Goal: Task Accomplishment & Management: Manage account settings

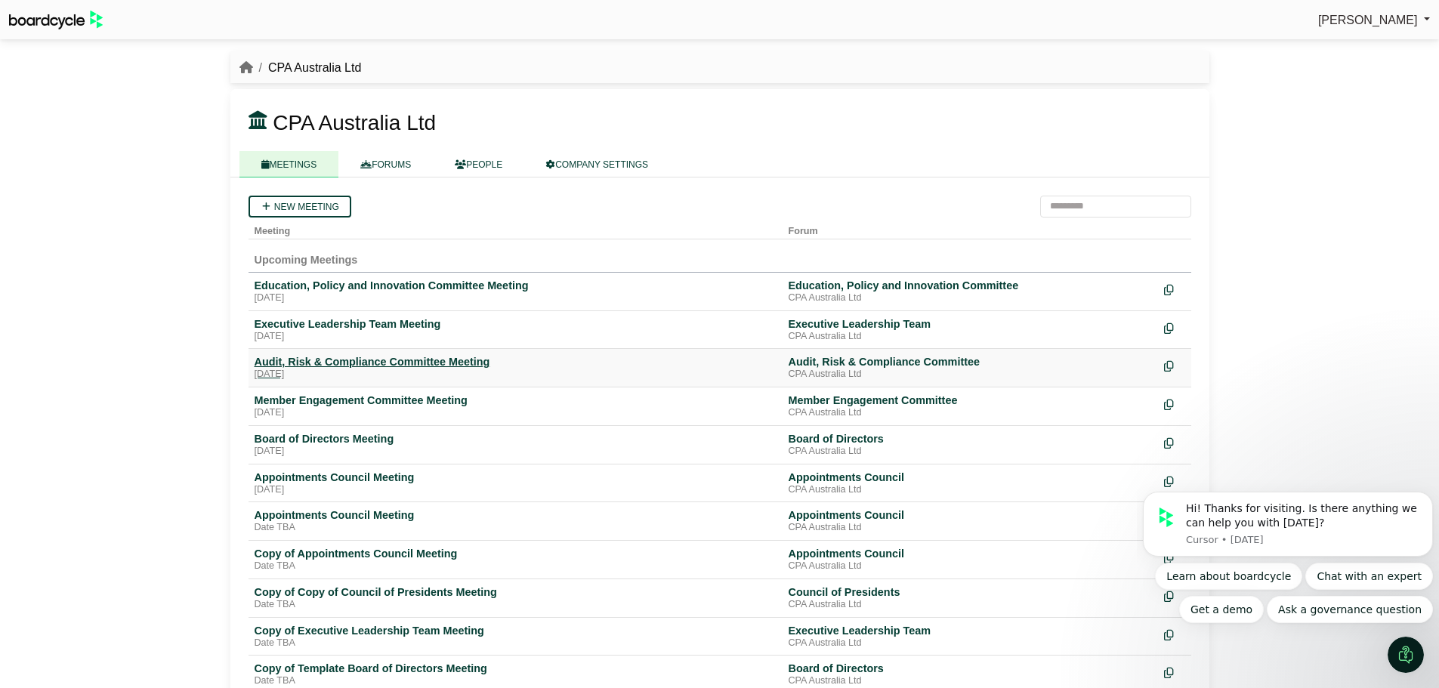
click at [372, 356] on div "Audit, Risk & Compliance Committee Meeting" at bounding box center [516, 362] width 522 height 14
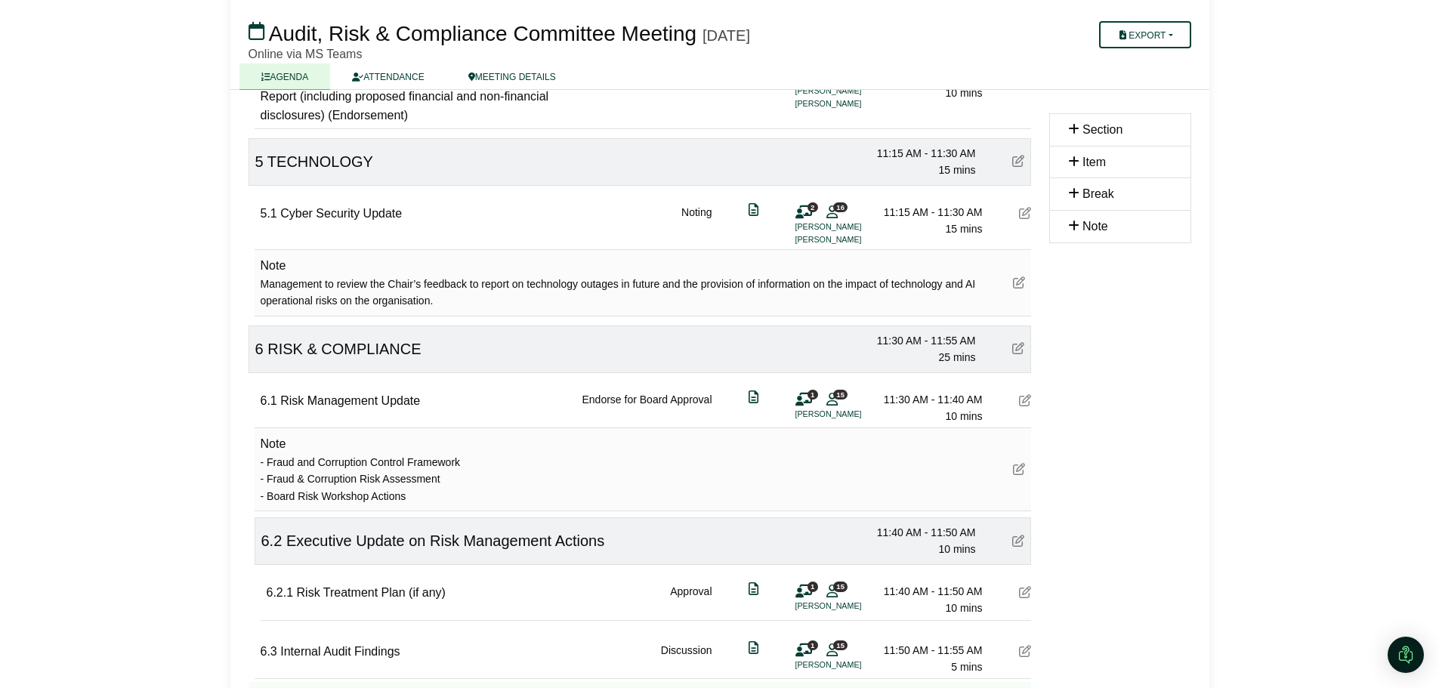
scroll to position [1360, 0]
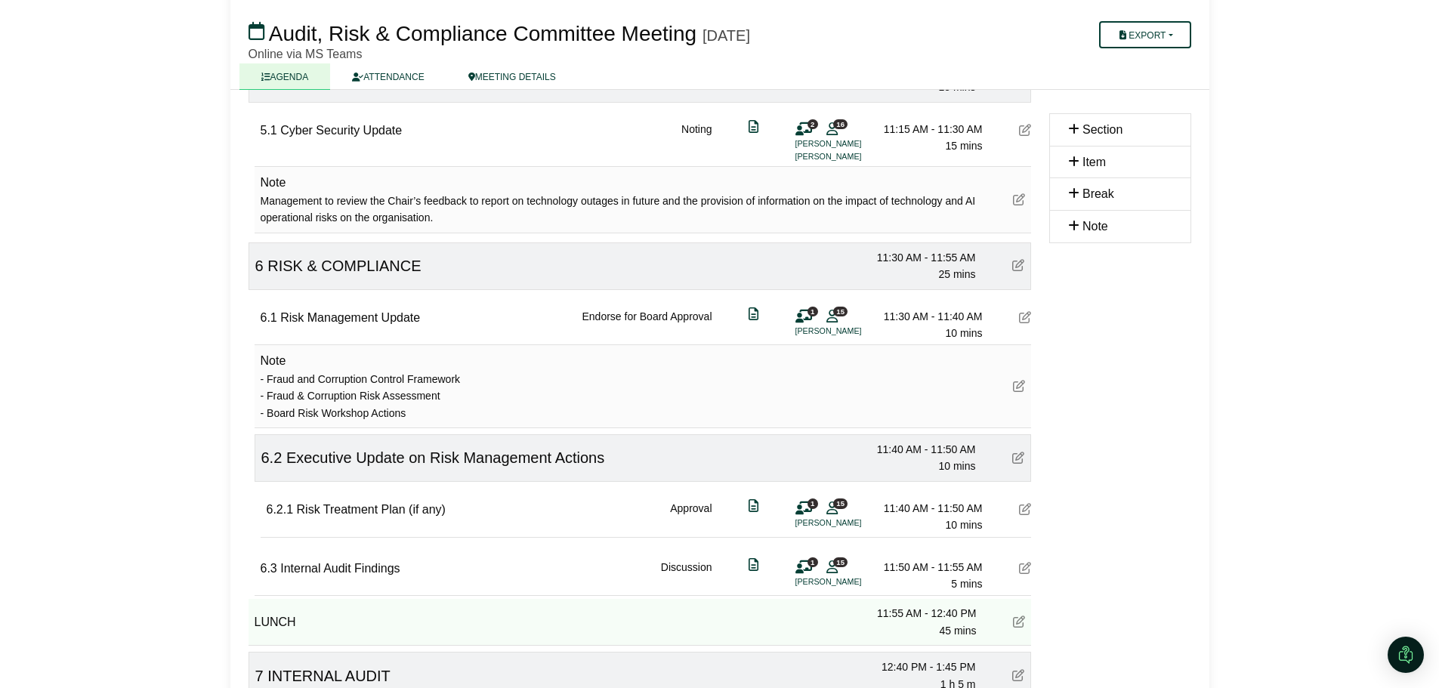
click at [1020, 459] on icon at bounding box center [1018, 458] width 12 height 12
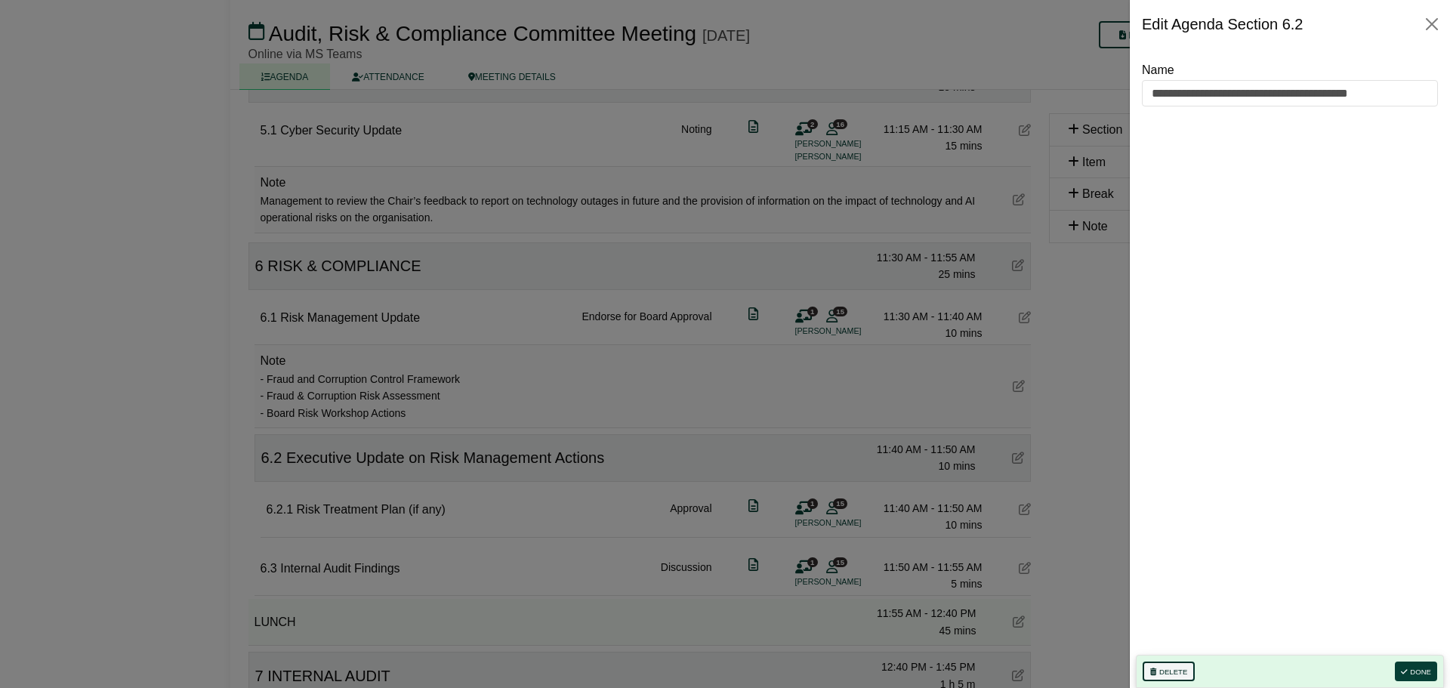
click at [1172, 672] on button "Delete" at bounding box center [1169, 672] width 52 height 20
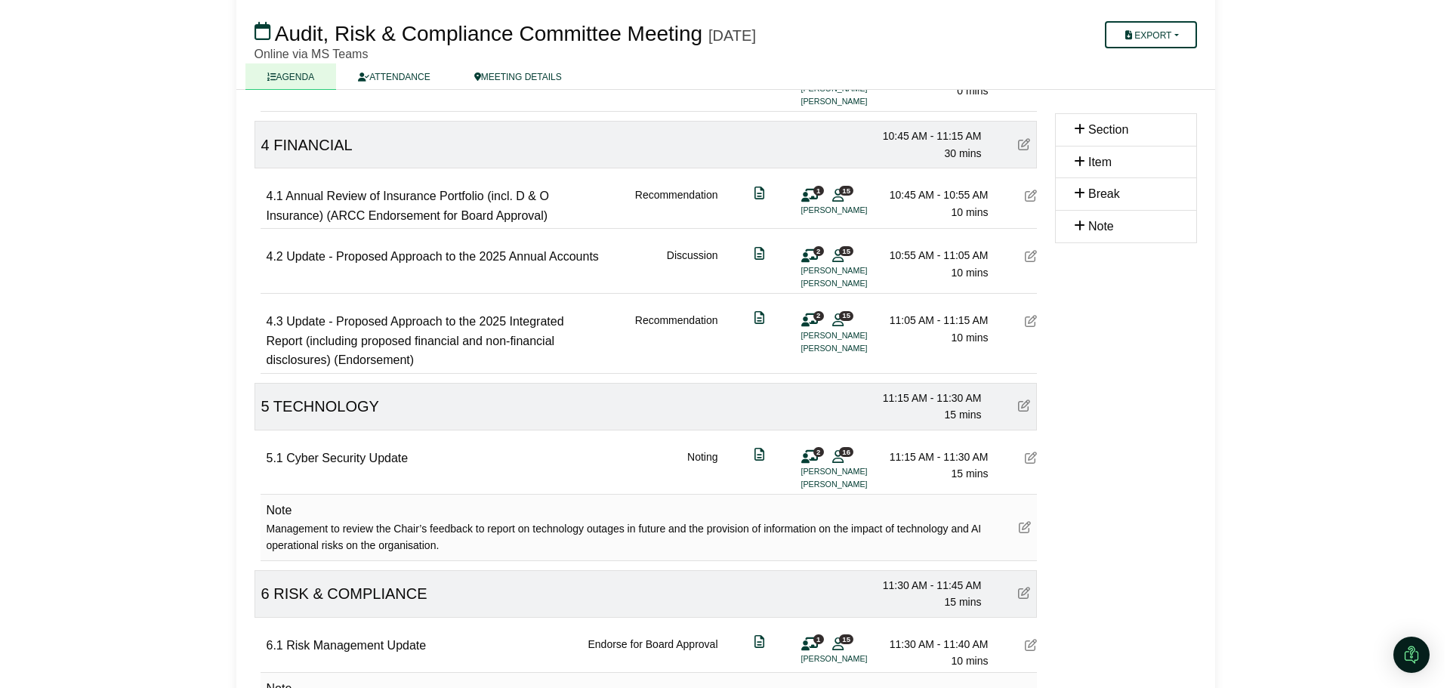
scroll to position [906, 0]
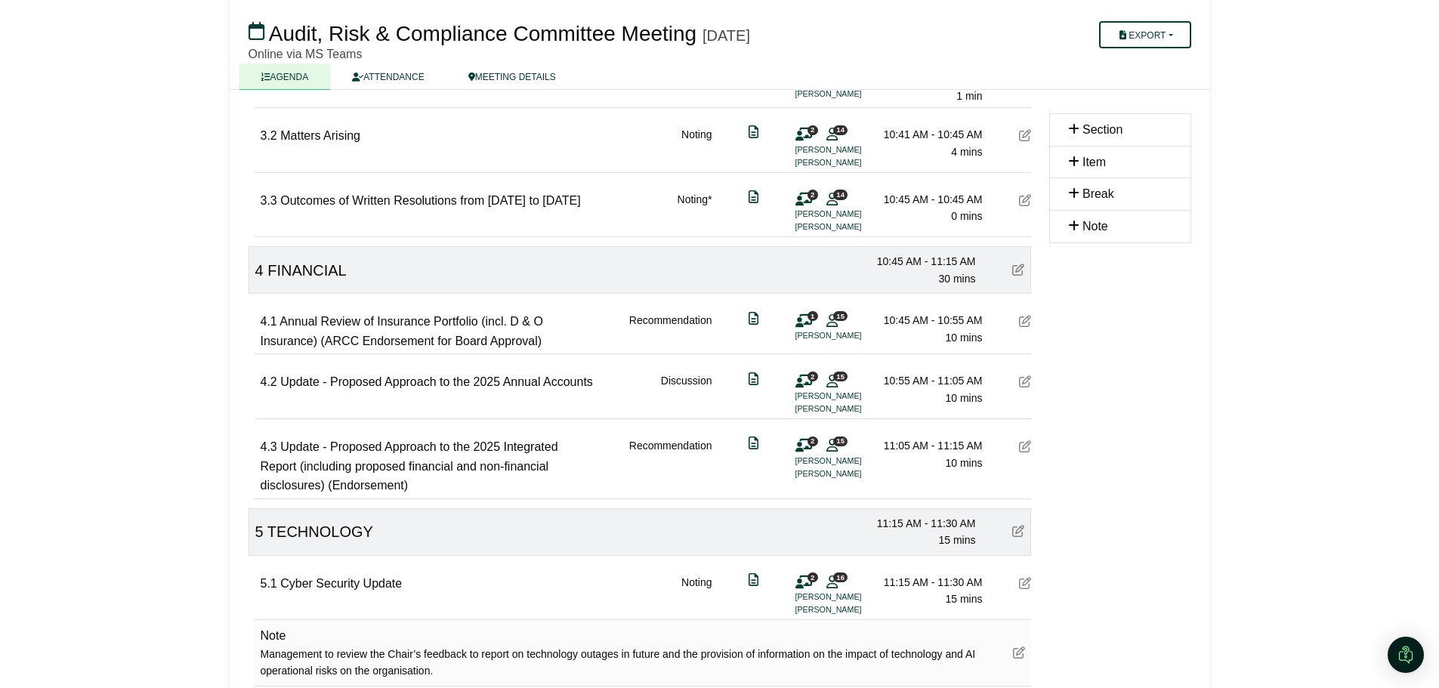
click at [1023, 384] on icon at bounding box center [1025, 381] width 12 height 12
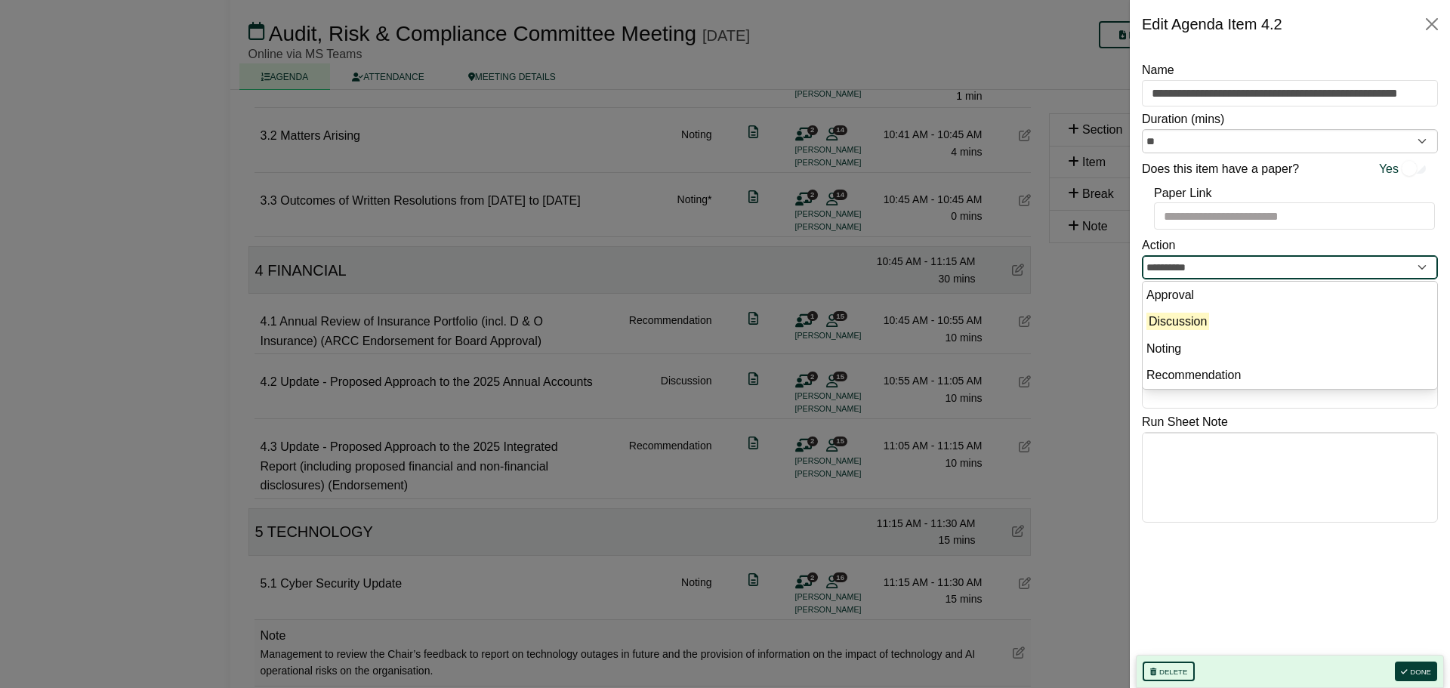
click at [1208, 268] on input "**********" at bounding box center [1290, 267] width 296 height 24
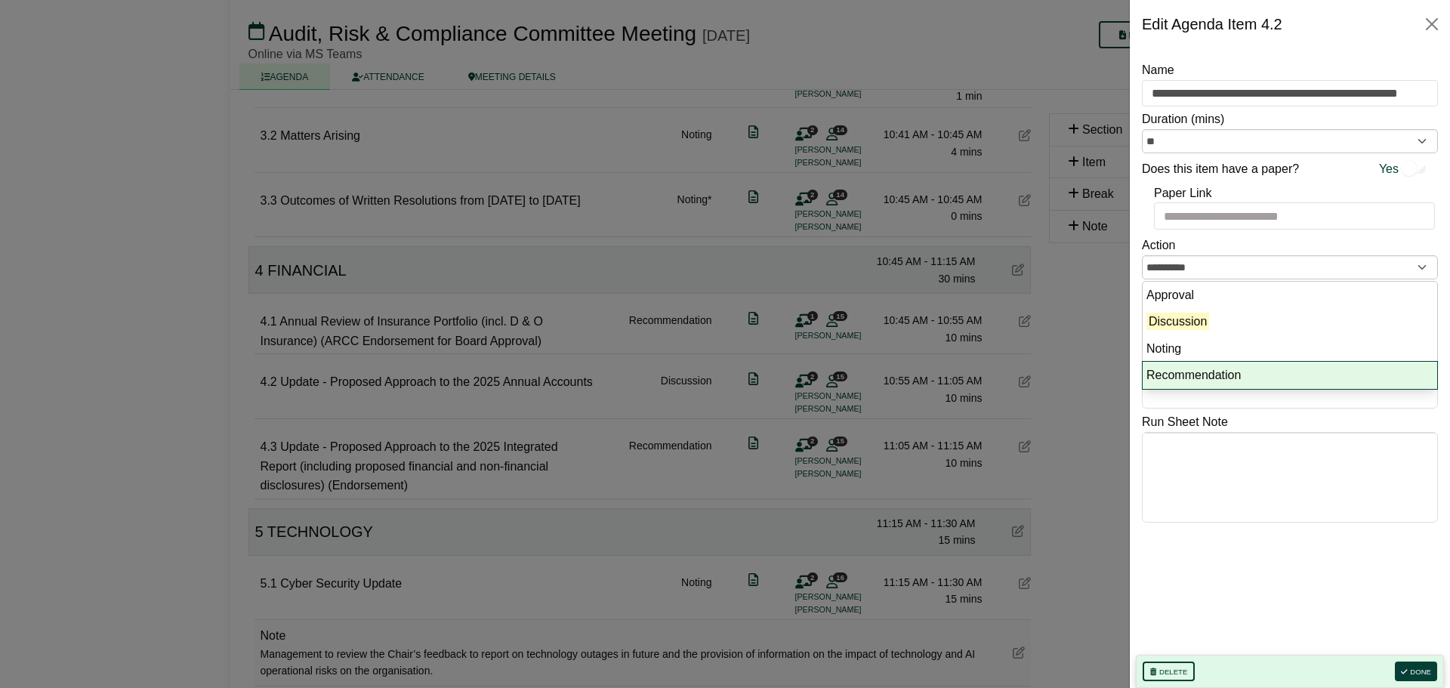
click at [1191, 374] on li "Recommendation" at bounding box center [1290, 375] width 295 height 27
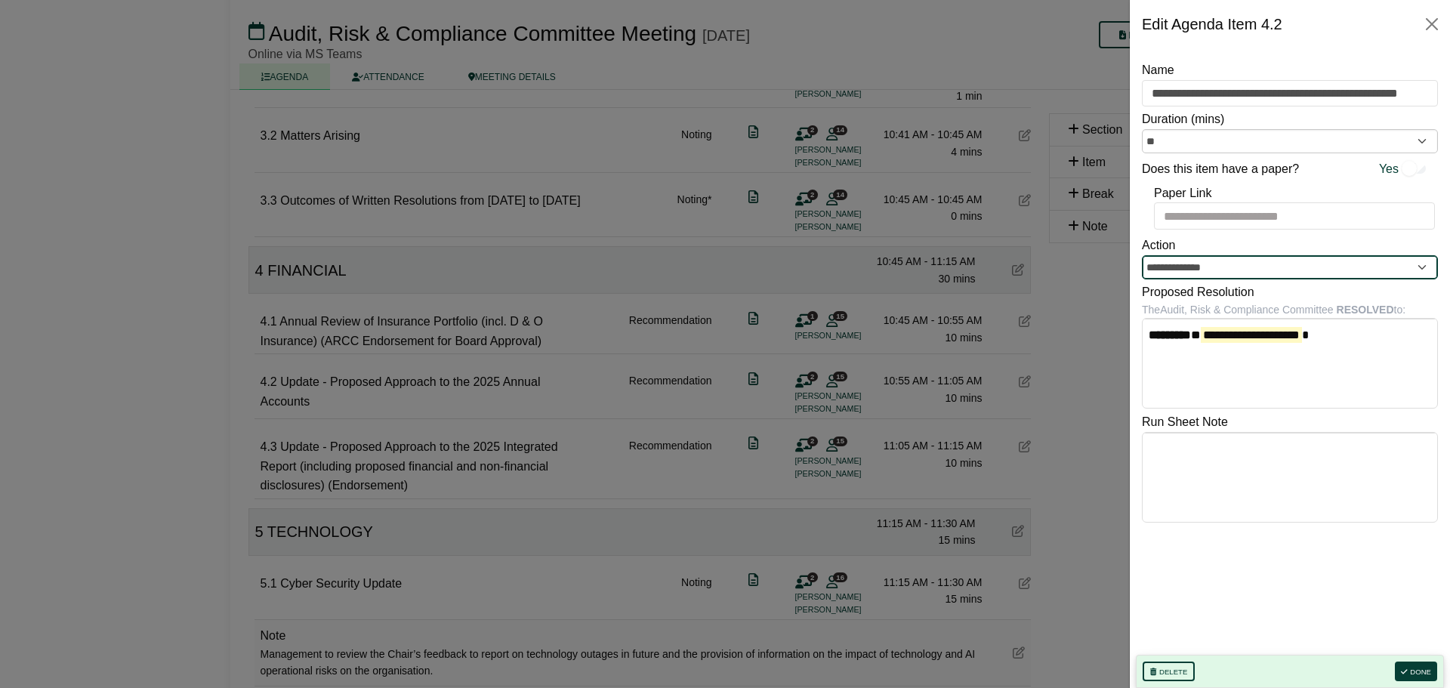
type input "**********"
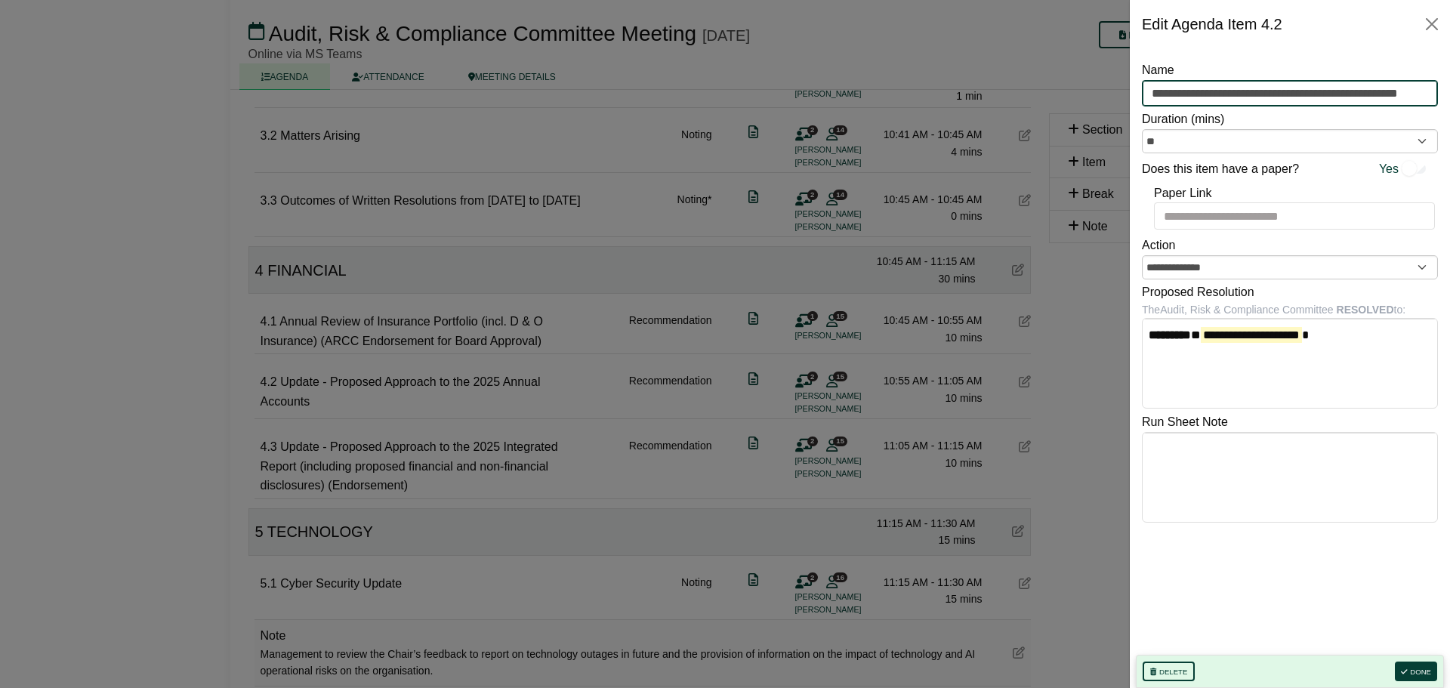
scroll to position [0, 36]
drag, startPoint x: 1284, startPoint y: 93, endPoint x: 1450, endPoint y: 87, distance: 165.5
click at [1438, 87] on div "**********" at bounding box center [1290, 368] width 320 height 640
type input "**********"
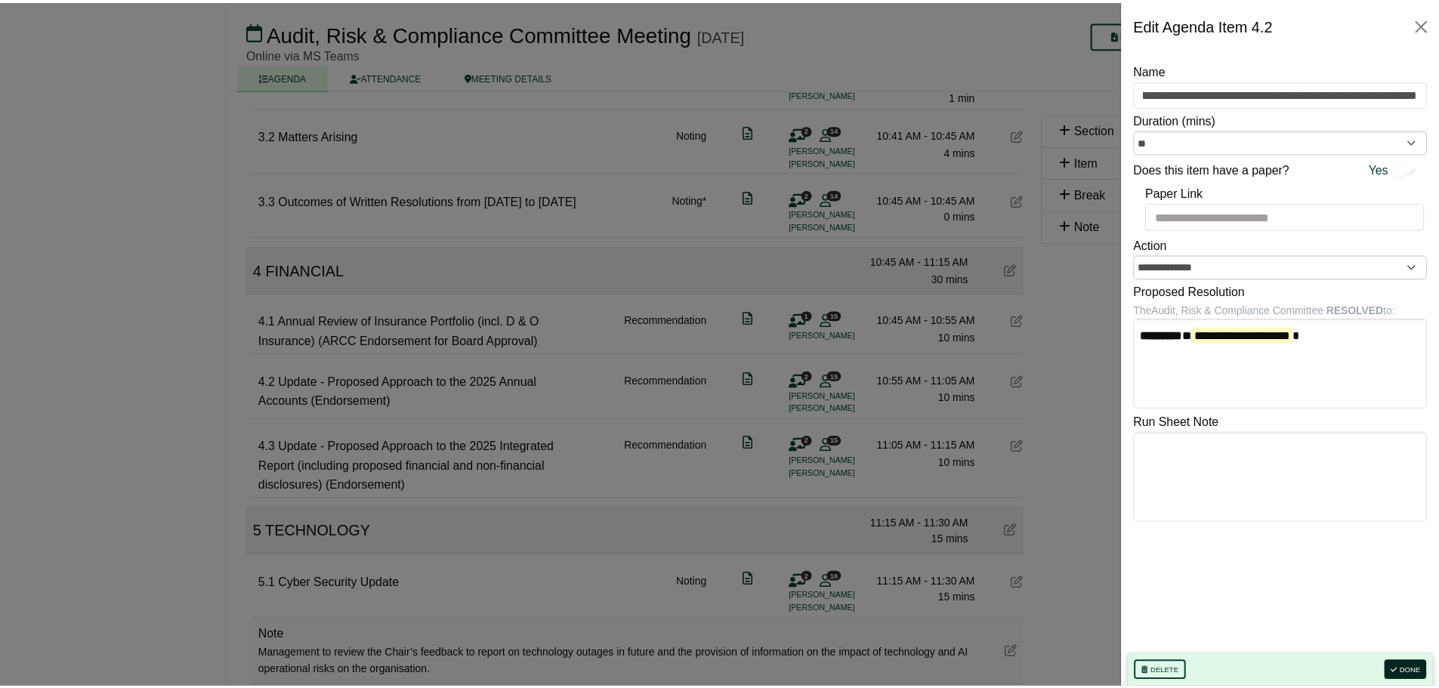
scroll to position [0, 0]
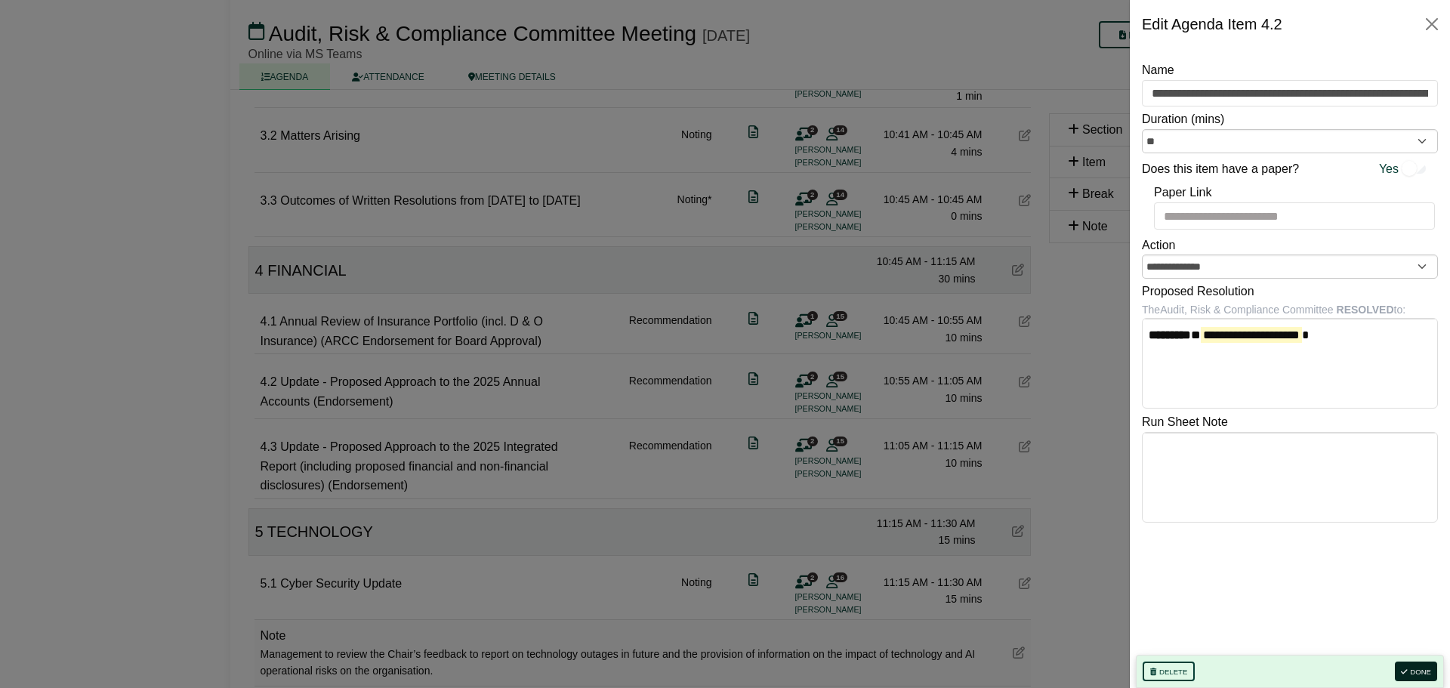
click at [1431, 666] on button "Done" at bounding box center [1416, 672] width 42 height 20
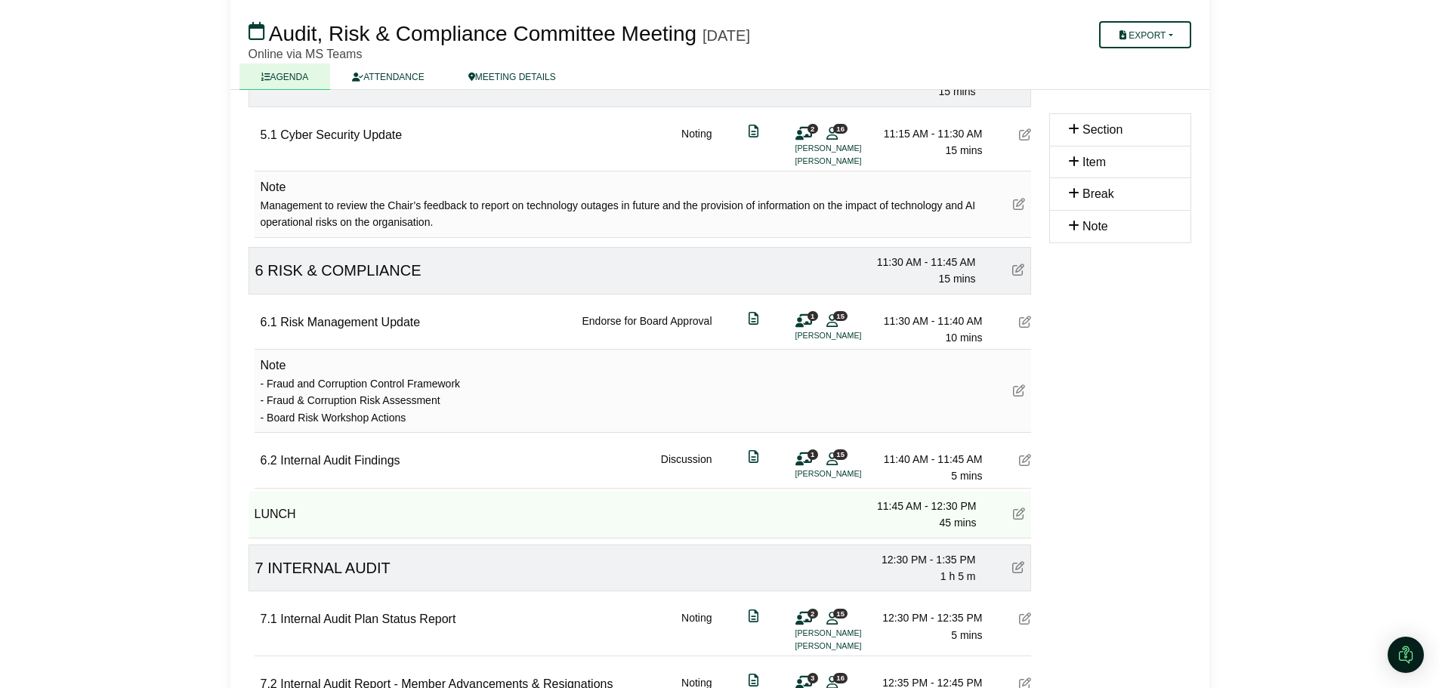
scroll to position [1360, 0]
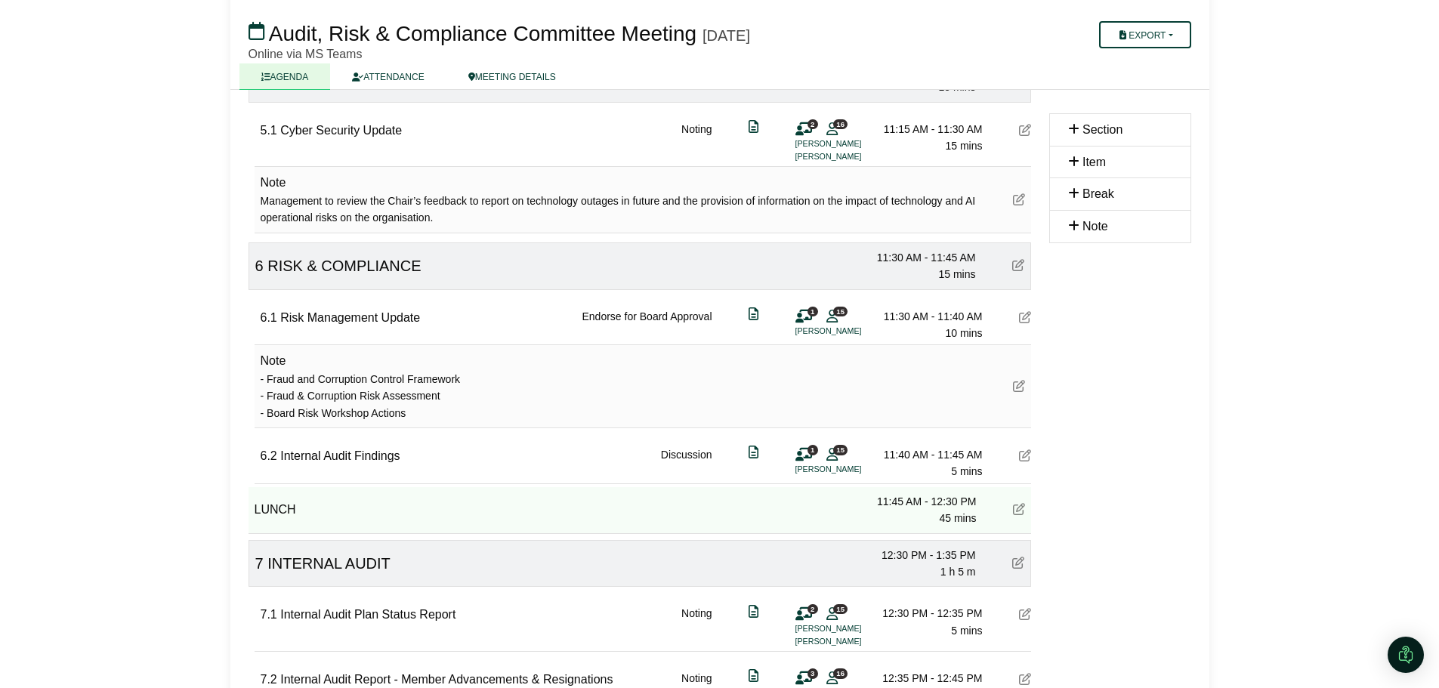
click at [1017, 388] on icon at bounding box center [1019, 386] width 12 height 12
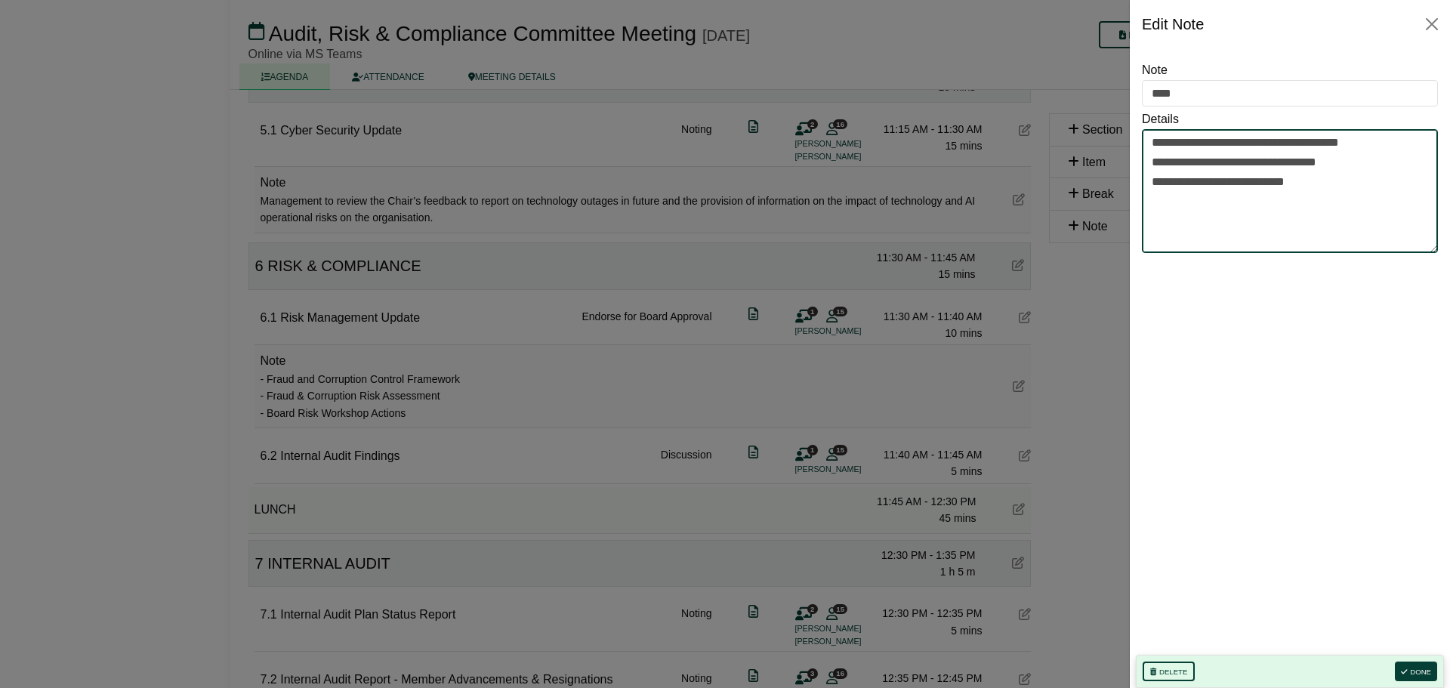
drag, startPoint x: 1367, startPoint y: 191, endPoint x: 1107, endPoint y: 135, distance: 265.1
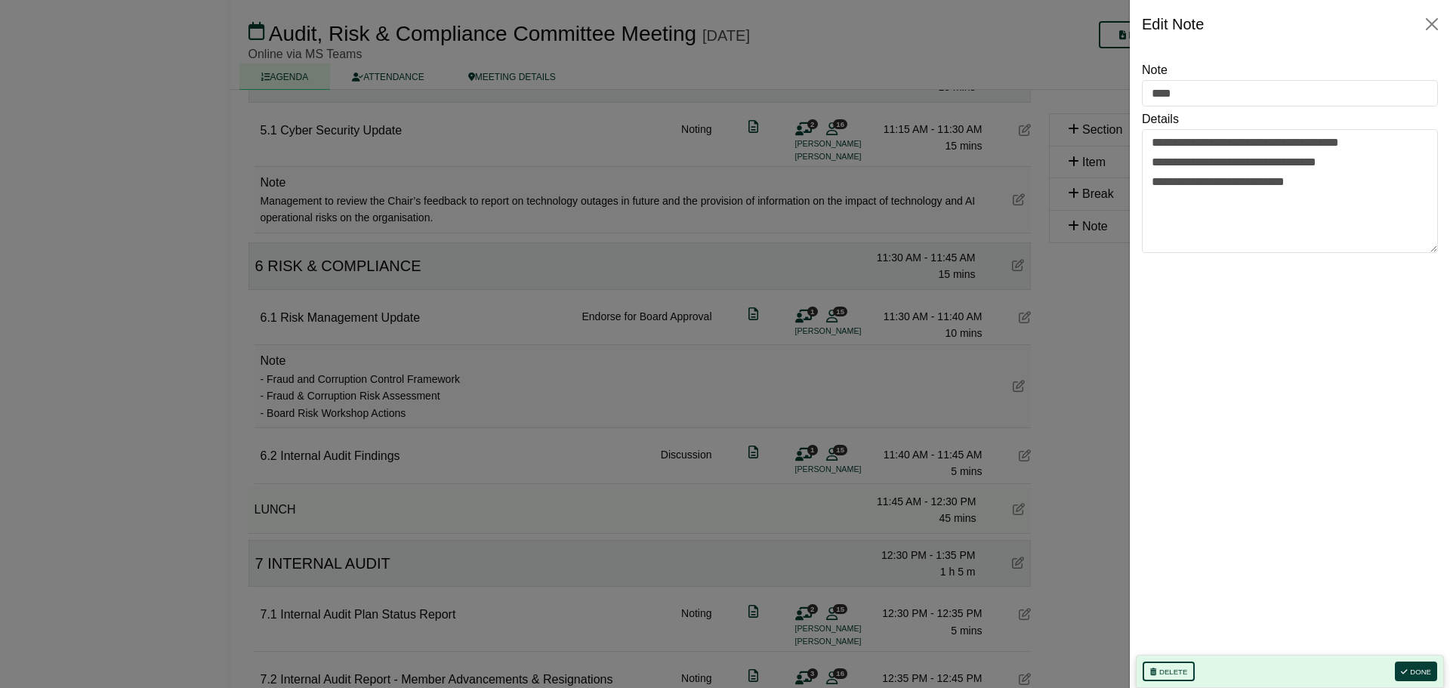
click at [169, 388] on div at bounding box center [725, 344] width 1450 height 688
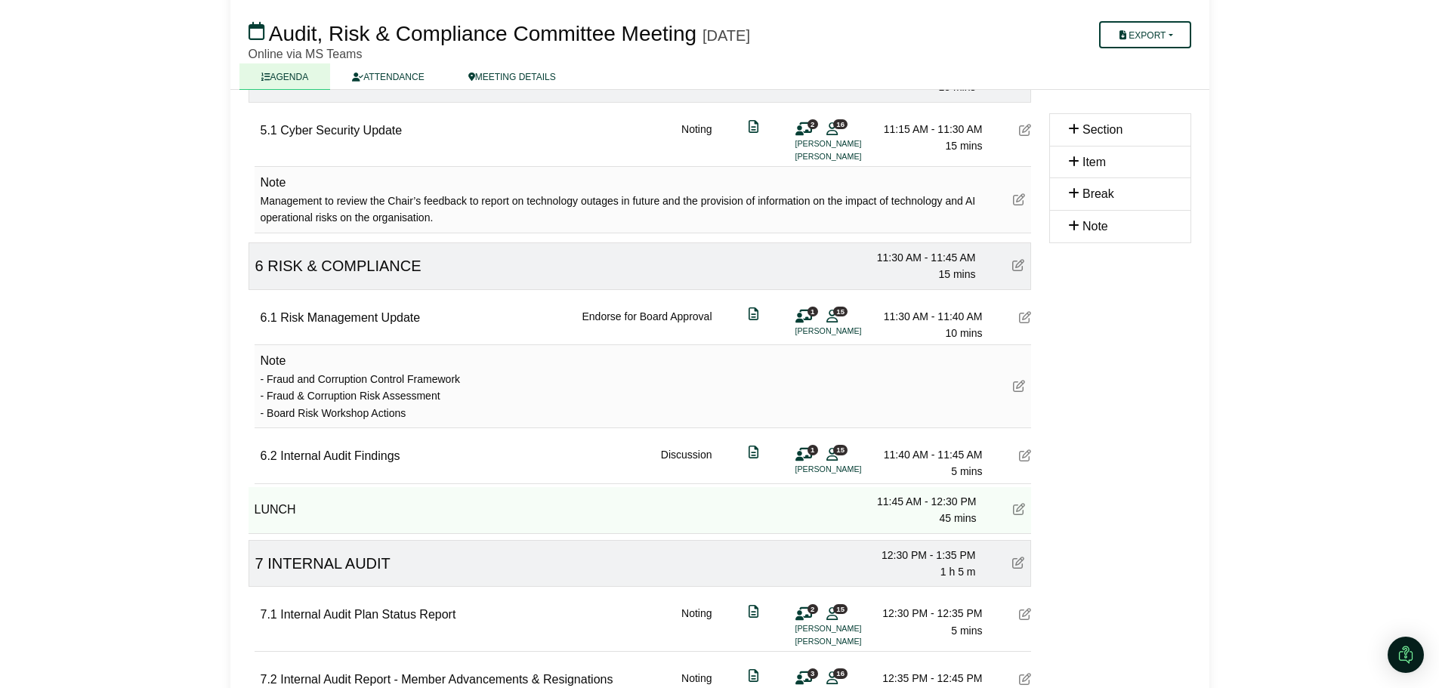
click at [1020, 388] on icon at bounding box center [1019, 386] width 12 height 12
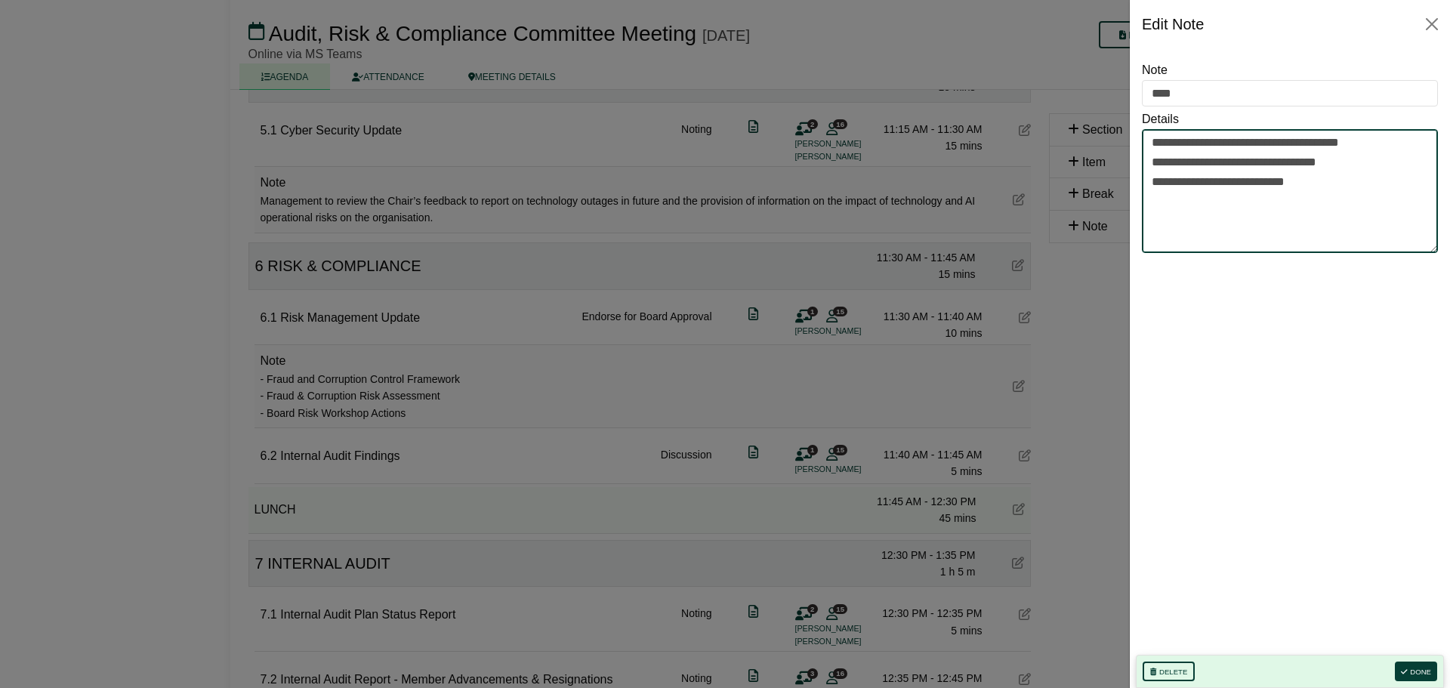
drag, startPoint x: 1377, startPoint y: 156, endPoint x: 1128, endPoint y: 143, distance: 249.6
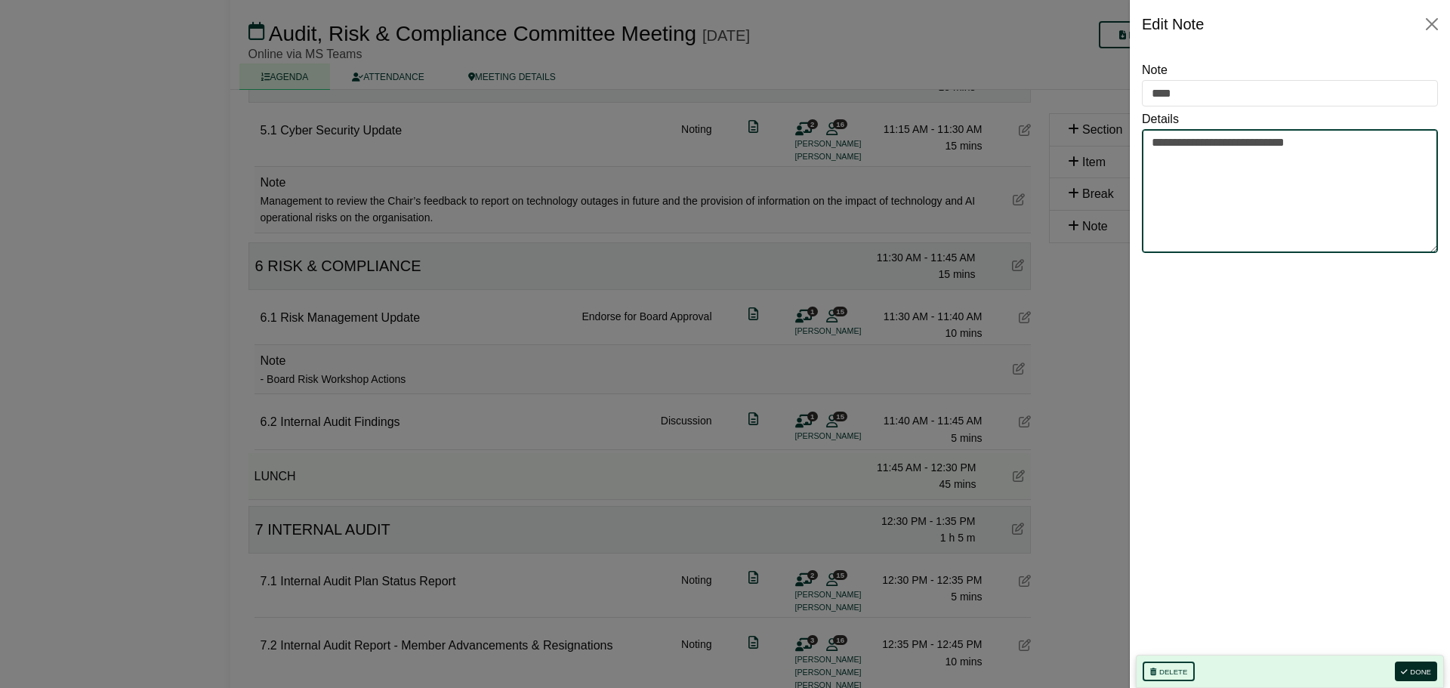
type textarea "**********"
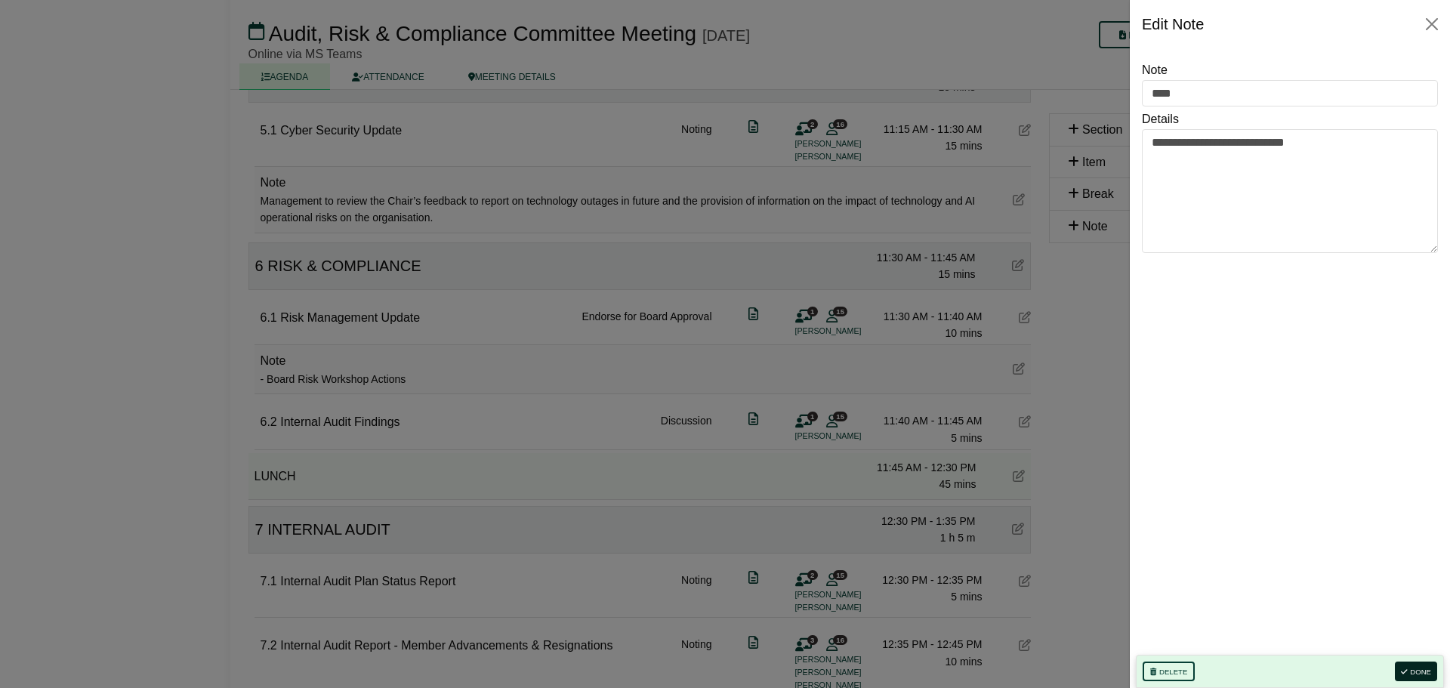
click at [1413, 671] on button "Done" at bounding box center [1416, 672] width 42 height 20
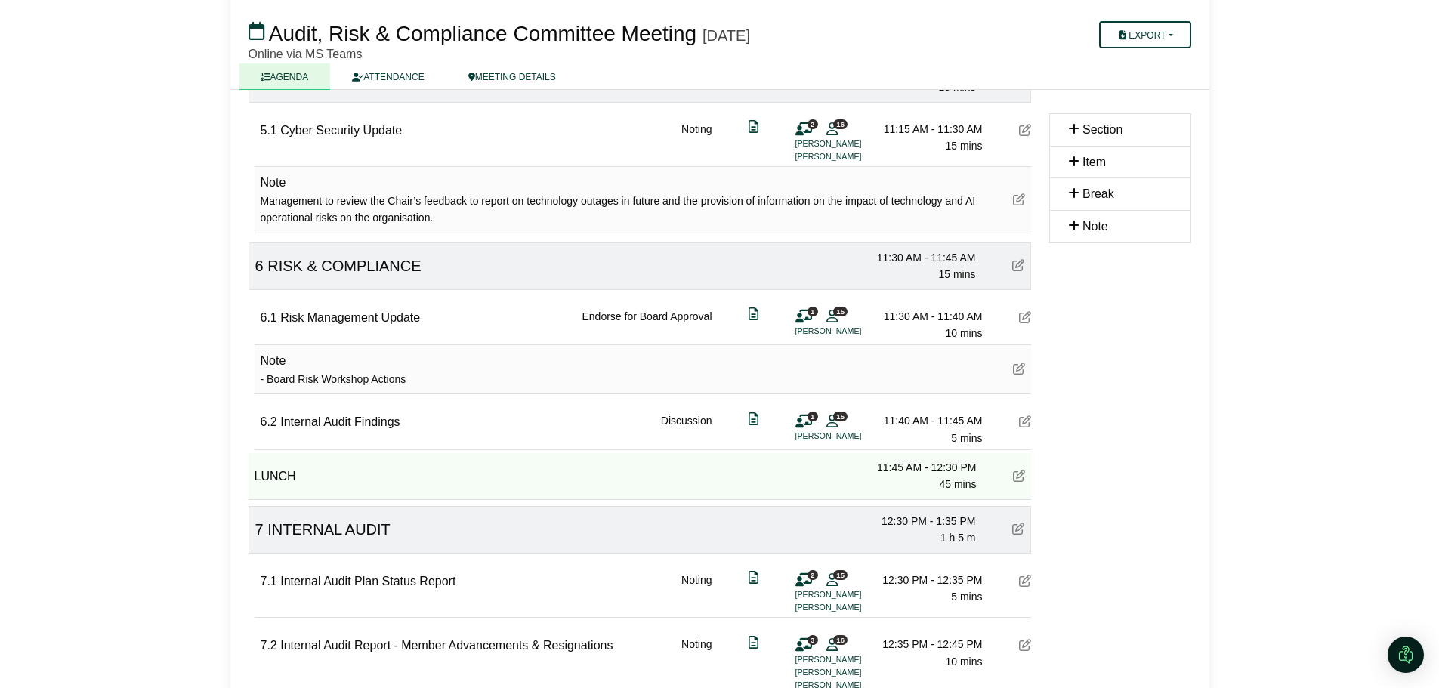
click at [1027, 427] on icon at bounding box center [1025, 421] width 12 height 12
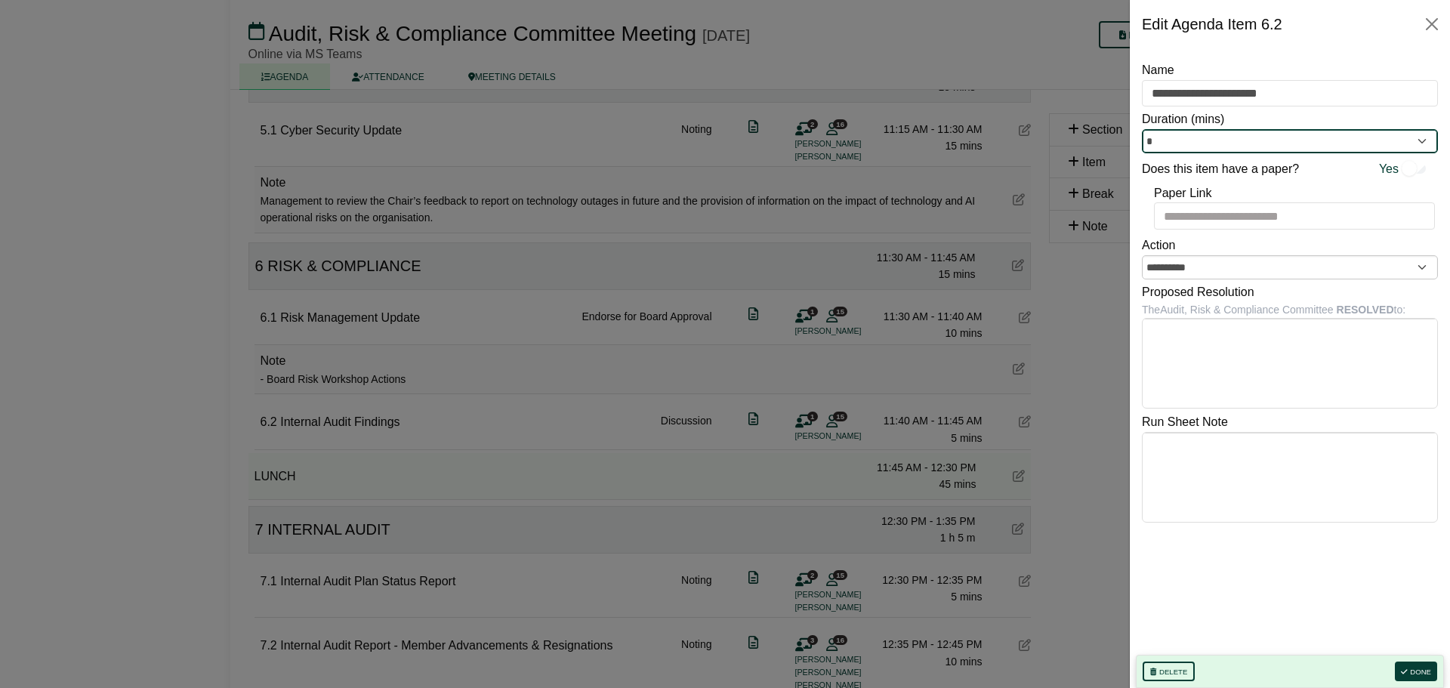
click at [1422, 142] on input "*" at bounding box center [1290, 141] width 296 height 24
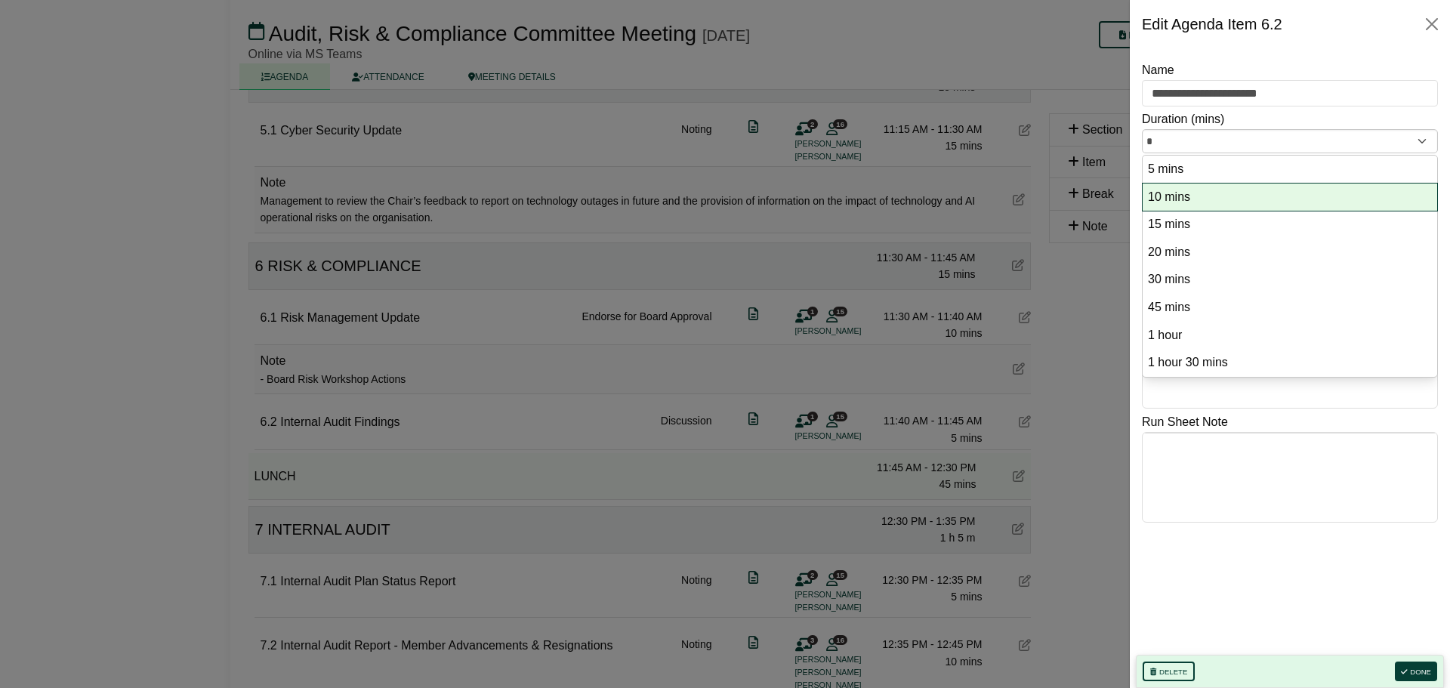
click at [1345, 196] on option "10 mins" at bounding box center [1290, 197] width 287 height 20
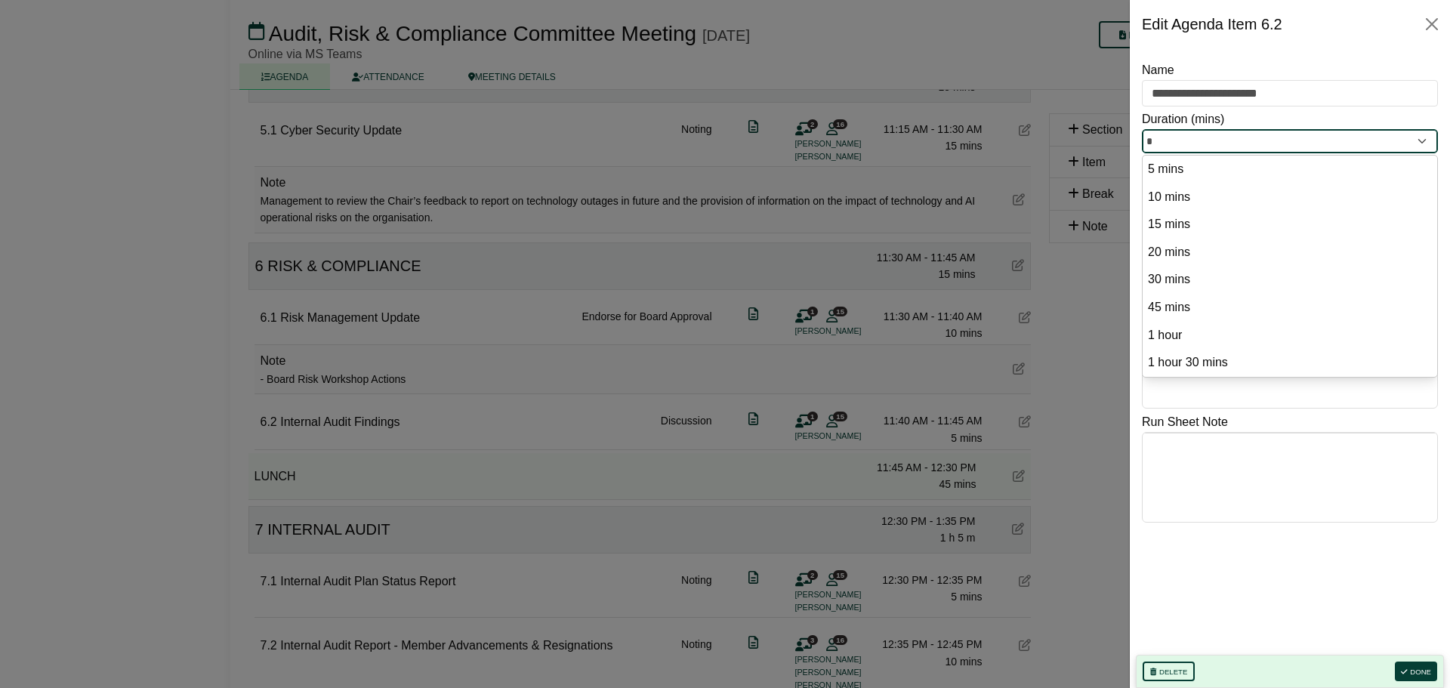
type input "**"
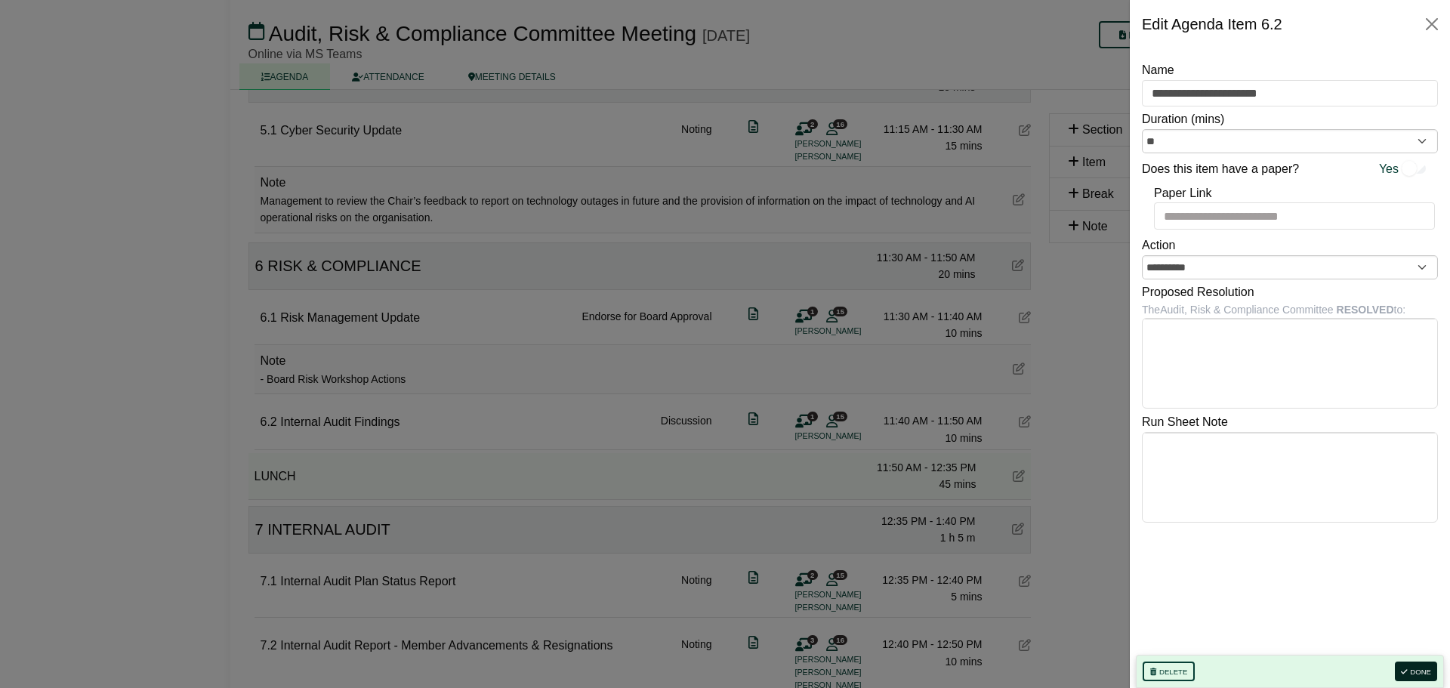
click at [1414, 669] on button "Done" at bounding box center [1416, 672] width 42 height 20
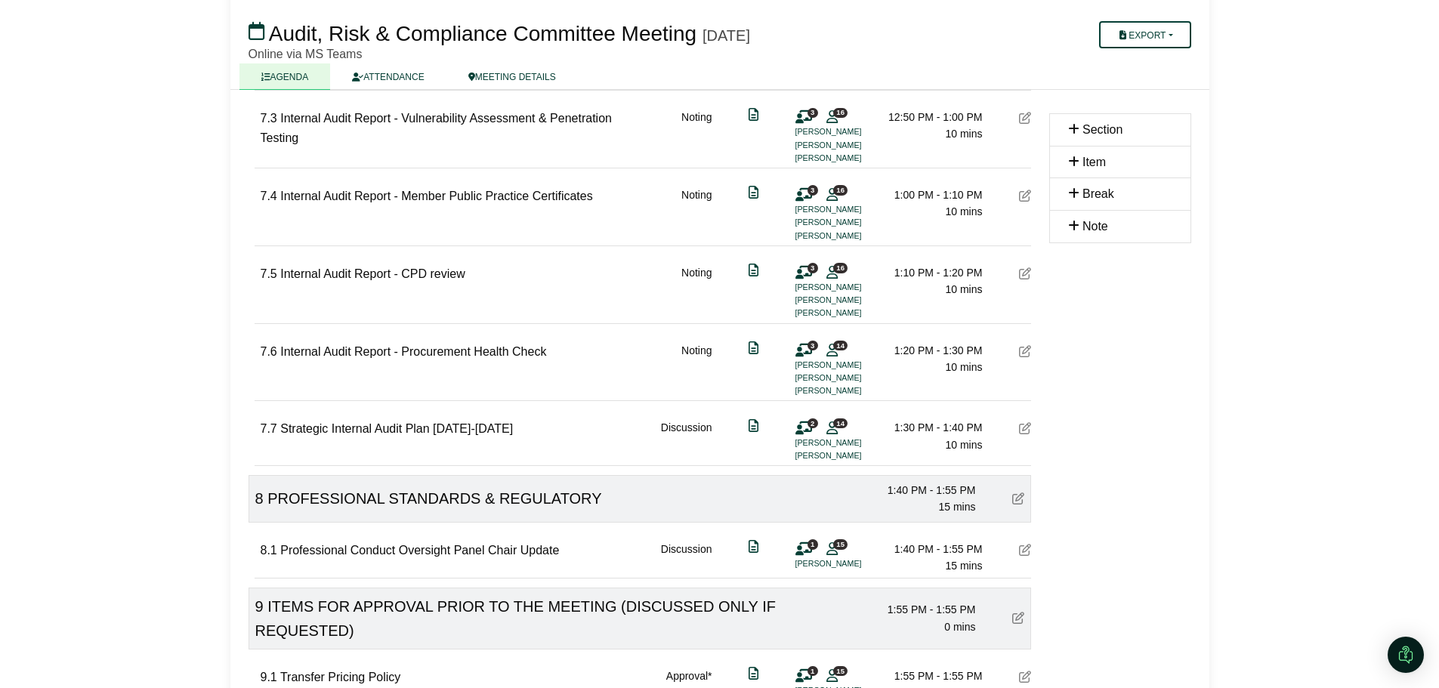
scroll to position [1964, 0]
click at [1023, 434] on icon at bounding box center [1025, 429] width 12 height 12
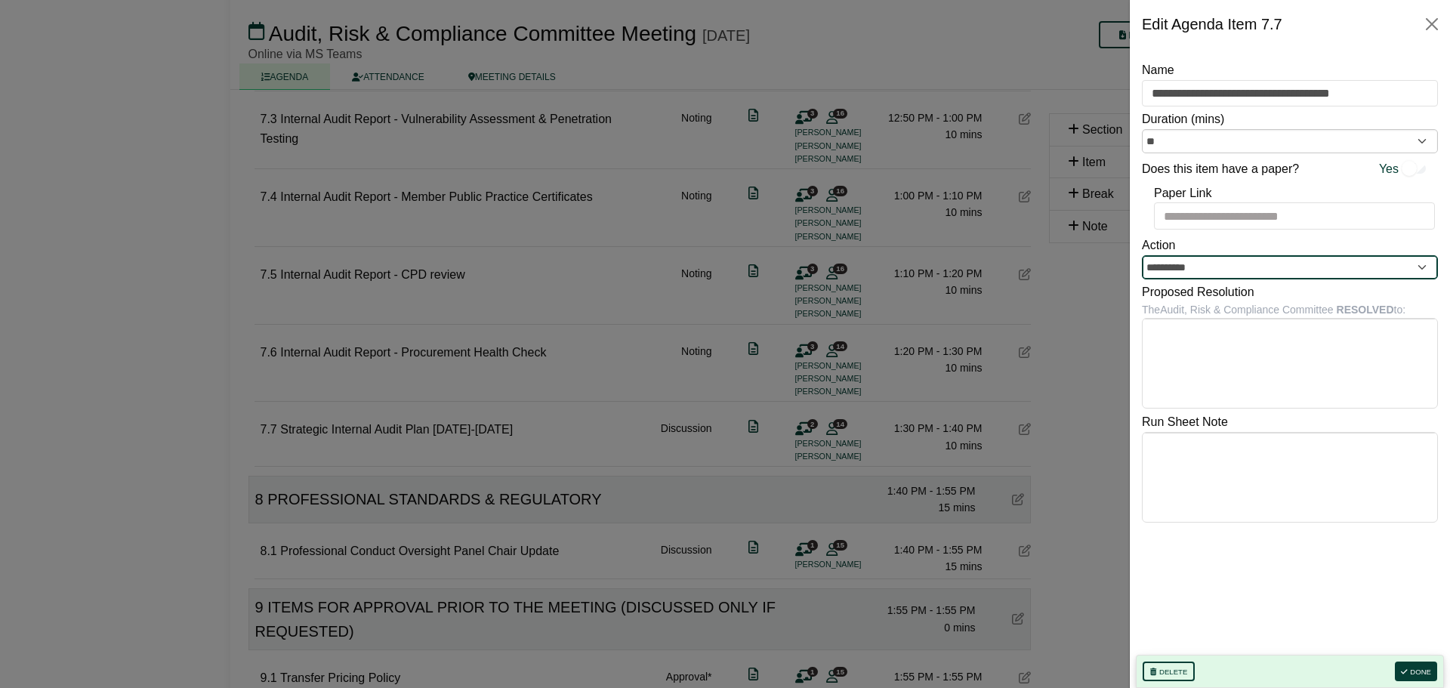
click at [1238, 269] on input "**********" at bounding box center [1290, 267] width 296 height 24
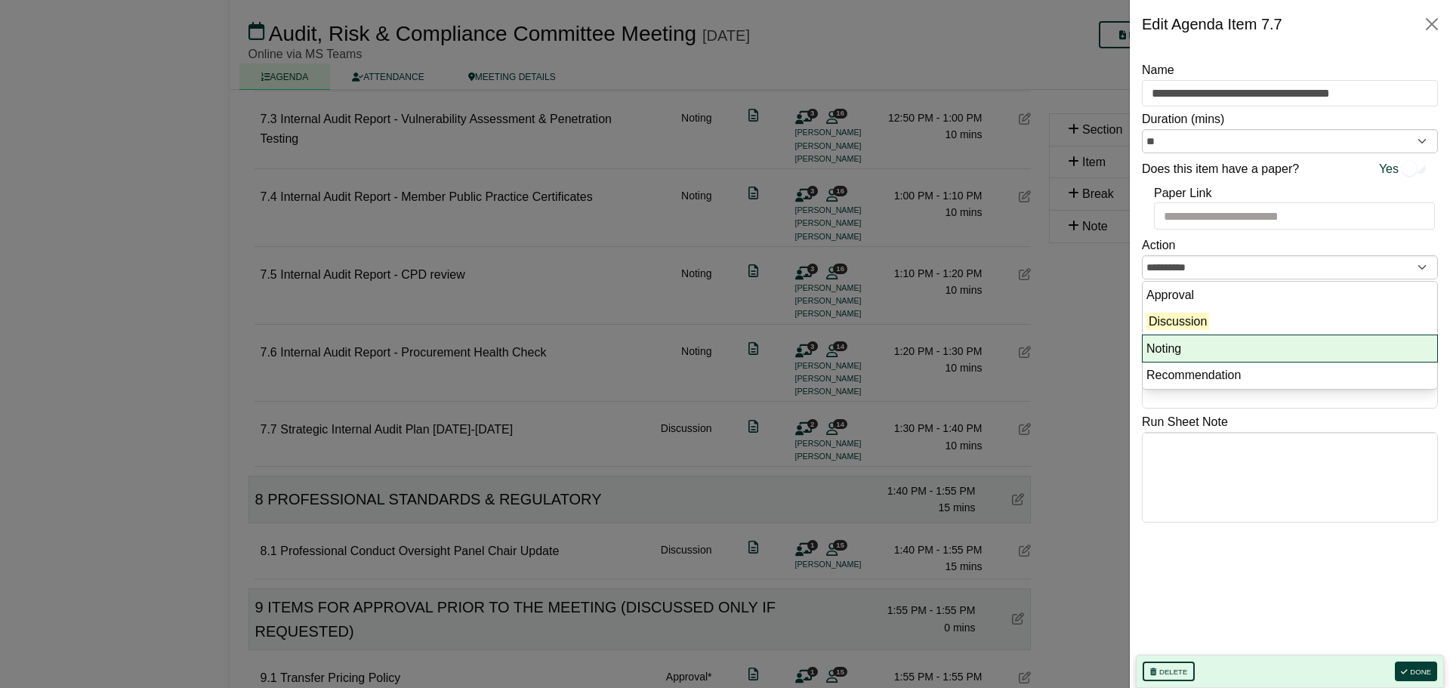
click at [1218, 342] on li "Noting" at bounding box center [1290, 348] width 295 height 27
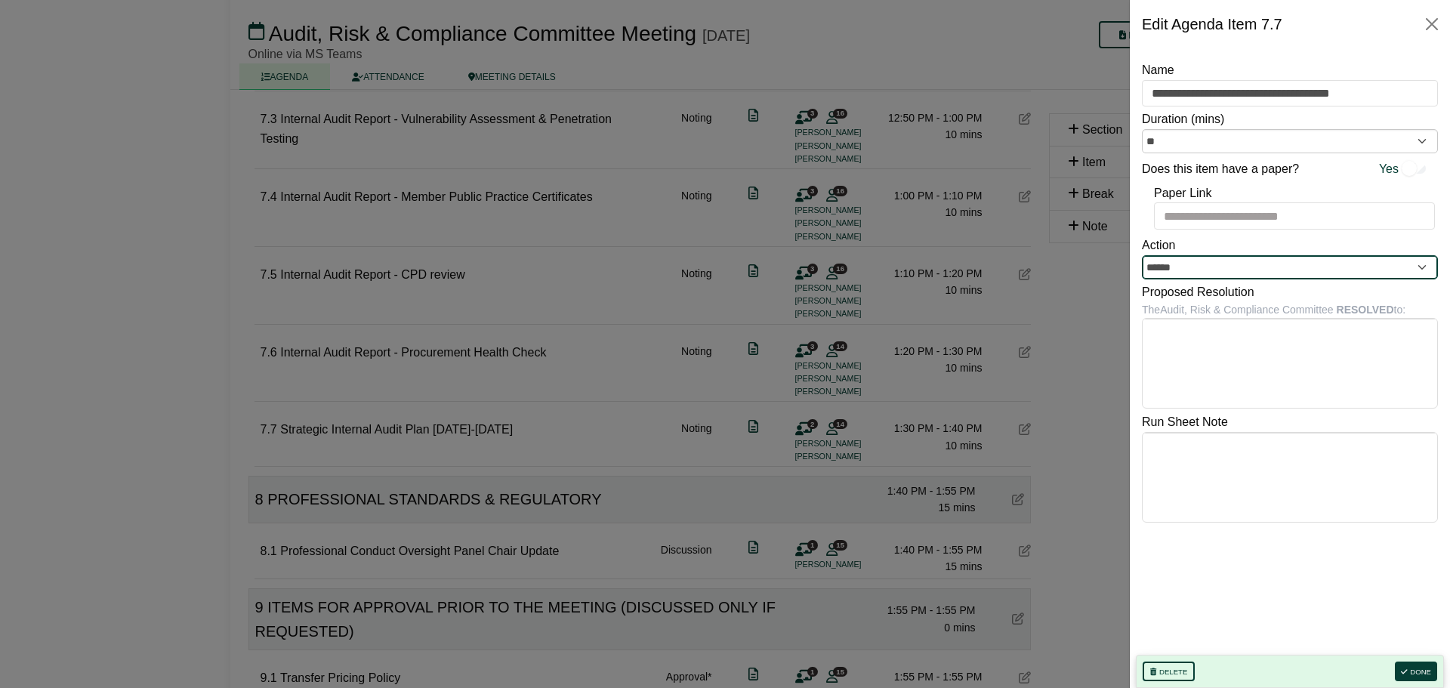
type input "******"
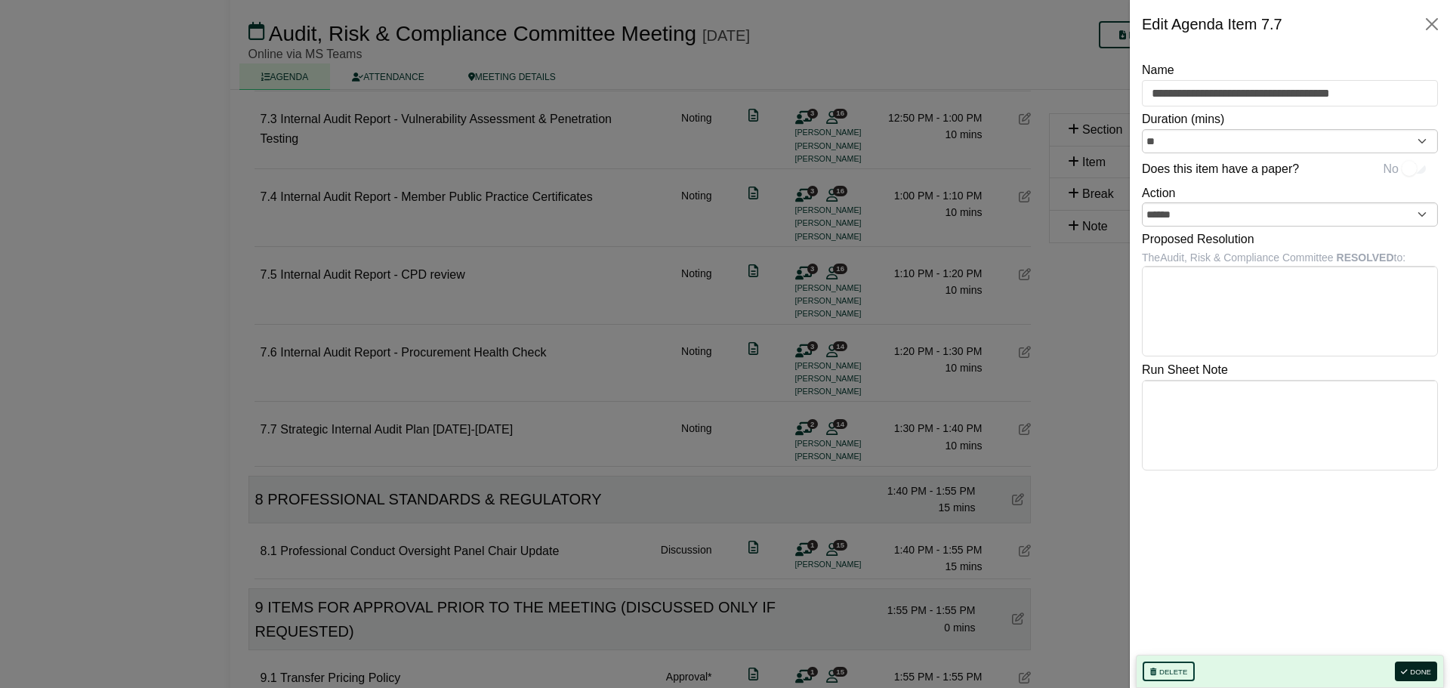
click at [1424, 670] on button "Done" at bounding box center [1416, 672] width 42 height 20
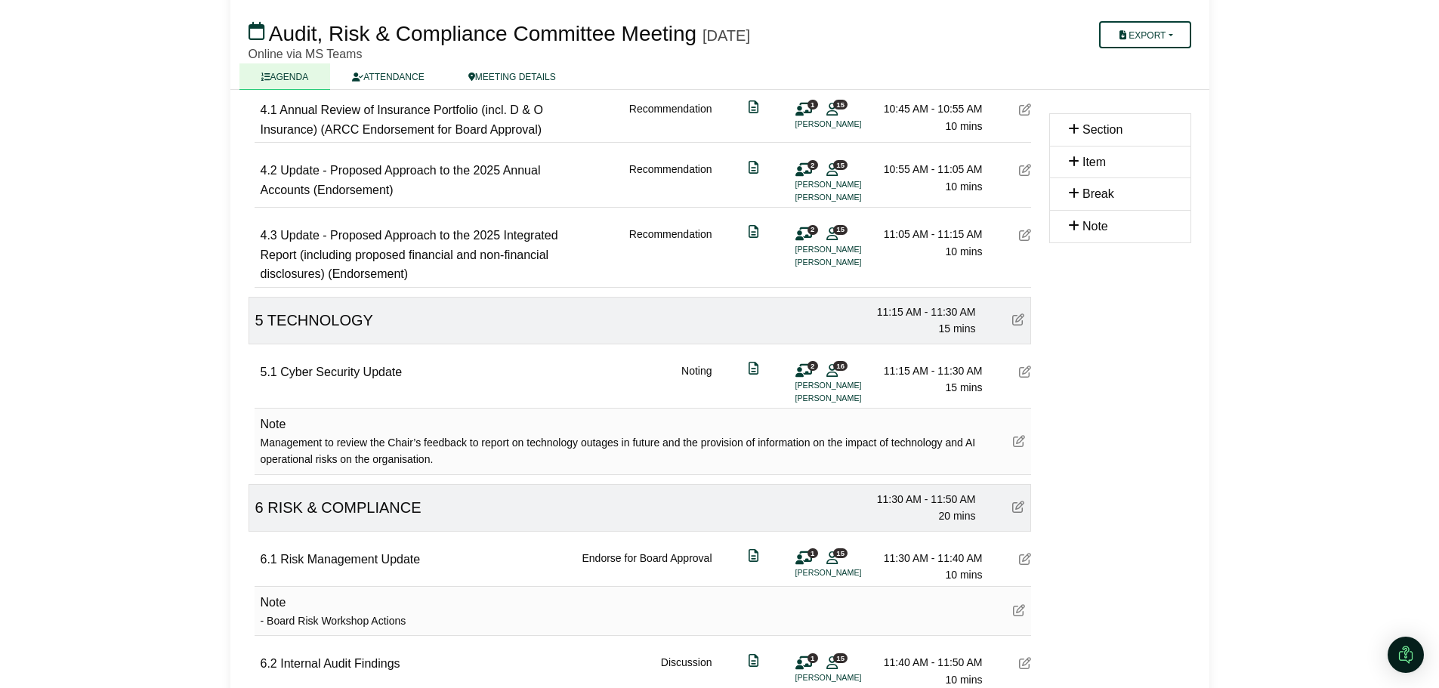
scroll to position [1103, 0]
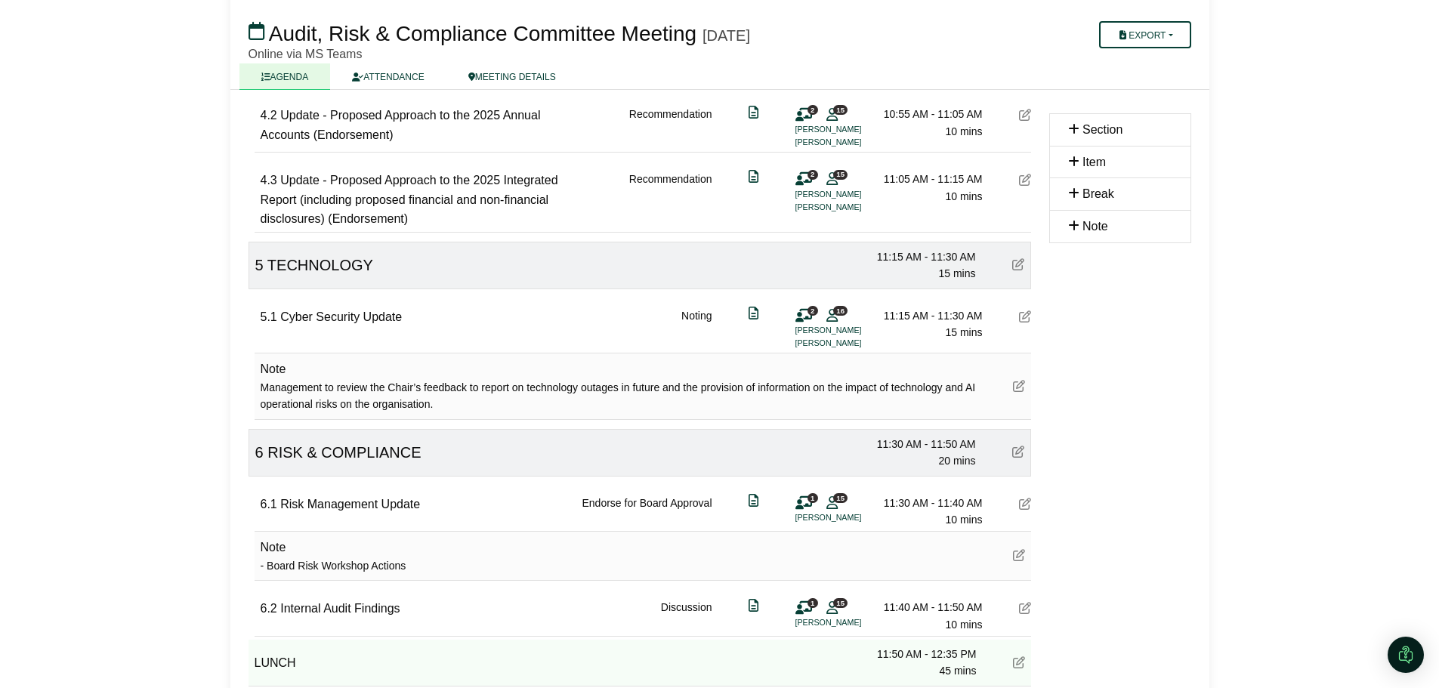
scroll to position [1027, 0]
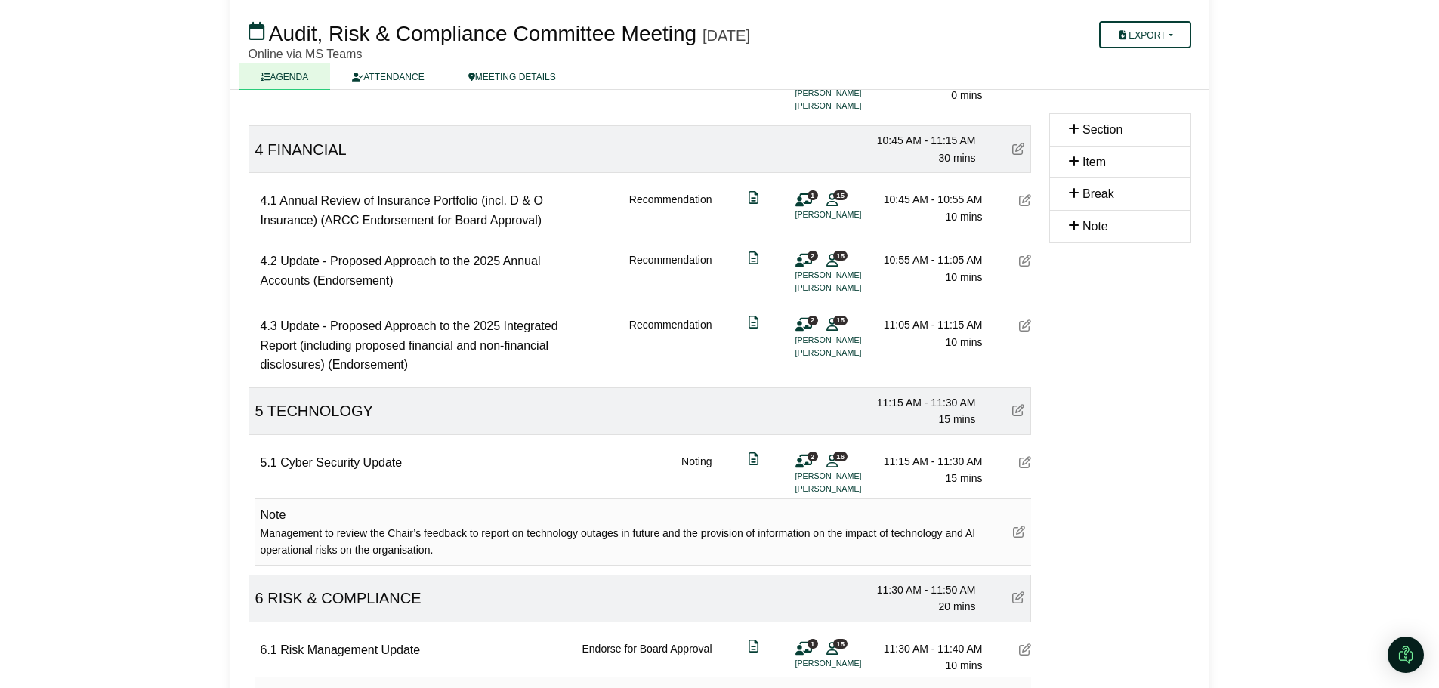
click at [1027, 261] on icon at bounding box center [1025, 261] width 12 height 12
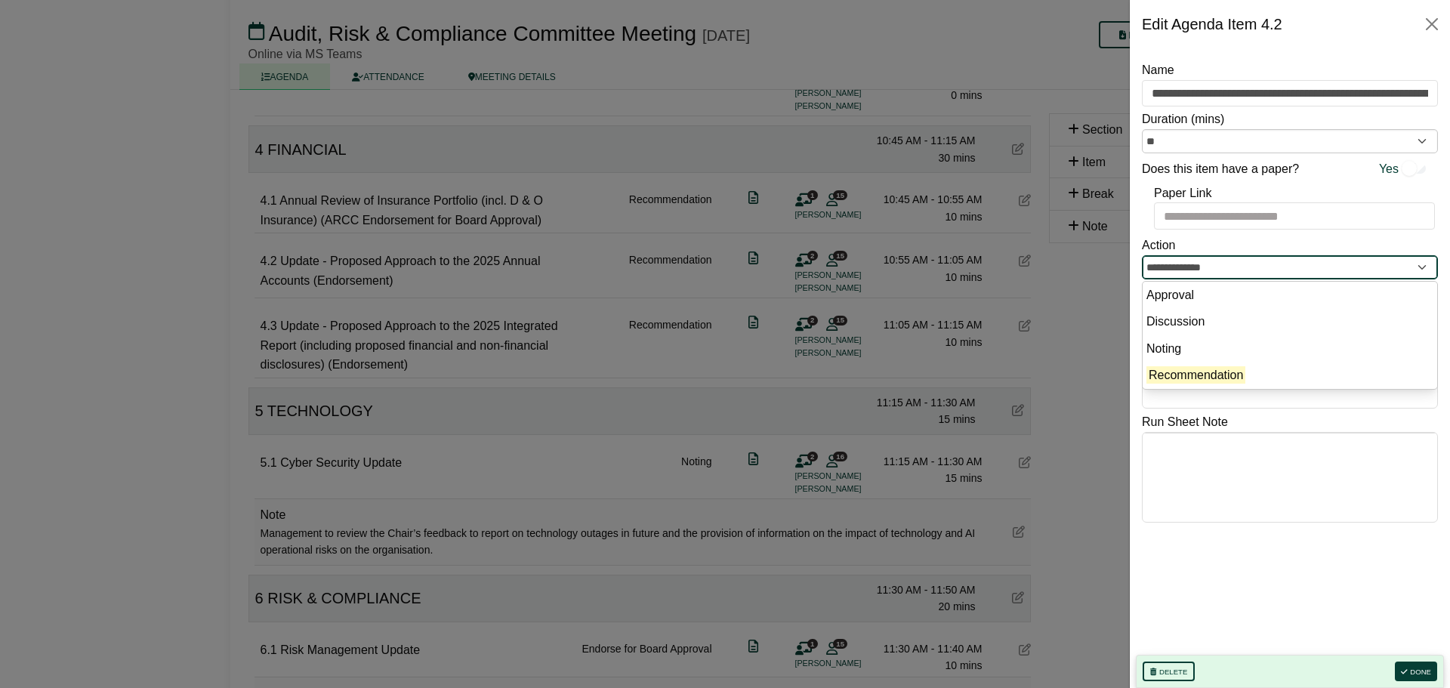
click at [1241, 260] on input "**********" at bounding box center [1290, 267] width 296 height 24
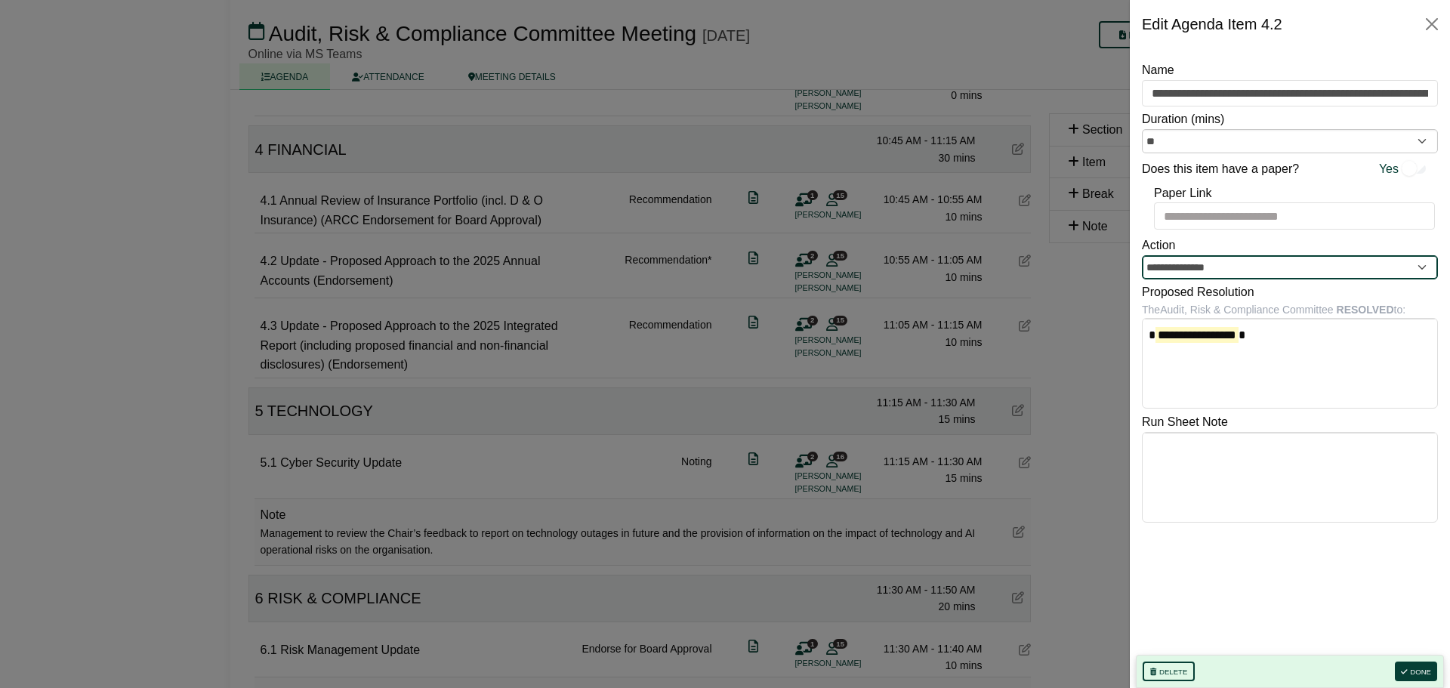
type input "**********"
click at [1428, 660] on div "Delete Done" at bounding box center [1290, 671] width 308 height 33
click at [1419, 671] on button "Done" at bounding box center [1416, 672] width 42 height 20
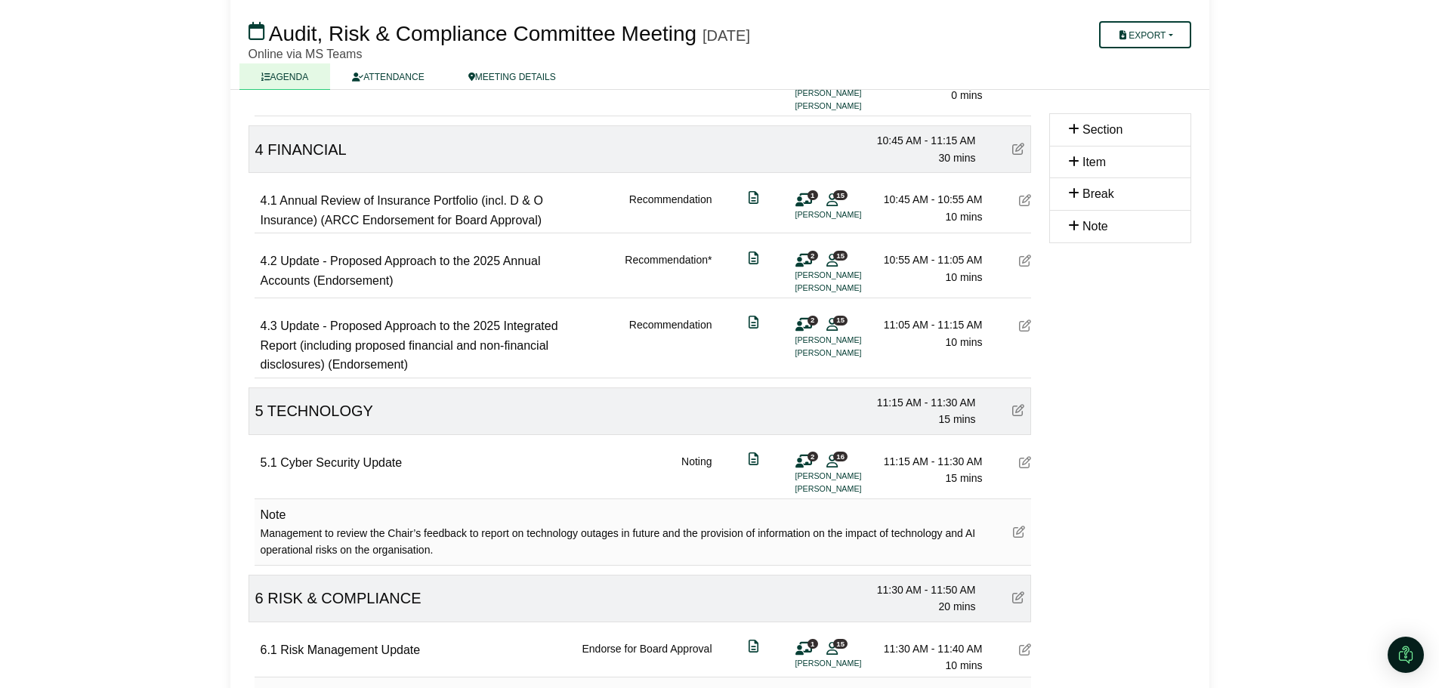
click at [1026, 329] on icon at bounding box center [1025, 326] width 12 height 12
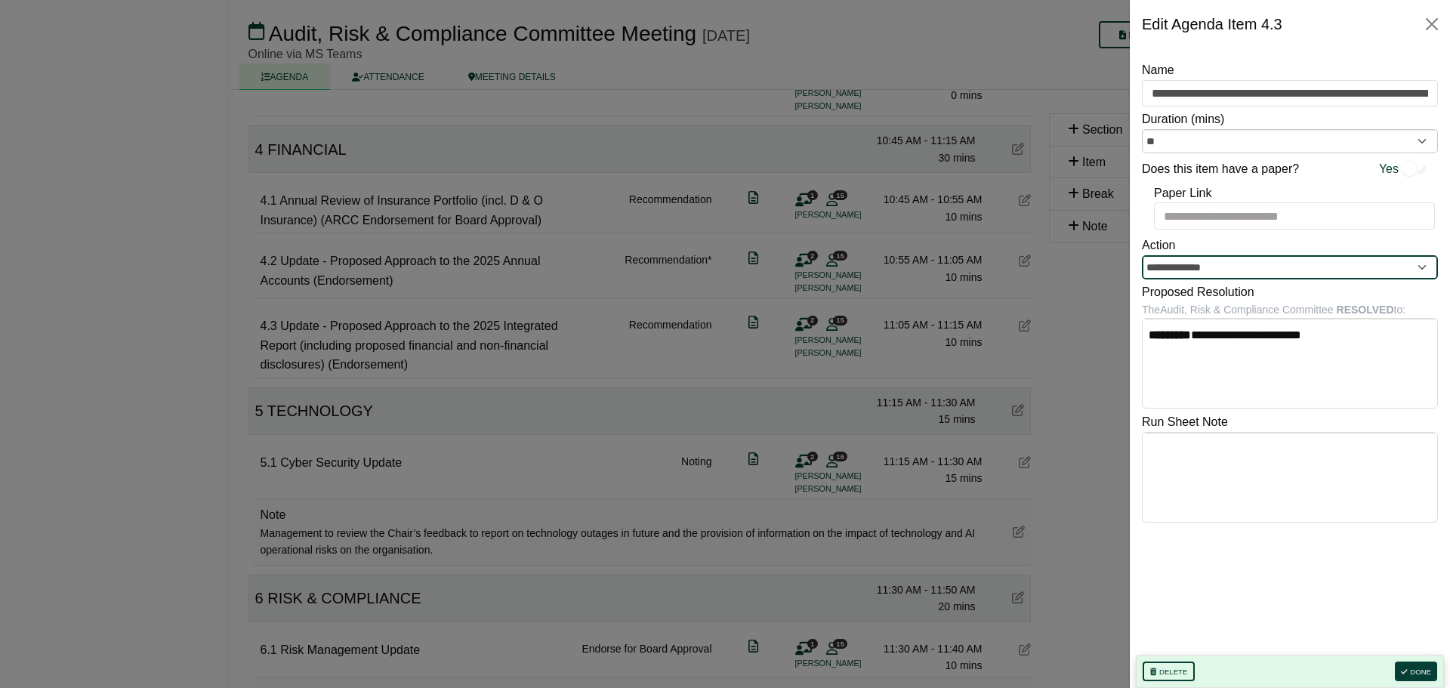
click at [1239, 267] on input "**********" at bounding box center [1290, 267] width 296 height 24
type input "**********"
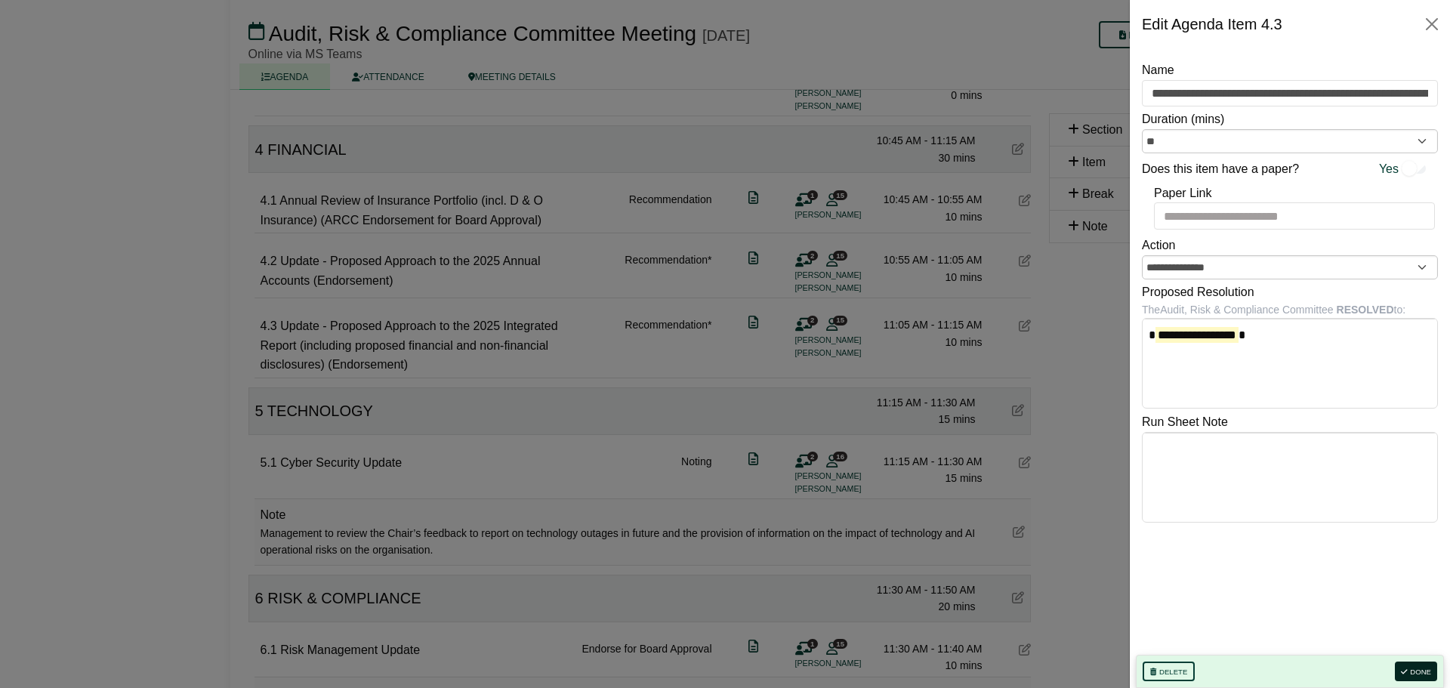
click at [1423, 672] on button "Done" at bounding box center [1416, 672] width 42 height 20
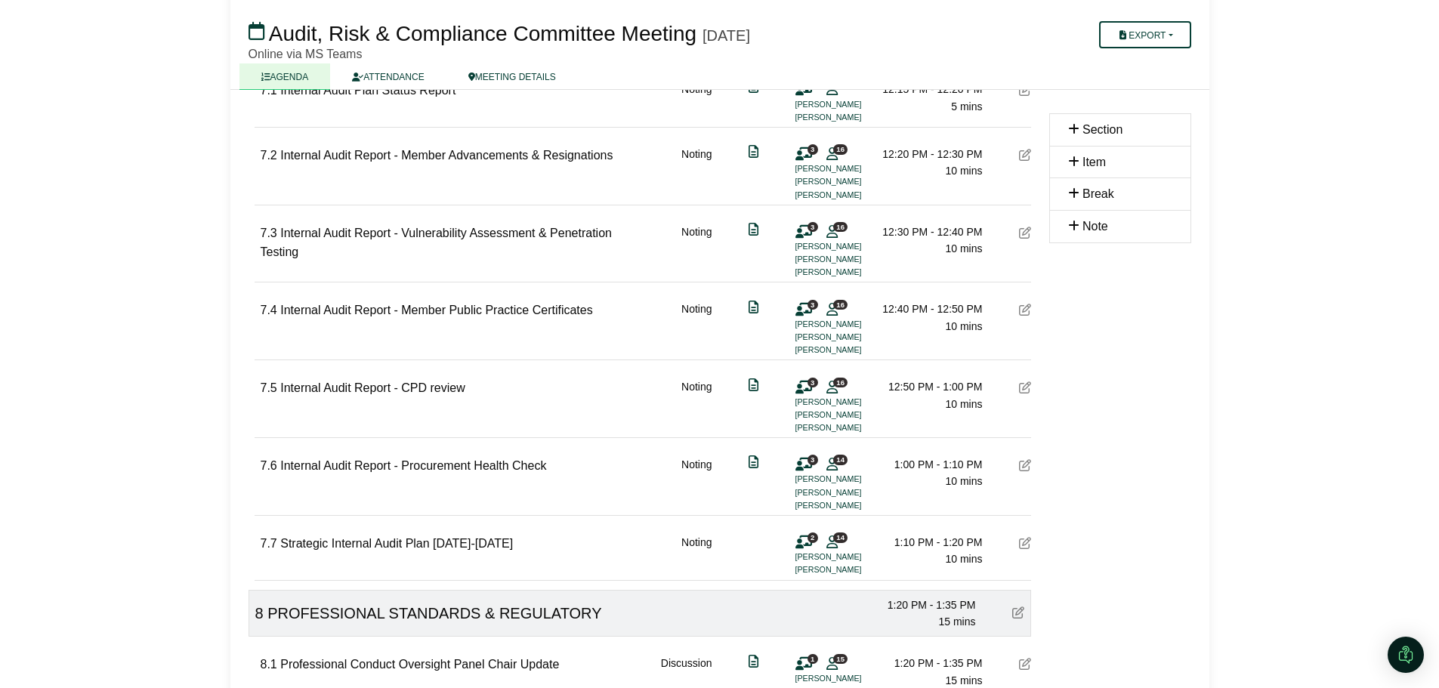
scroll to position [1963, 0]
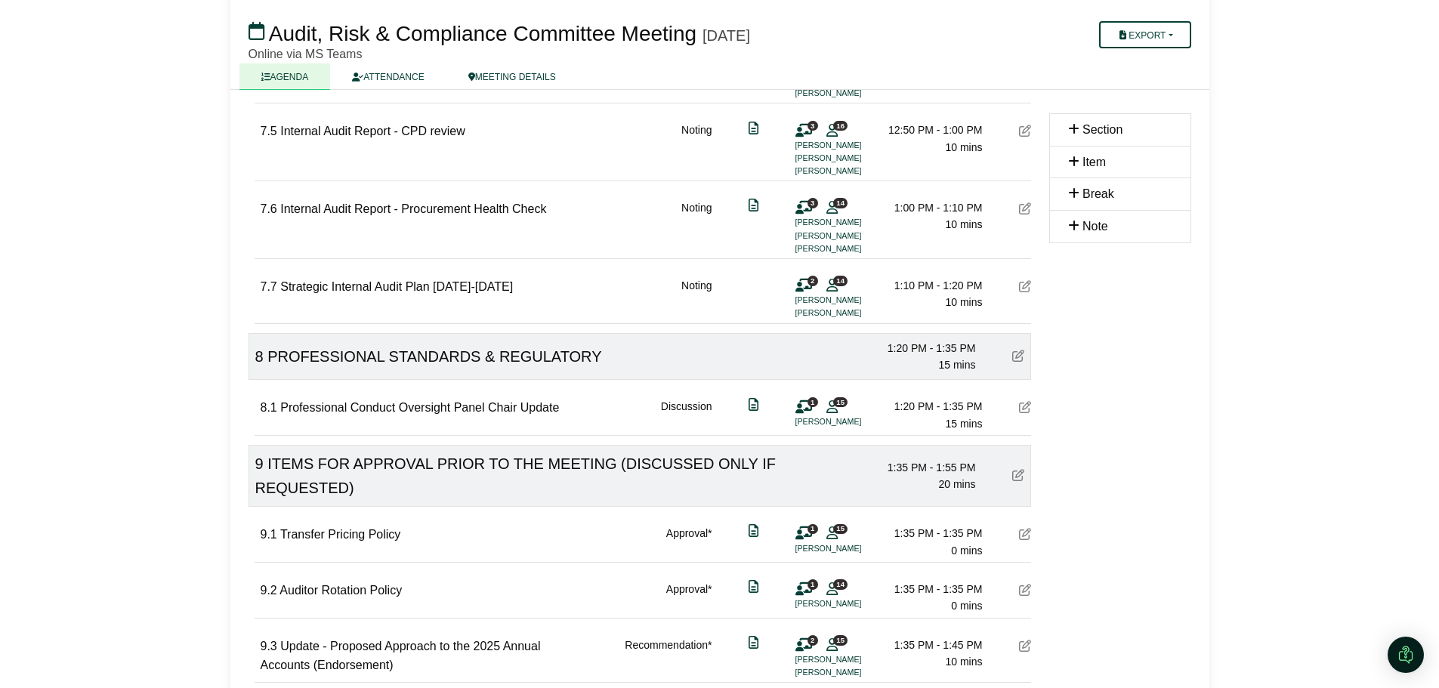
click at [483, 403] on div "8.1 Professional Conduct Oversight Panel Chair Update" at bounding box center [410, 415] width 299 height 34
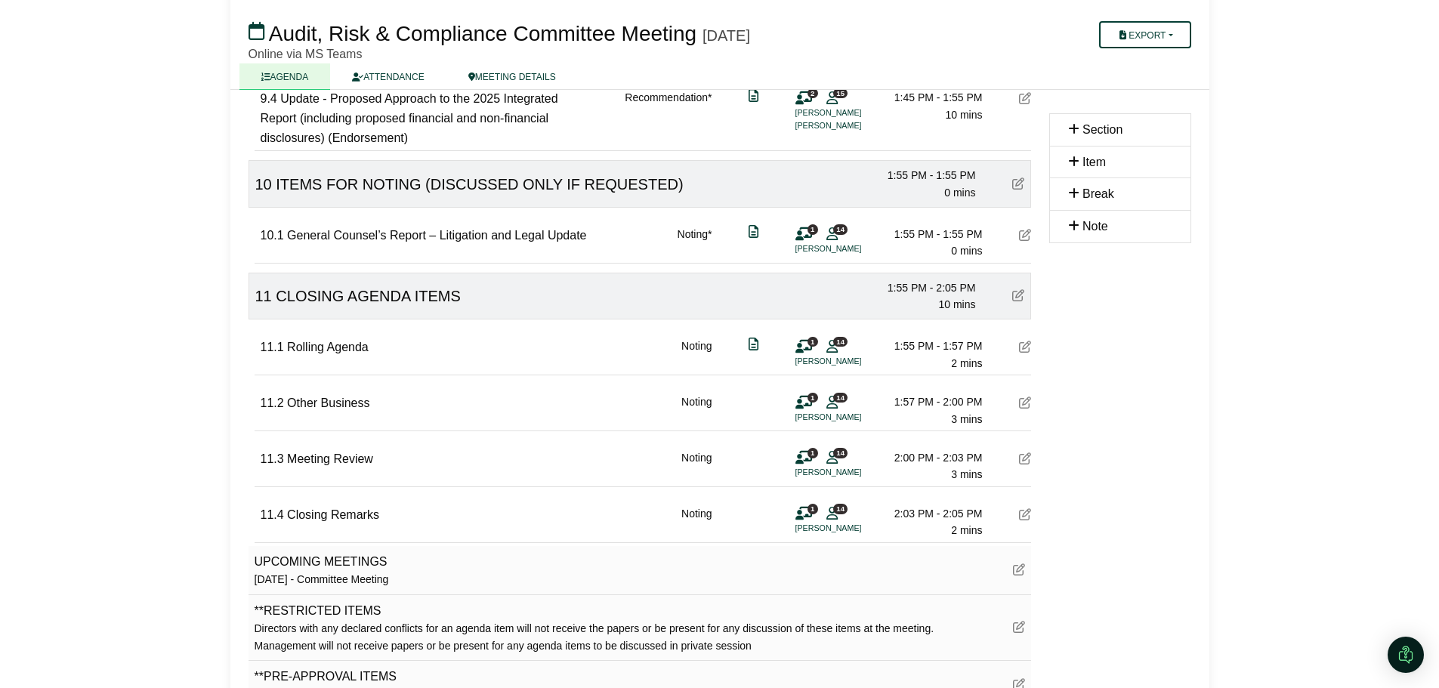
scroll to position [2121, 0]
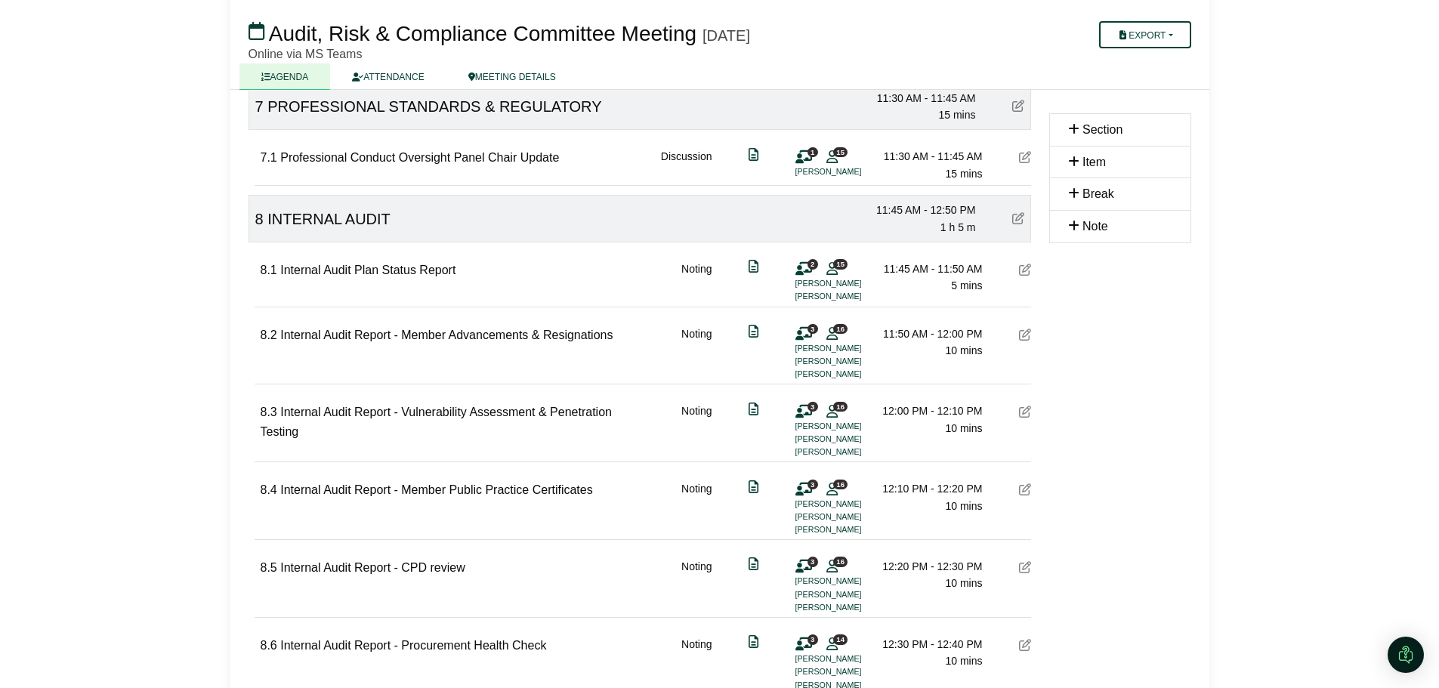
scroll to position [1592, 0]
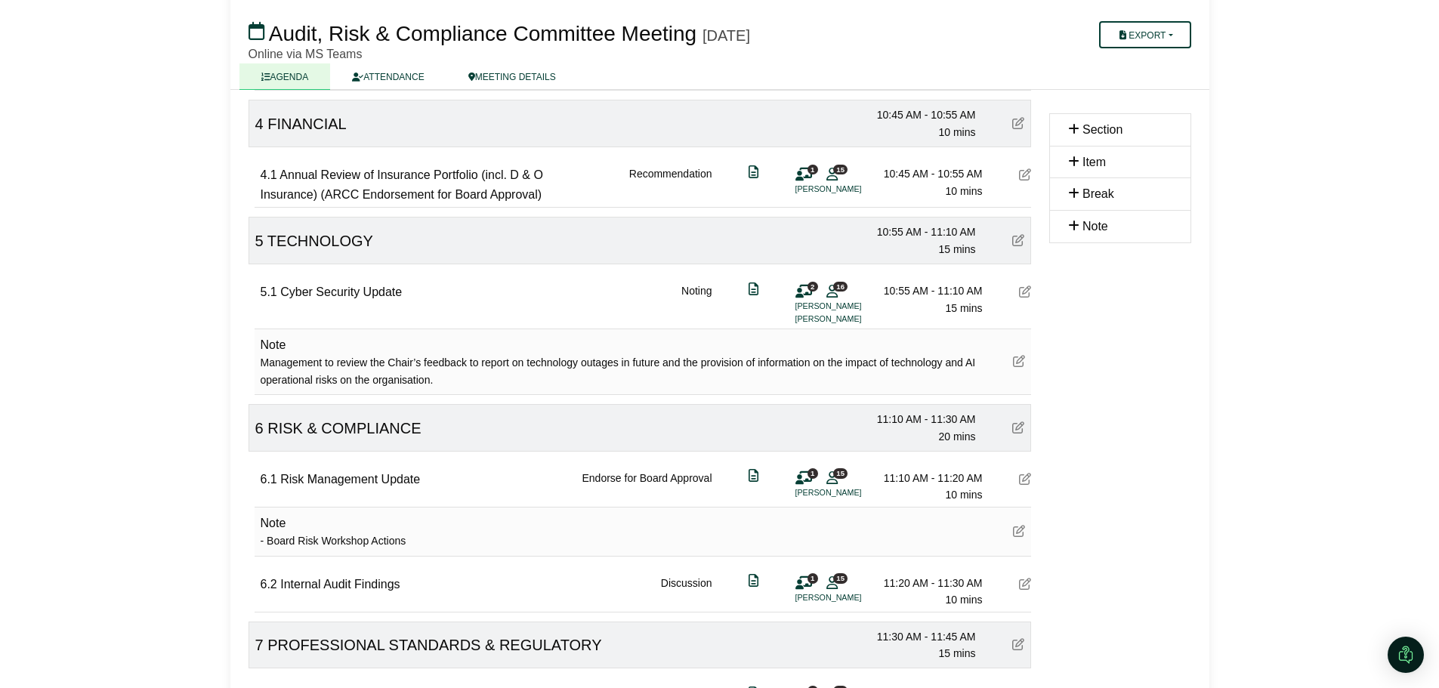
scroll to position [1061, 0]
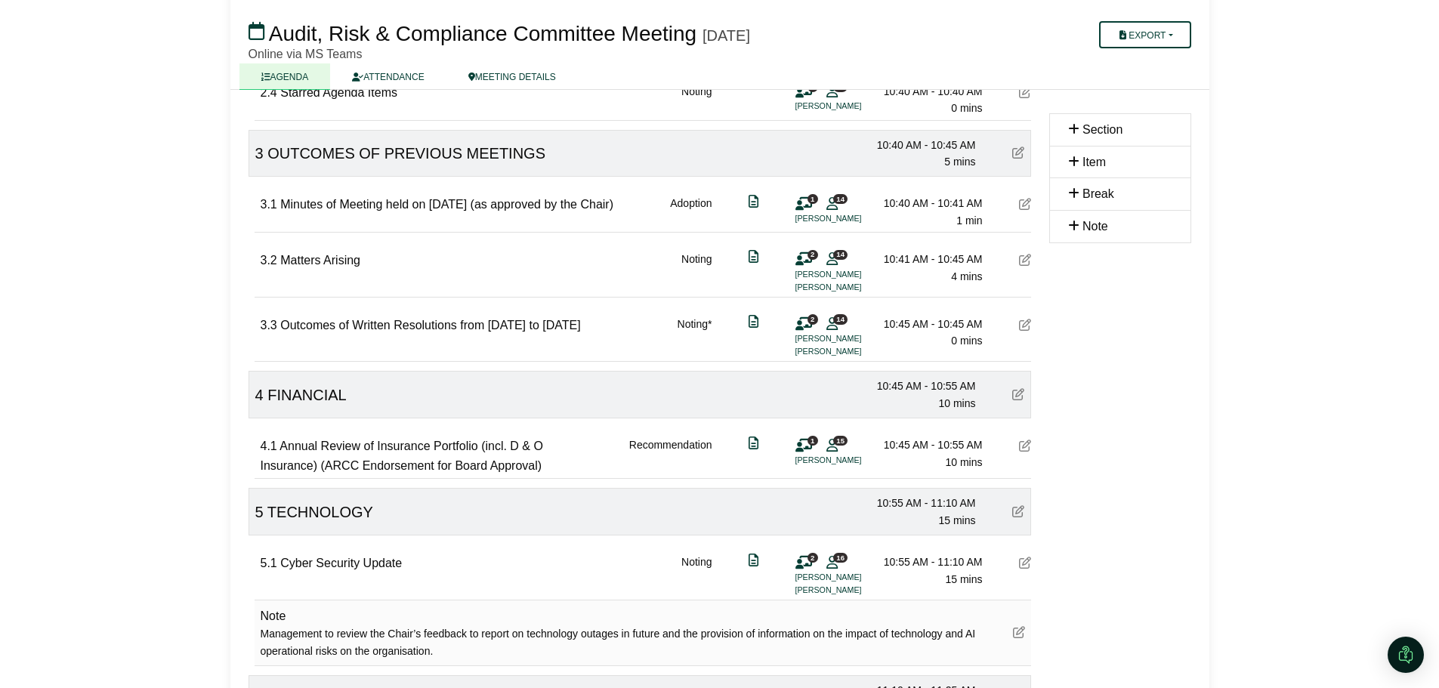
scroll to position [759, 0]
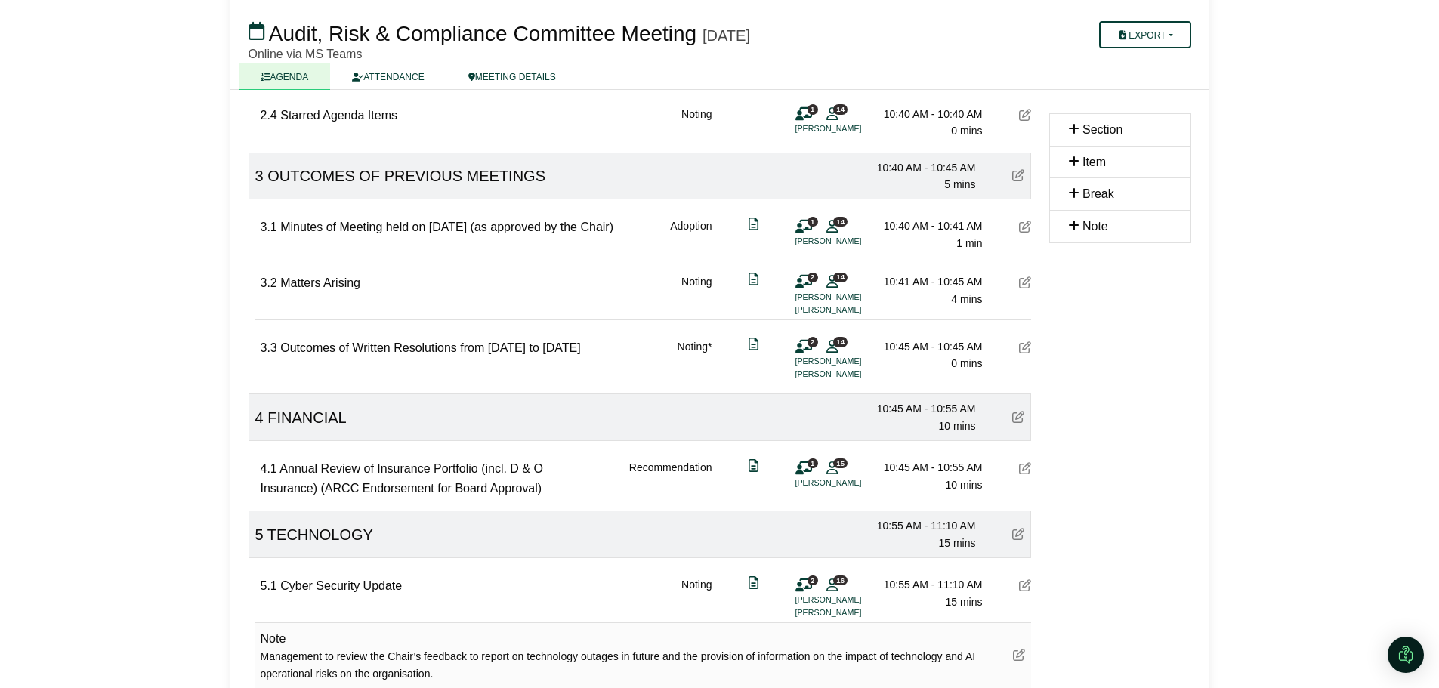
click at [1021, 234] on div at bounding box center [1025, 228] width 12 height 20
click at [1020, 223] on icon at bounding box center [1025, 227] width 12 height 12
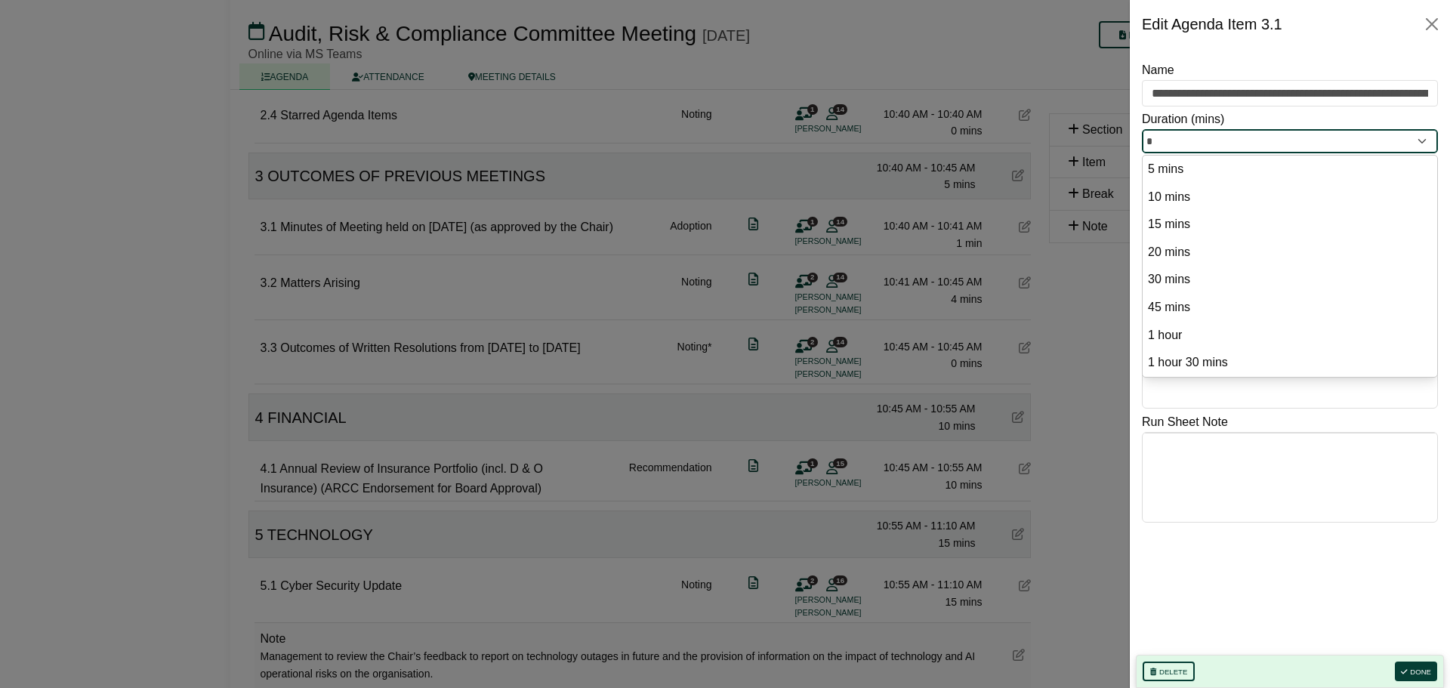
drag, startPoint x: 1172, startPoint y: 141, endPoint x: 1119, endPoint y: 141, distance: 52.9
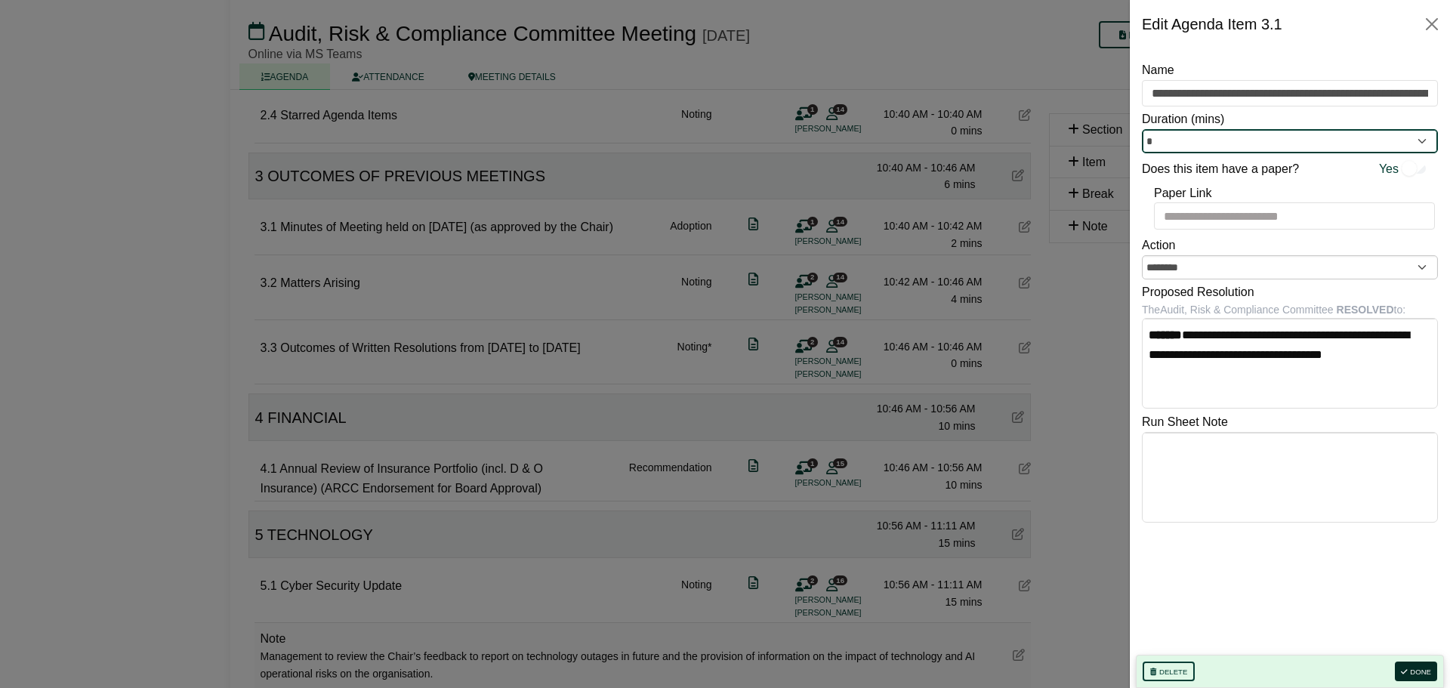
type input "*"
click at [1419, 668] on button "Done" at bounding box center [1416, 672] width 42 height 20
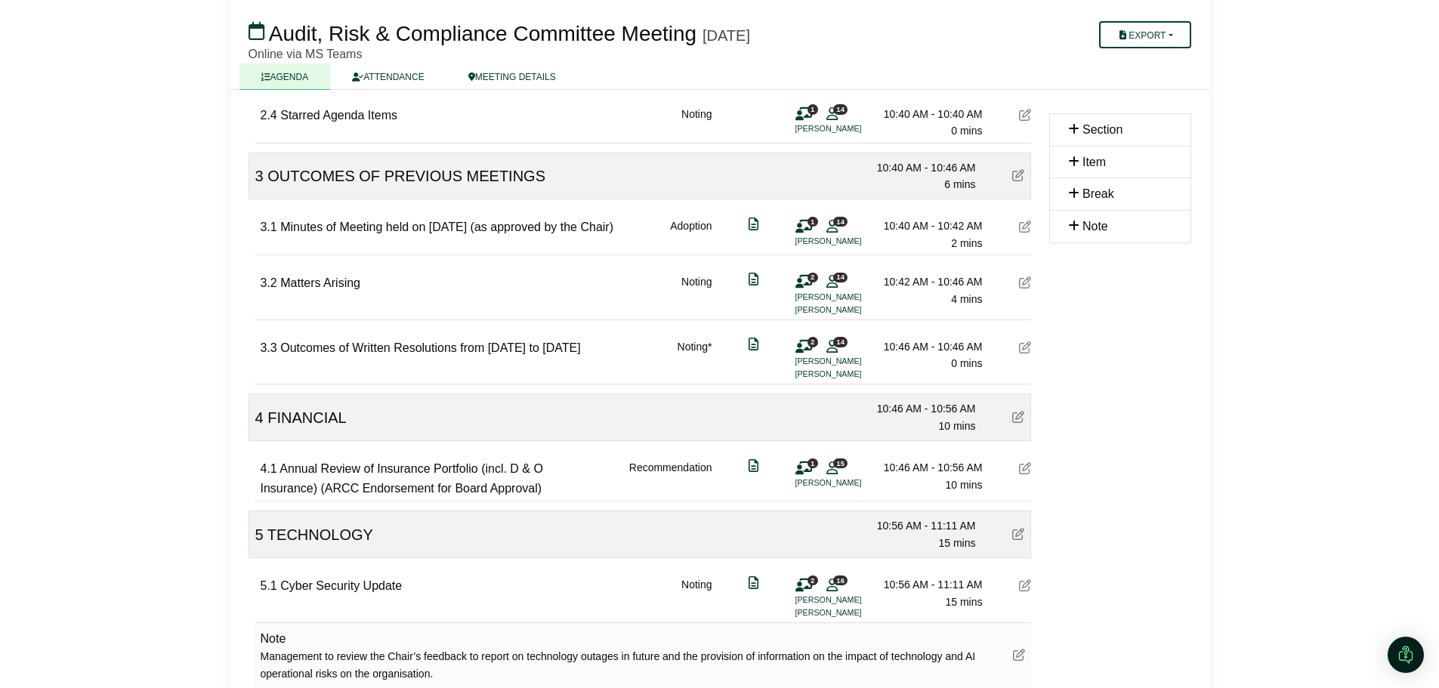
click at [1023, 289] on icon at bounding box center [1025, 282] width 12 height 12
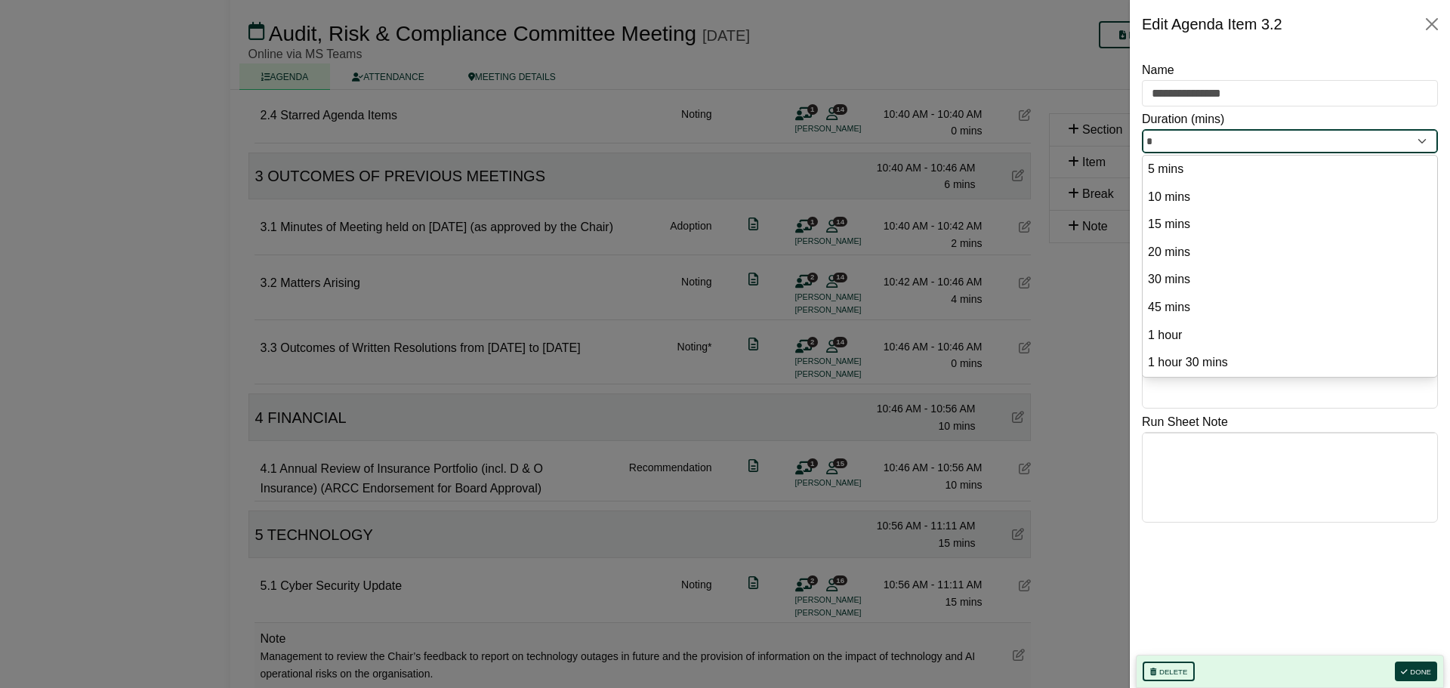
drag, startPoint x: 1166, startPoint y: 131, endPoint x: 1116, endPoint y: 137, distance: 51.1
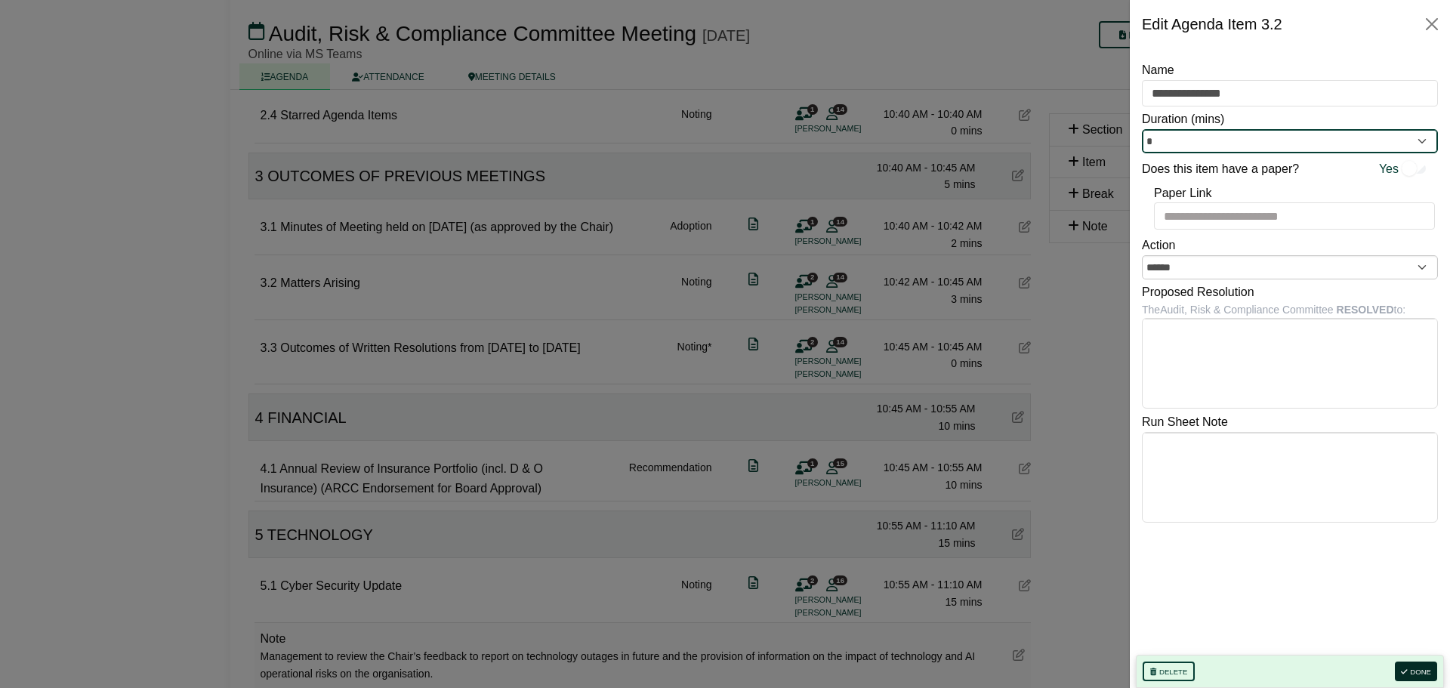
type input "*"
click at [1409, 669] on button "Done" at bounding box center [1416, 672] width 42 height 20
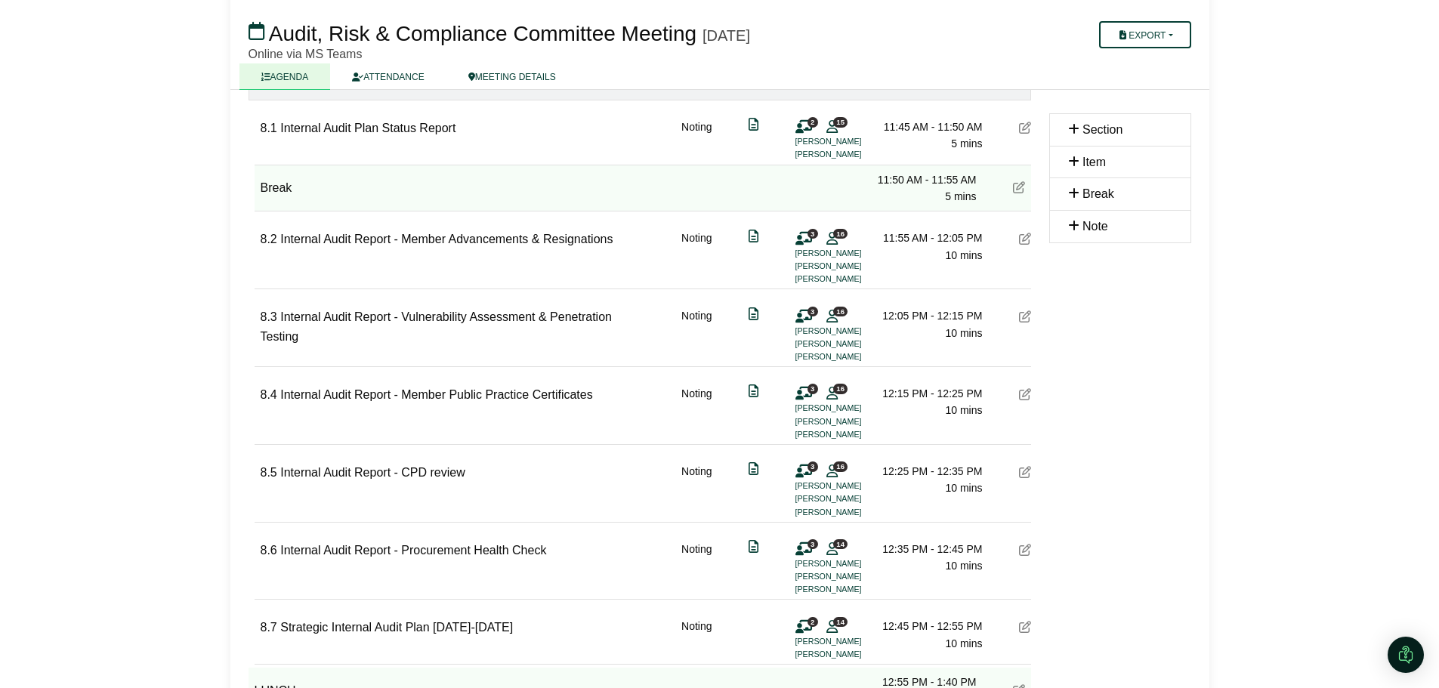
scroll to position [1817, 0]
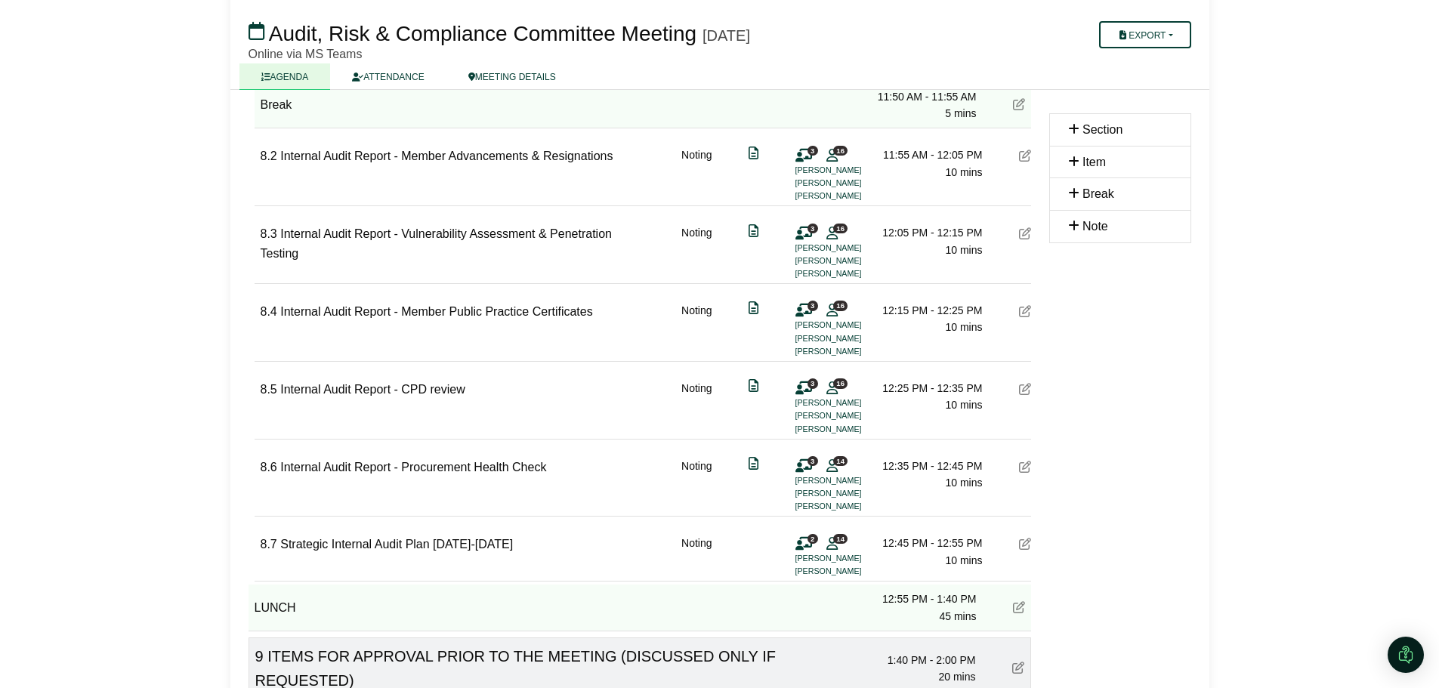
click at [1021, 110] on icon at bounding box center [1019, 104] width 12 height 12
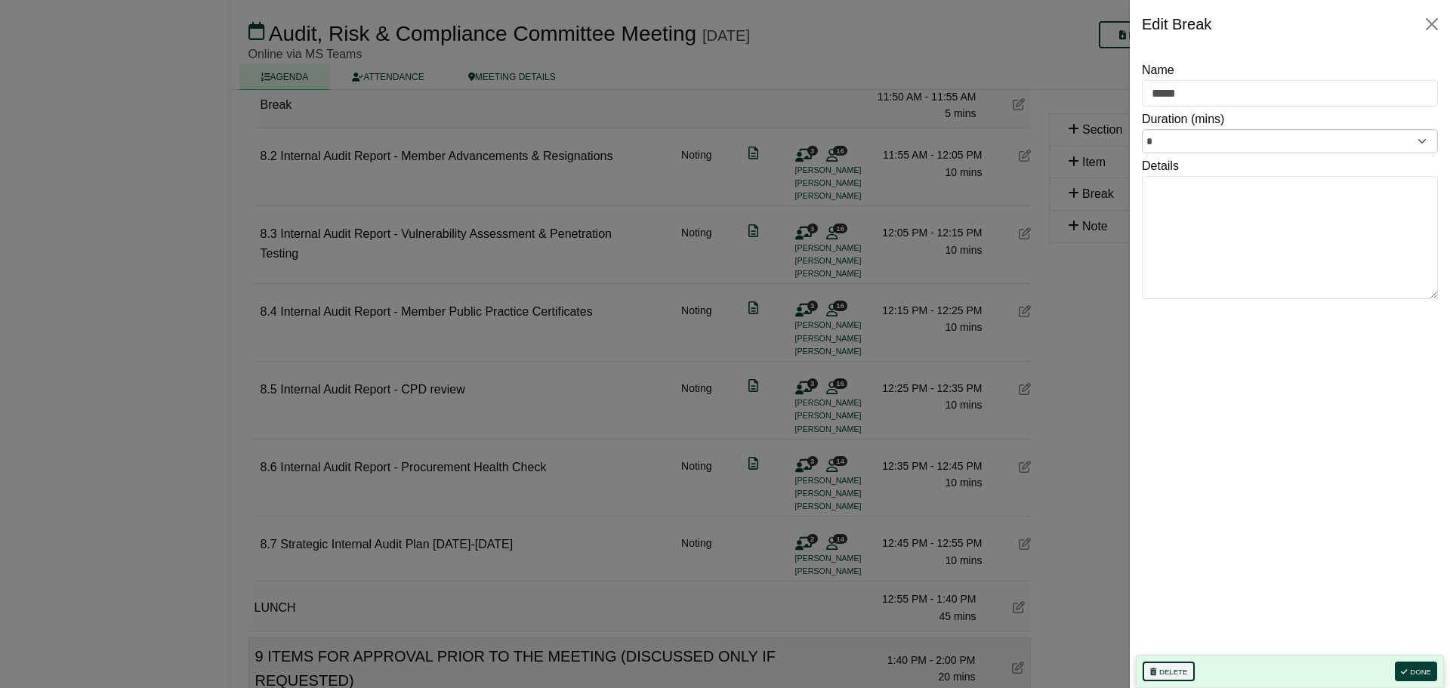
click at [1175, 676] on button "Delete" at bounding box center [1169, 672] width 52 height 20
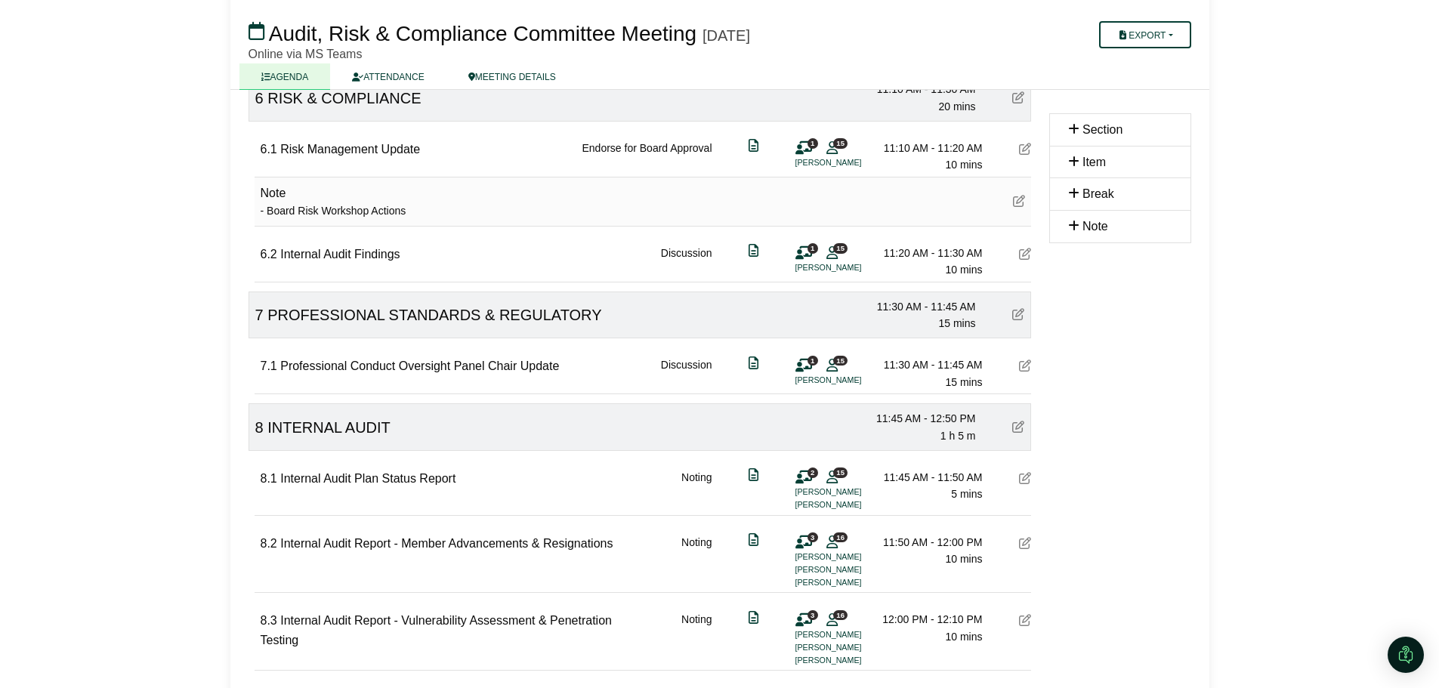
scroll to position [1363, 0]
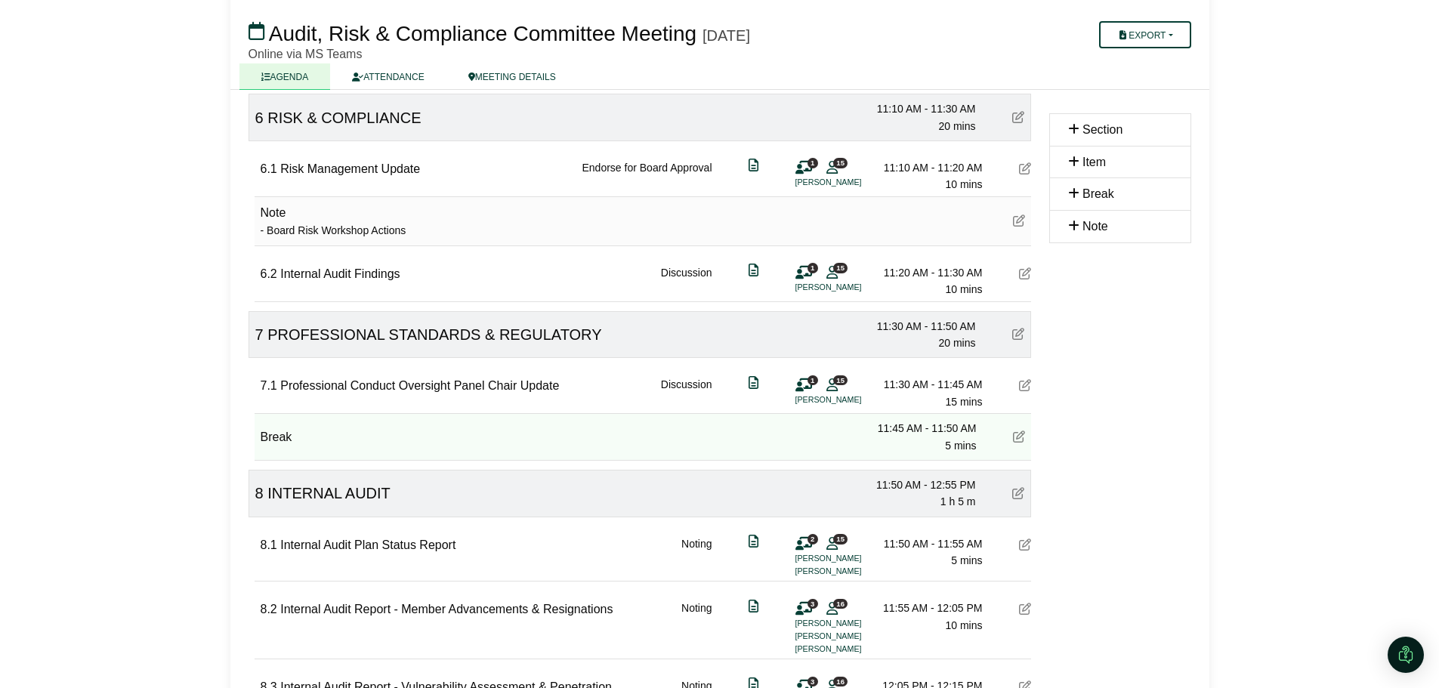
click at [1023, 440] on icon at bounding box center [1019, 437] width 12 height 12
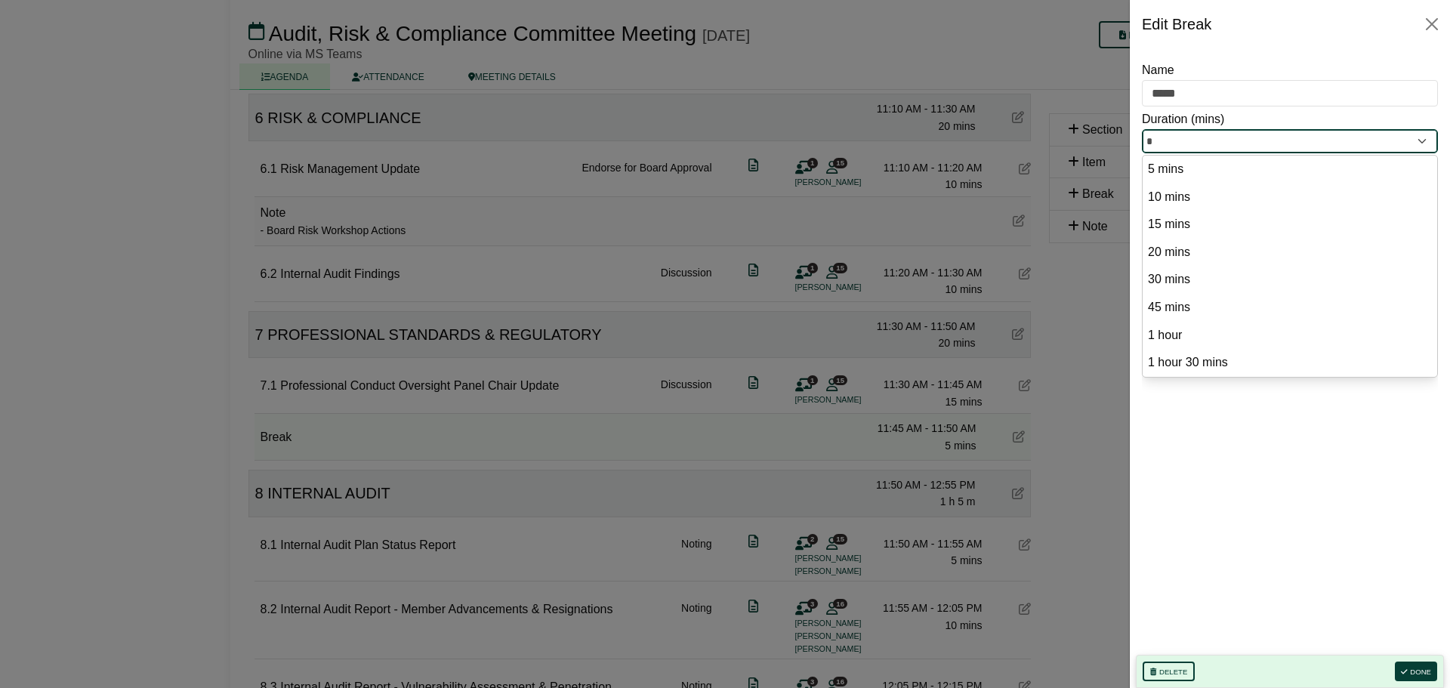
drag, startPoint x: 1181, startPoint y: 142, endPoint x: 1124, endPoint y: 144, distance: 57.5
type input "**"
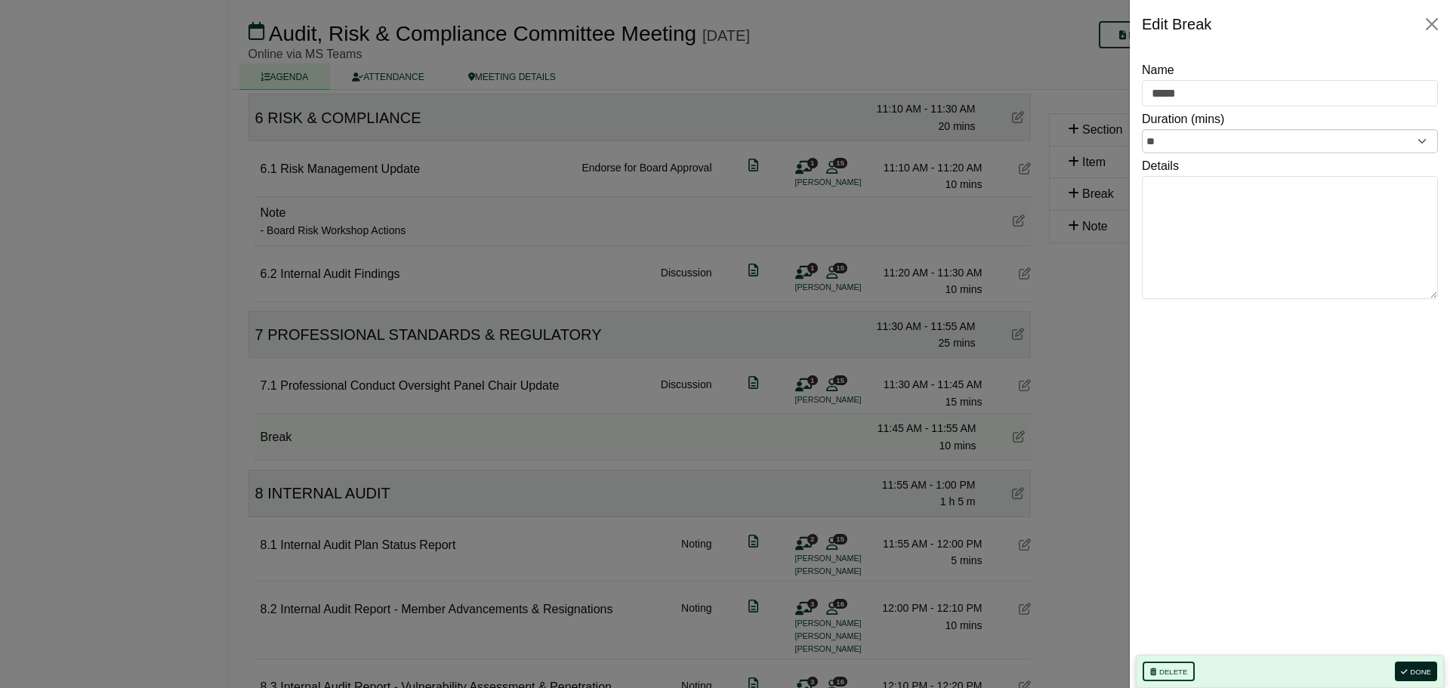
click at [1413, 663] on button "Done" at bounding box center [1416, 672] width 42 height 20
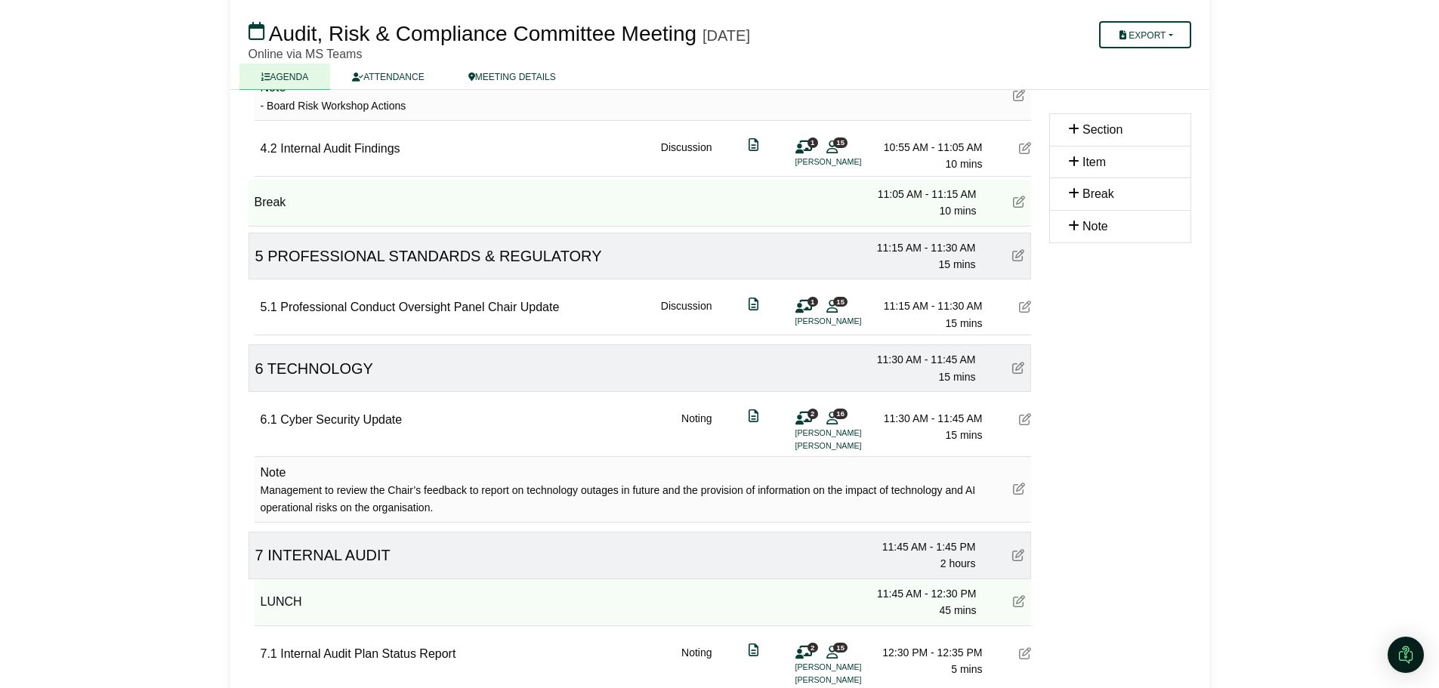
scroll to position [1341, 0]
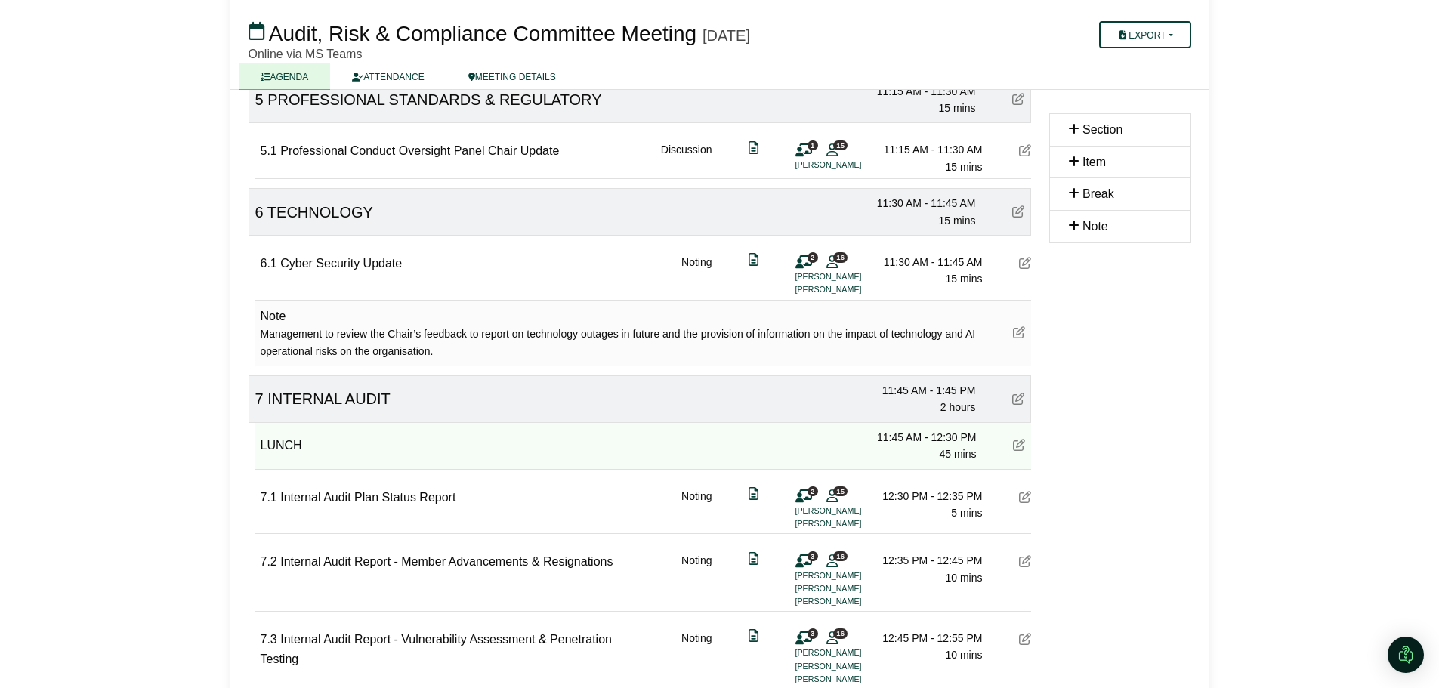
click at [1021, 152] on icon at bounding box center [1025, 150] width 12 height 12
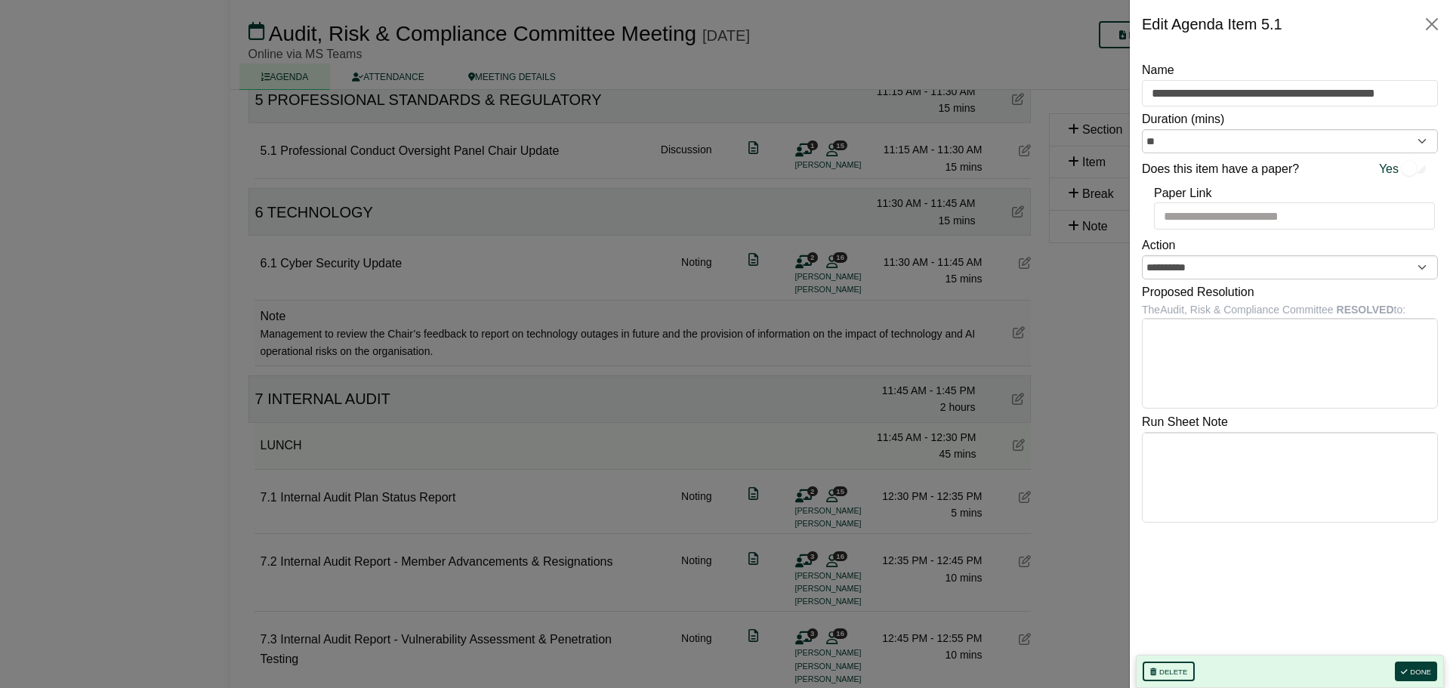
click at [115, 268] on div at bounding box center [725, 344] width 1450 height 688
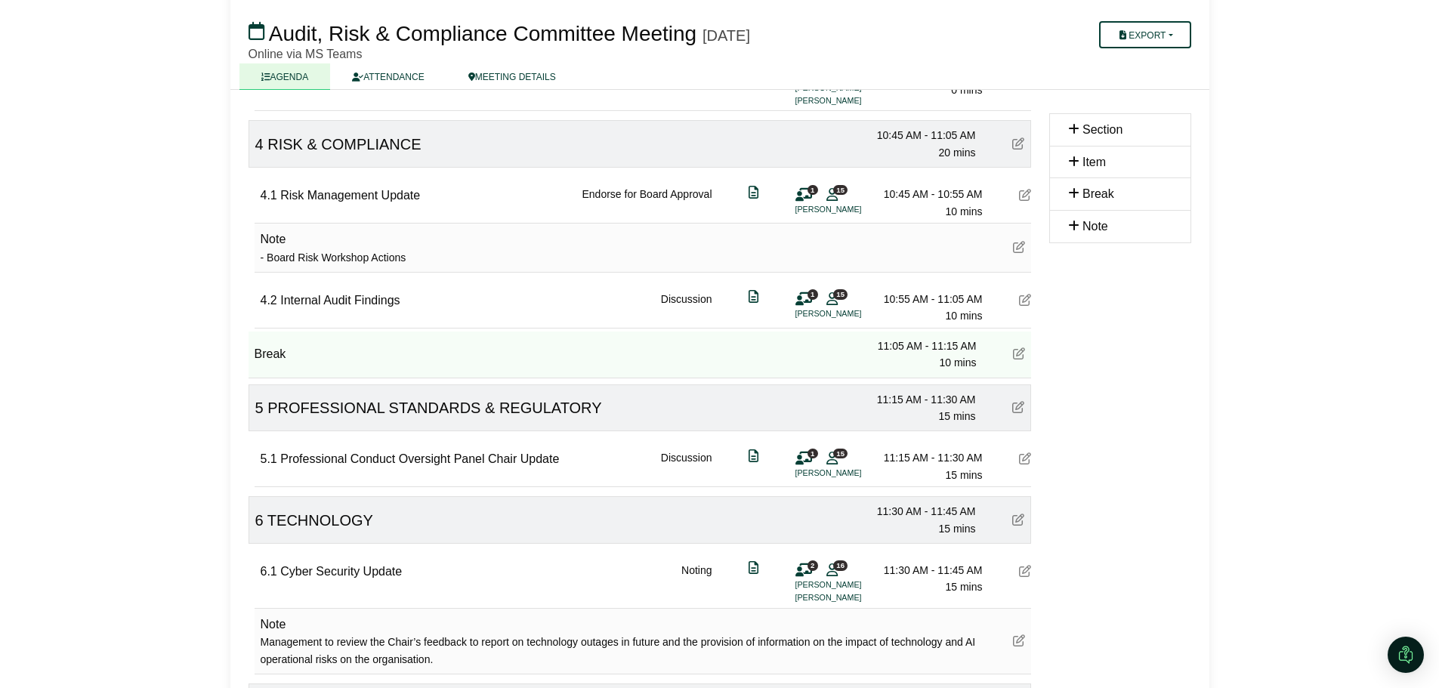
scroll to position [1039, 0]
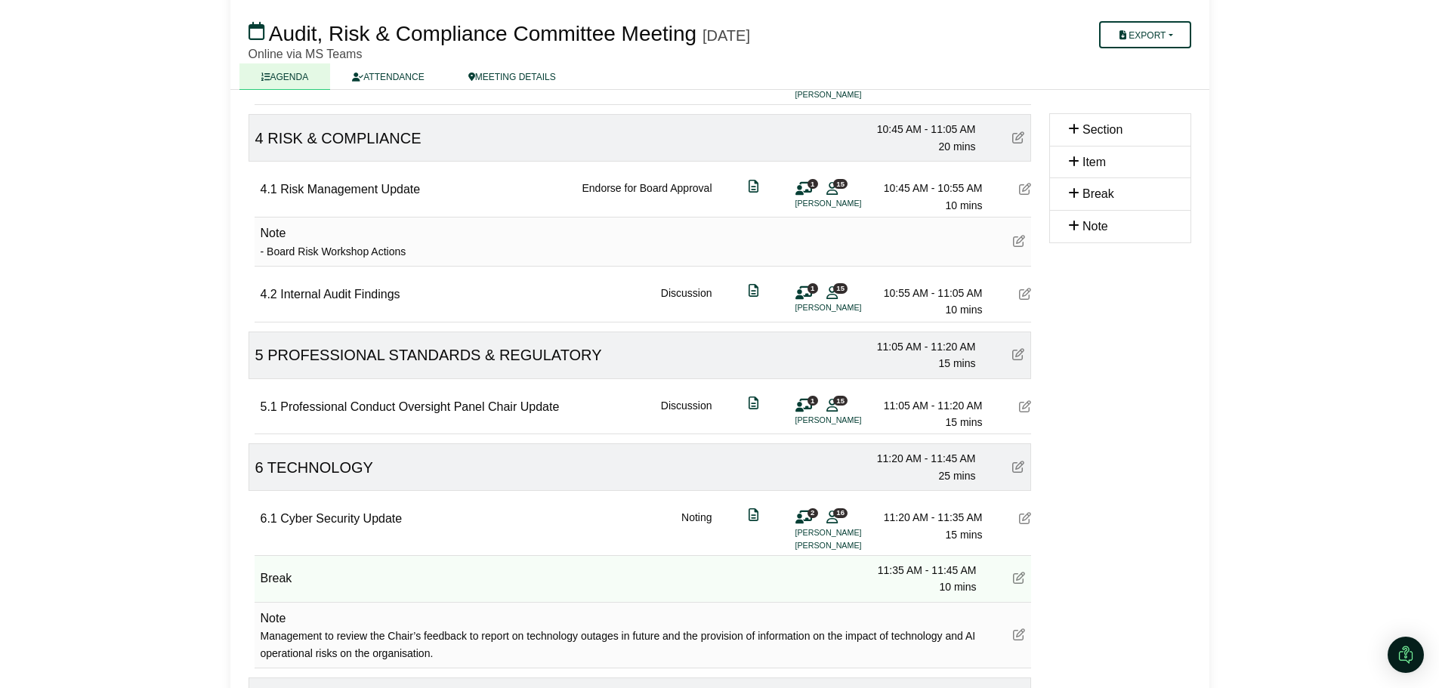
click at [1024, 583] on icon at bounding box center [1019, 578] width 12 height 12
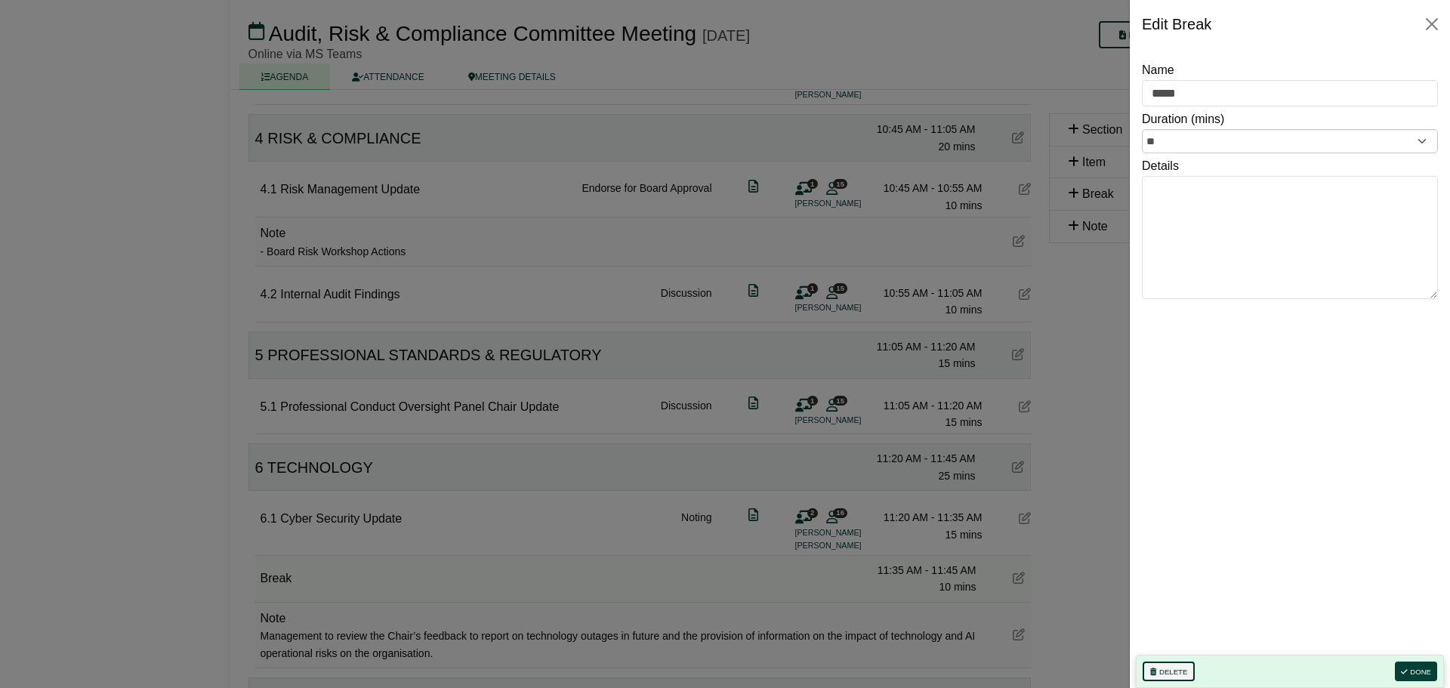
click at [1167, 667] on button "Delete" at bounding box center [1169, 672] width 52 height 20
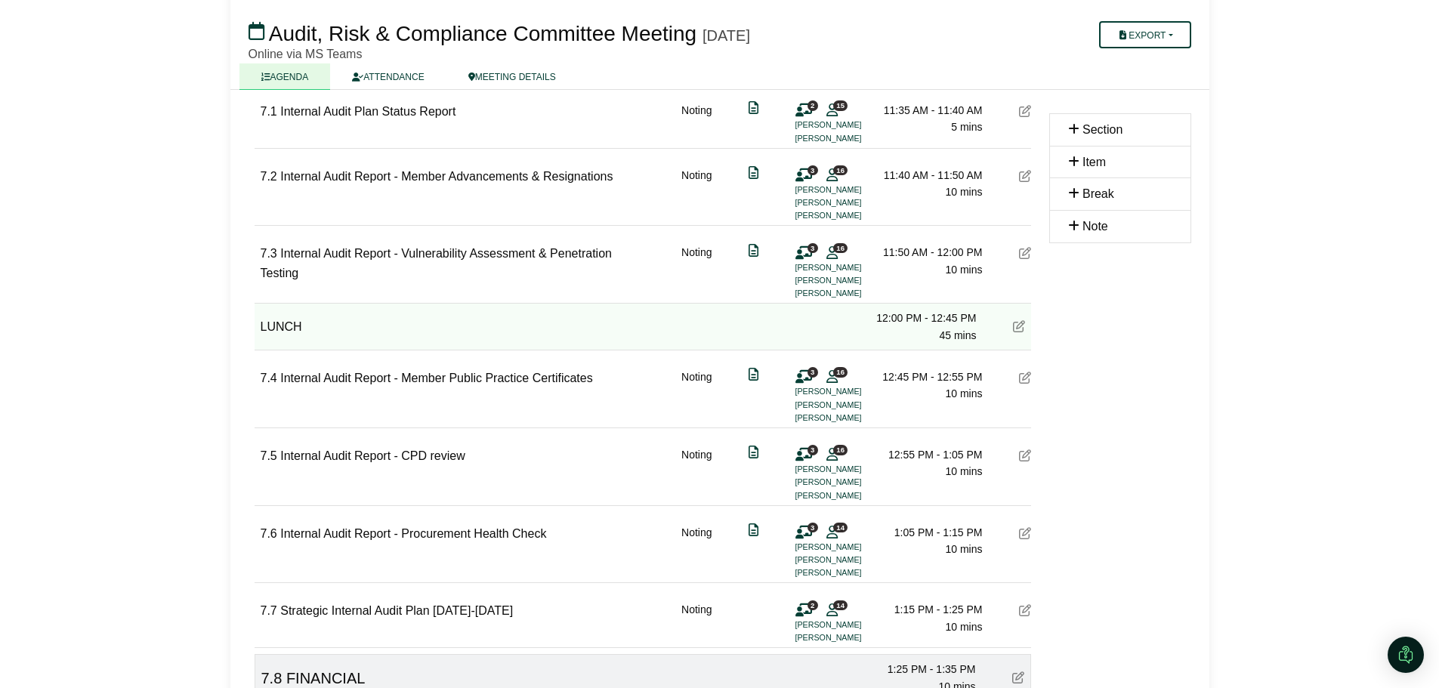
scroll to position [1639, 0]
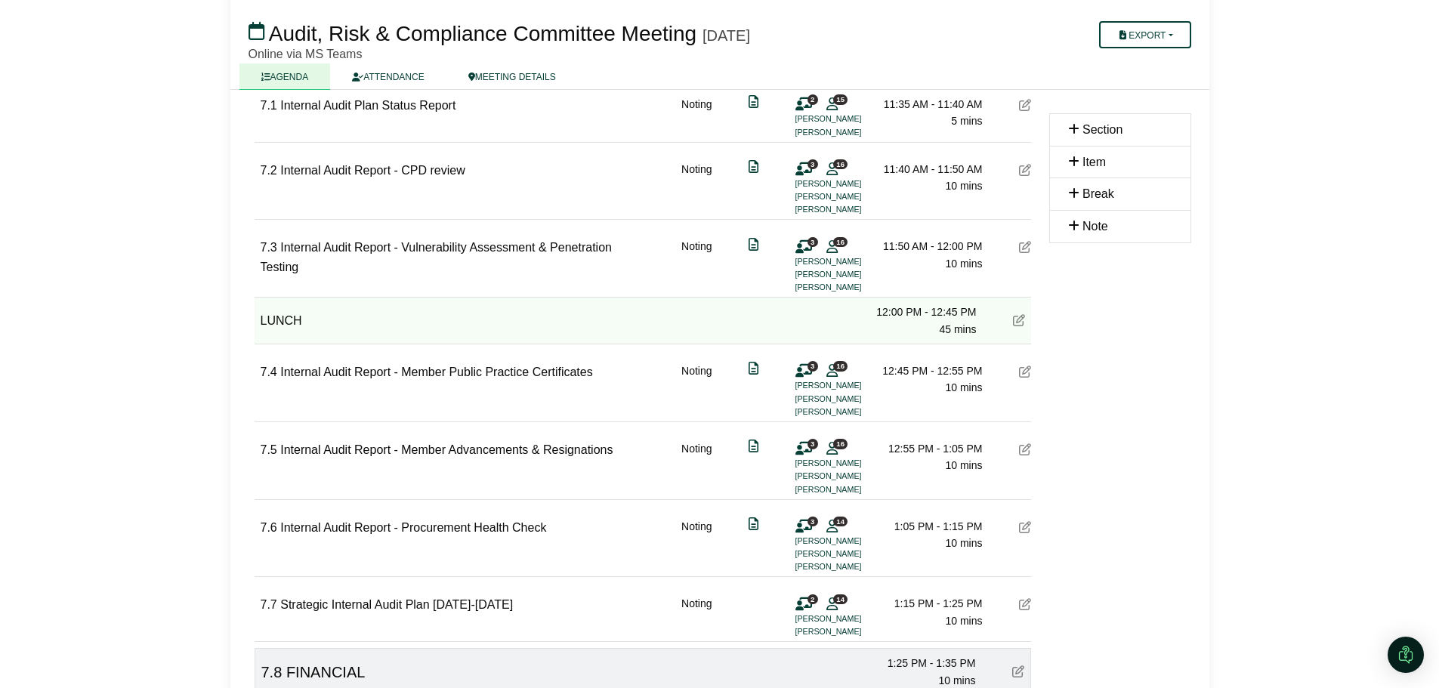
click at [497, 376] on span "Internal Audit Report - Member Public Practice Certificates" at bounding box center [436, 372] width 313 height 13
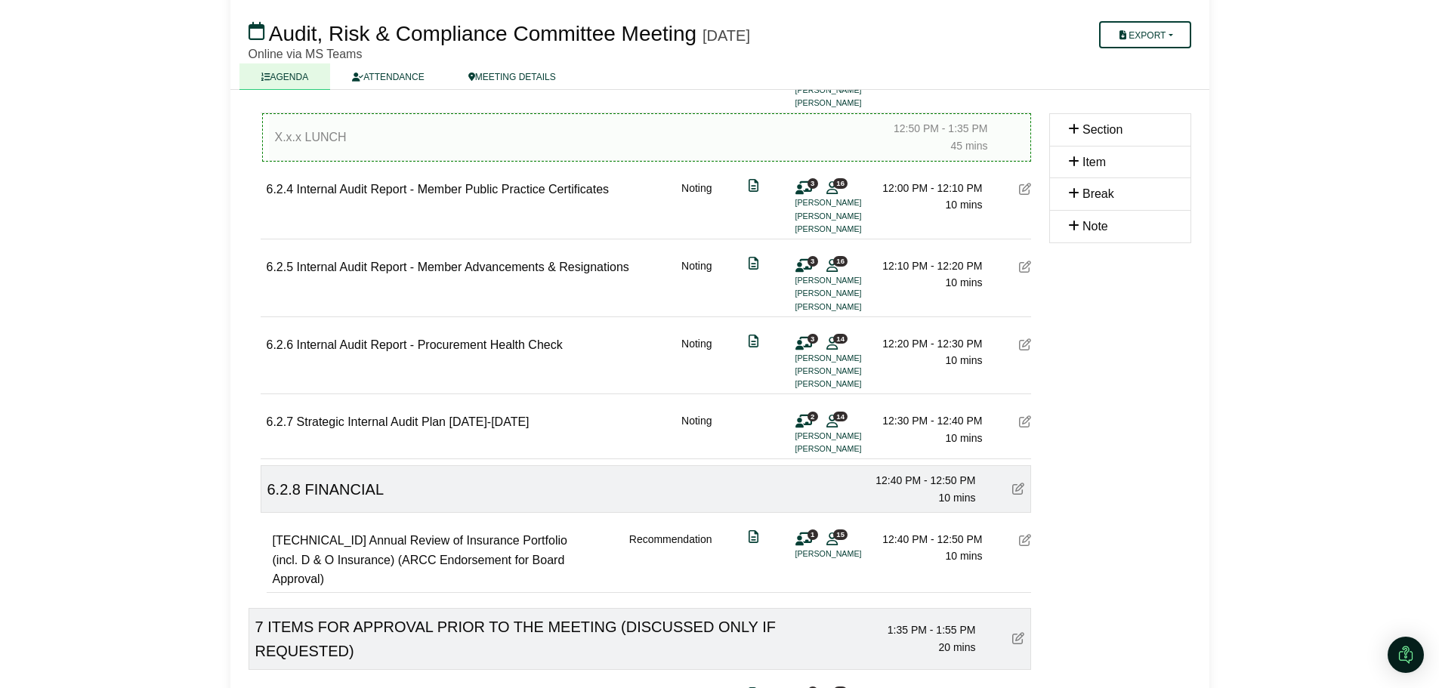
scroll to position [1790, 0]
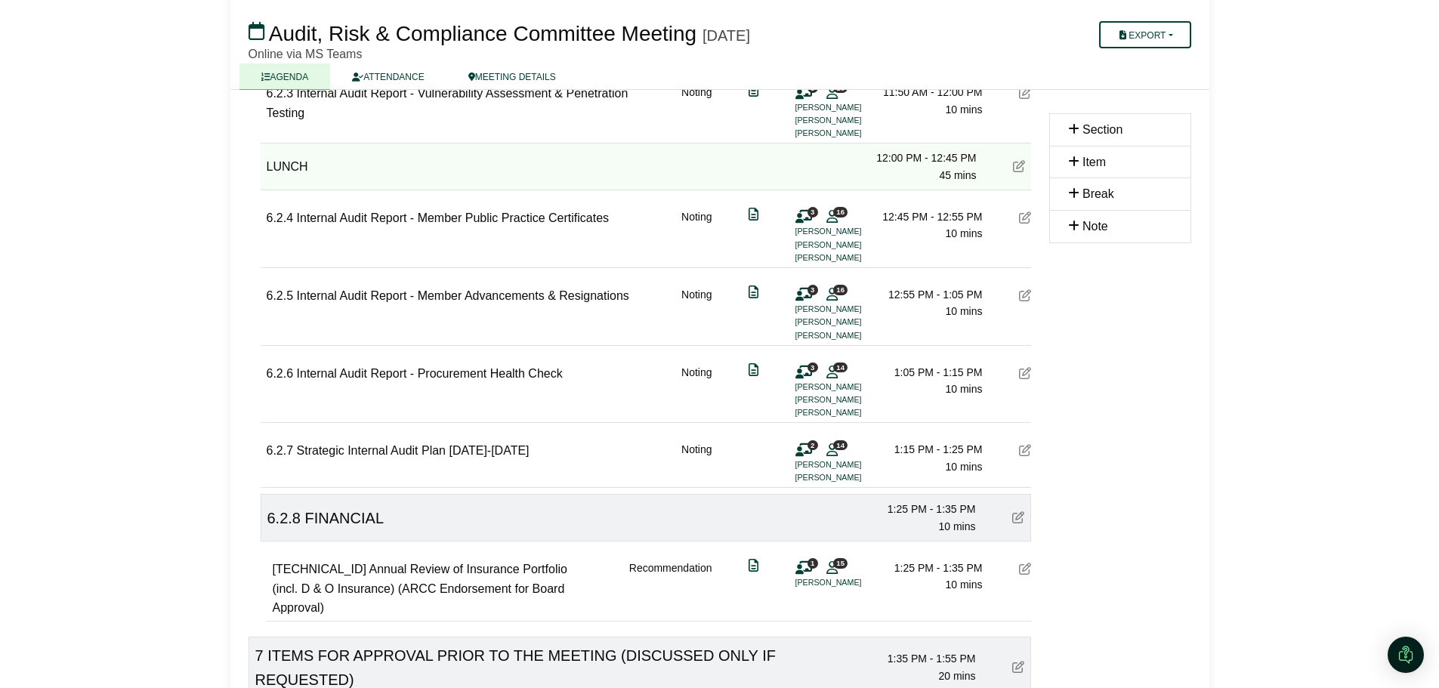
click at [1018, 170] on icon at bounding box center [1019, 166] width 12 height 12
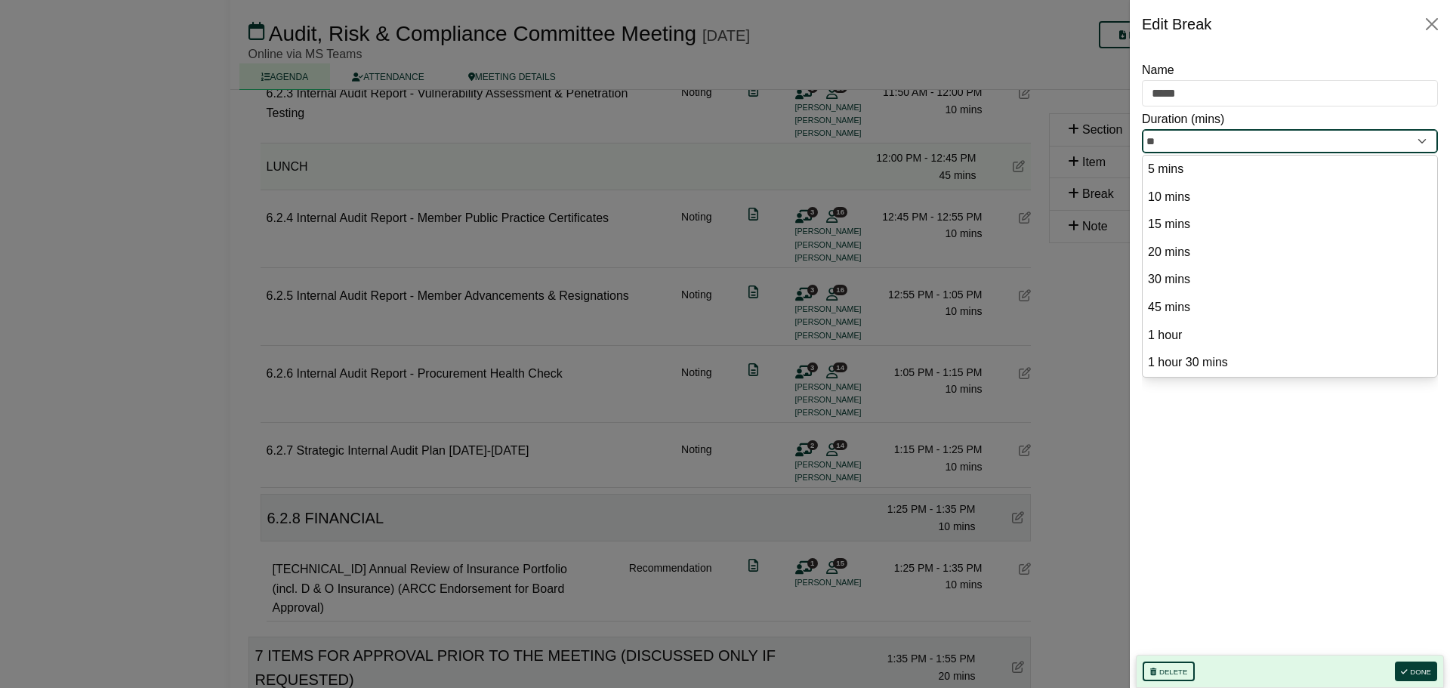
drag, startPoint x: 1167, startPoint y: 131, endPoint x: 1073, endPoint y: 128, distance: 93.7
type input "**"
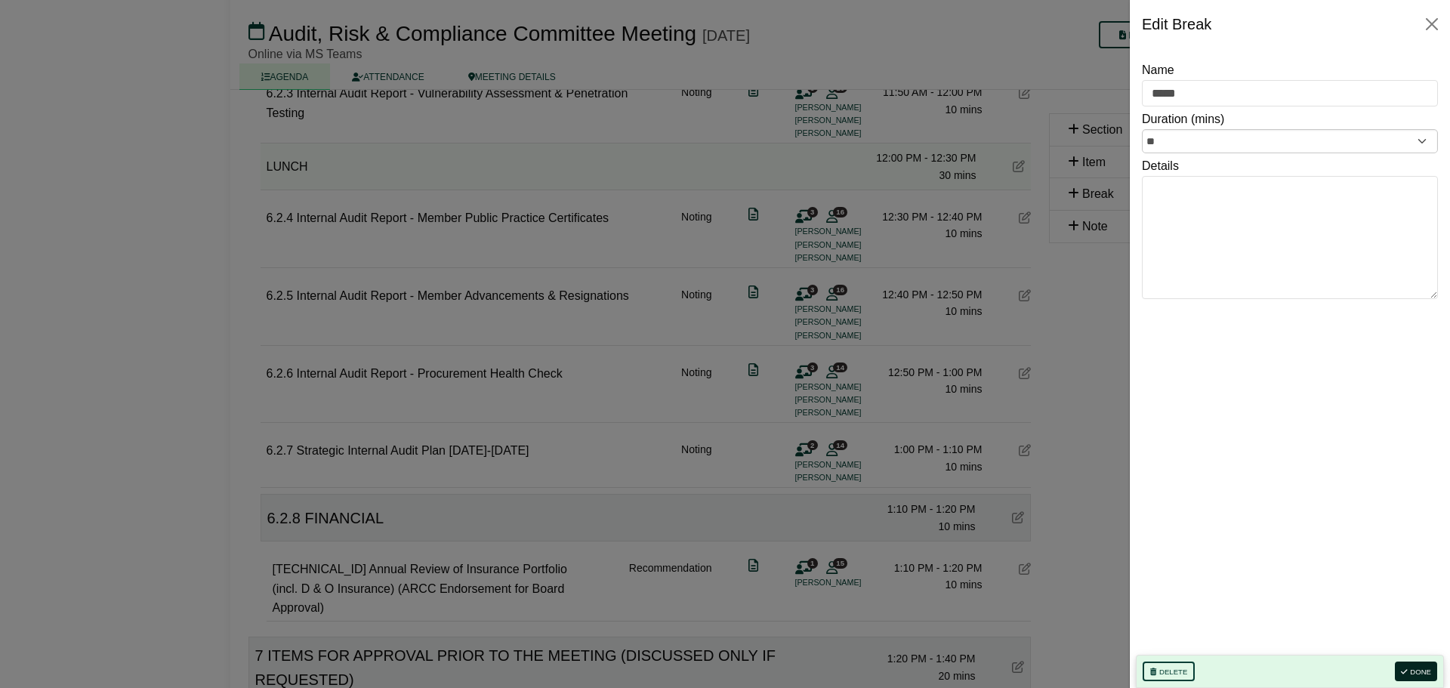
click at [1425, 672] on button "Done" at bounding box center [1416, 672] width 42 height 20
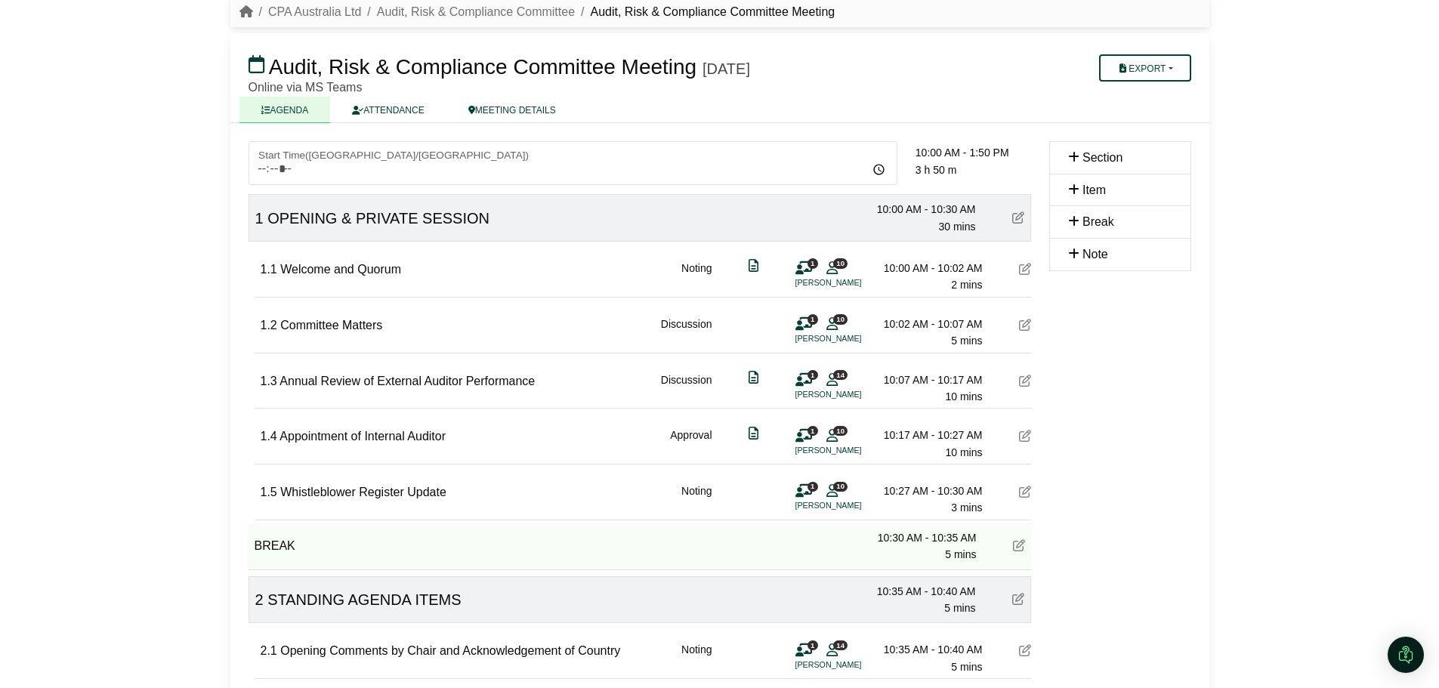
scroll to position [0, 0]
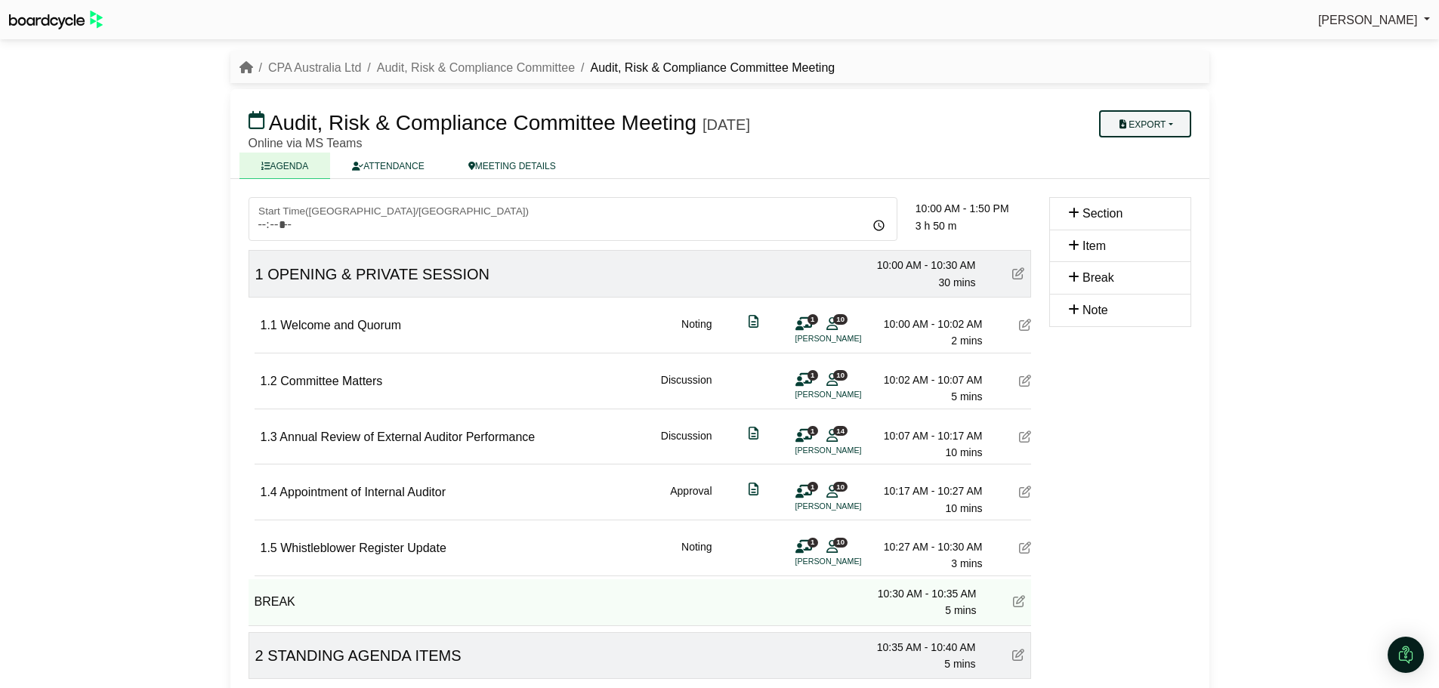
click at [1150, 125] on button "Export" at bounding box center [1144, 123] width 91 height 27
click at [1161, 153] on link "Agenda" at bounding box center [1160, 150] width 131 height 23
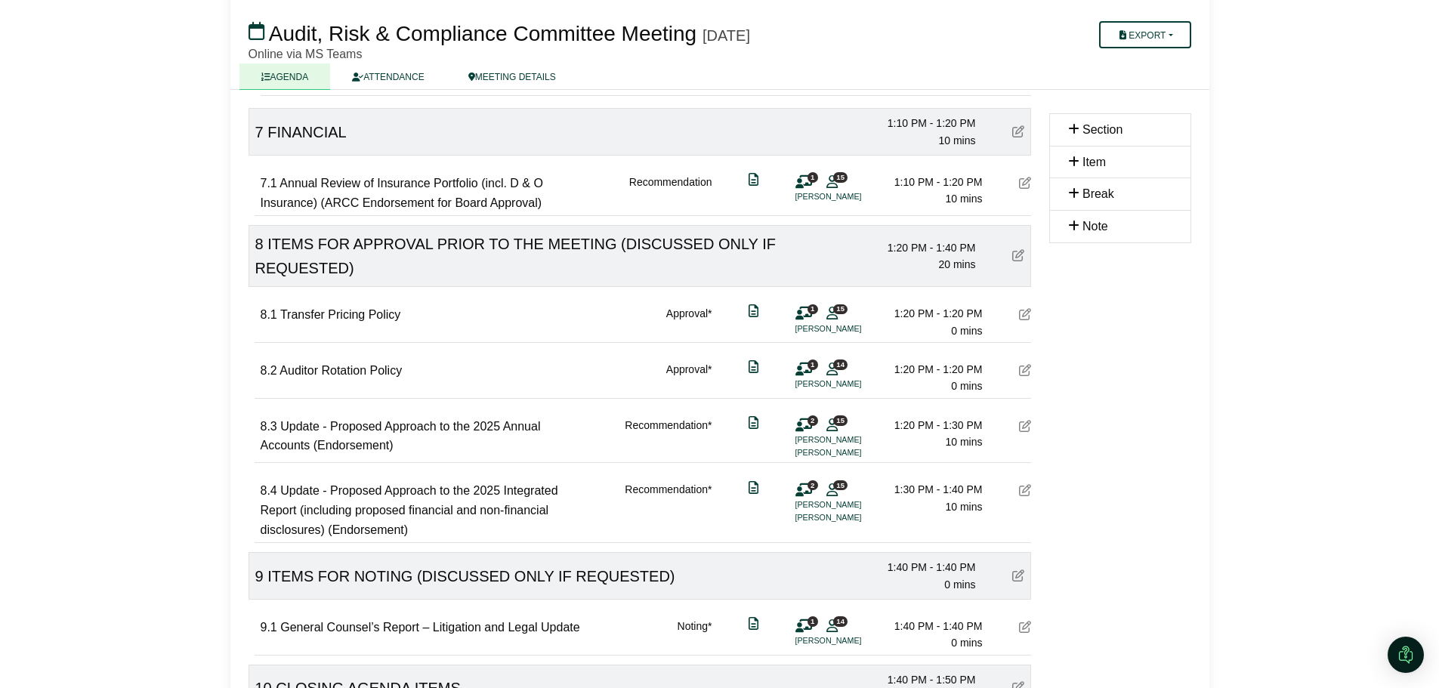
scroll to position [2191, 0]
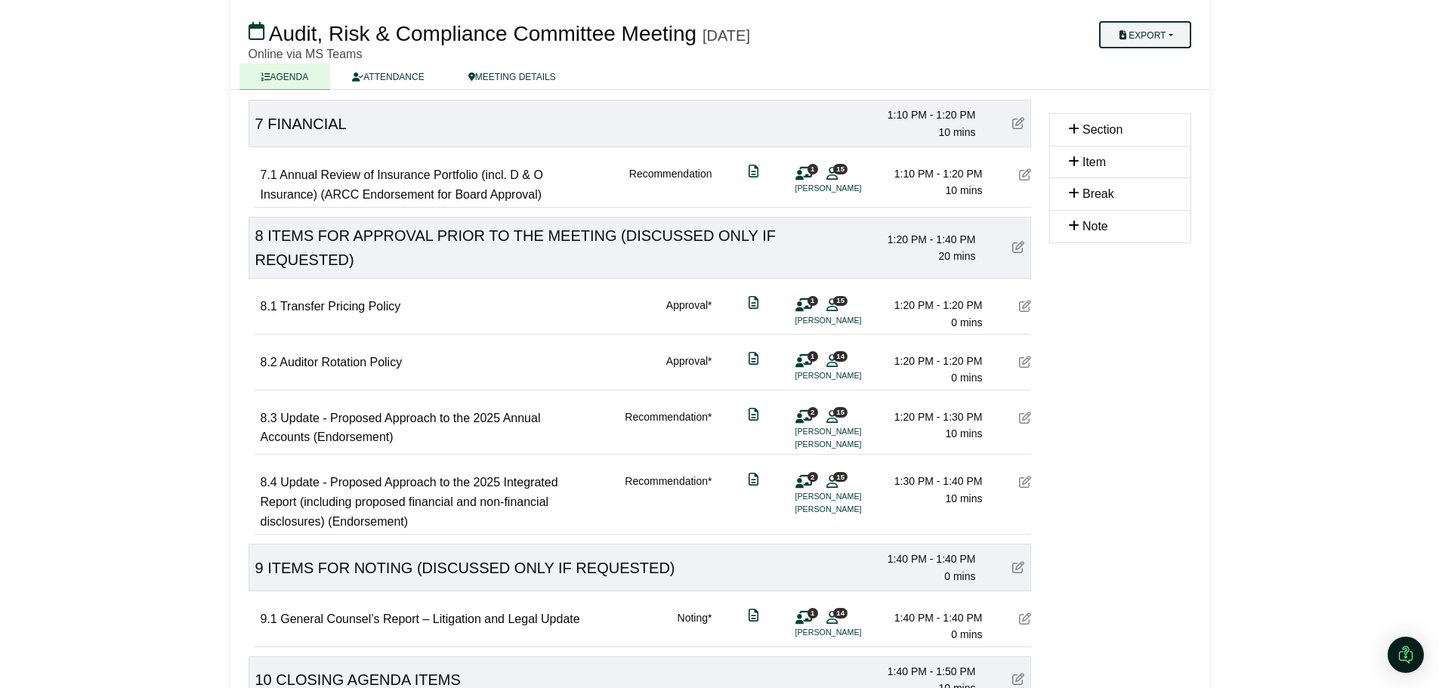
click at [1147, 37] on button "Export" at bounding box center [1144, 34] width 91 height 27
click at [1160, 63] on link "Agenda" at bounding box center [1160, 61] width 131 height 23
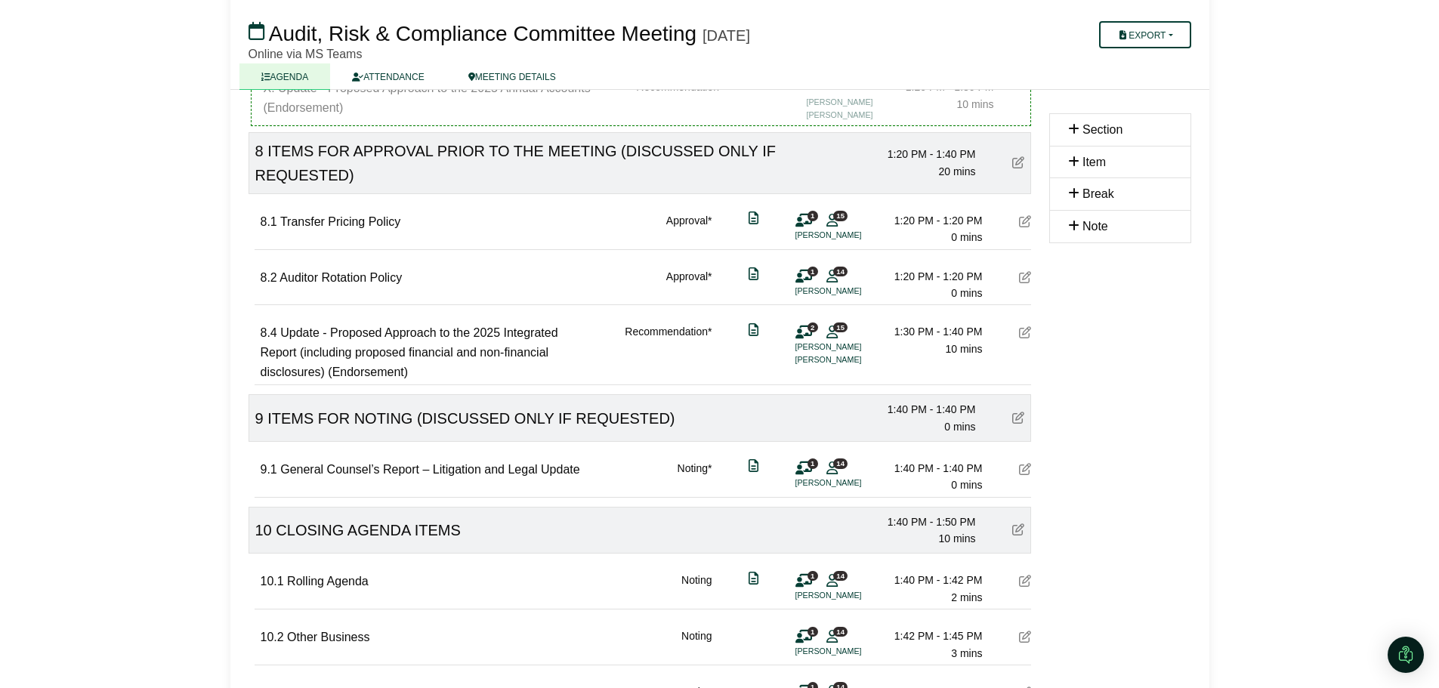
scroll to position [2289, 0]
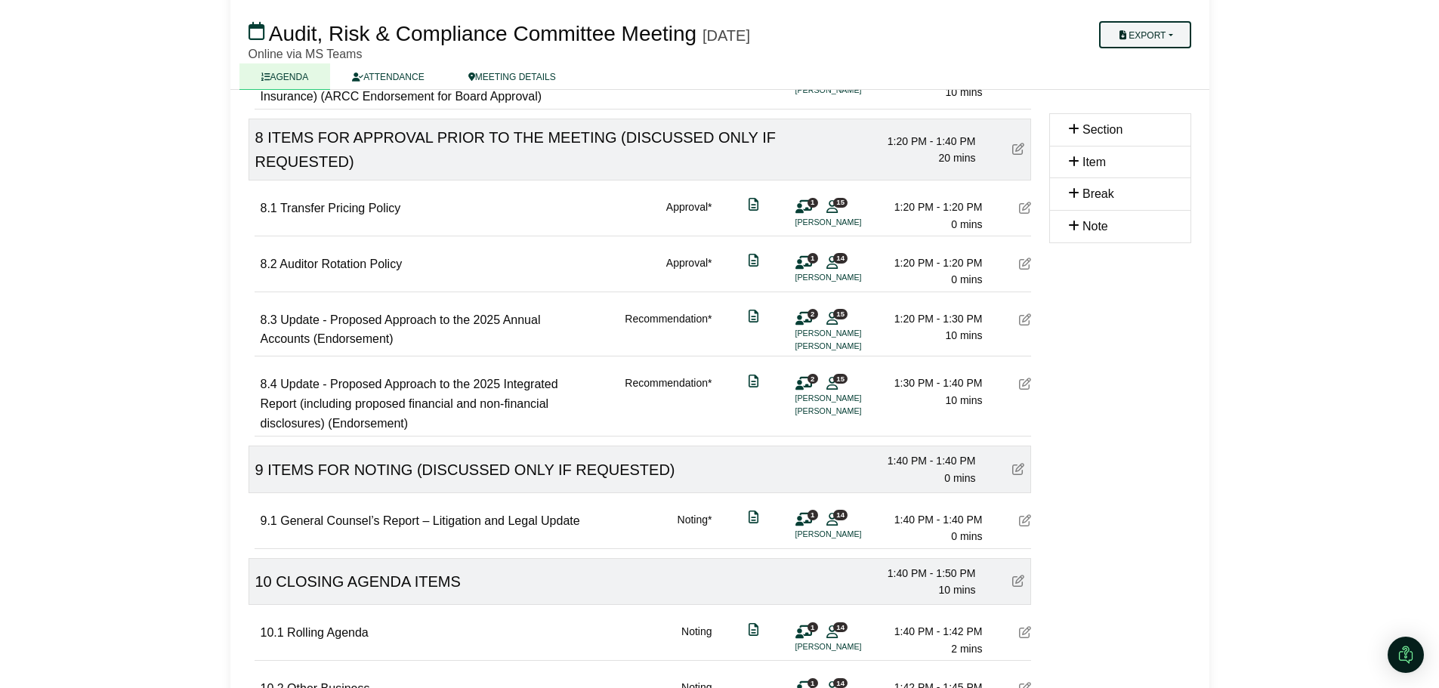
click at [1161, 40] on button "Export" at bounding box center [1144, 34] width 91 height 27
click at [1157, 66] on link "Agenda" at bounding box center [1160, 61] width 131 height 23
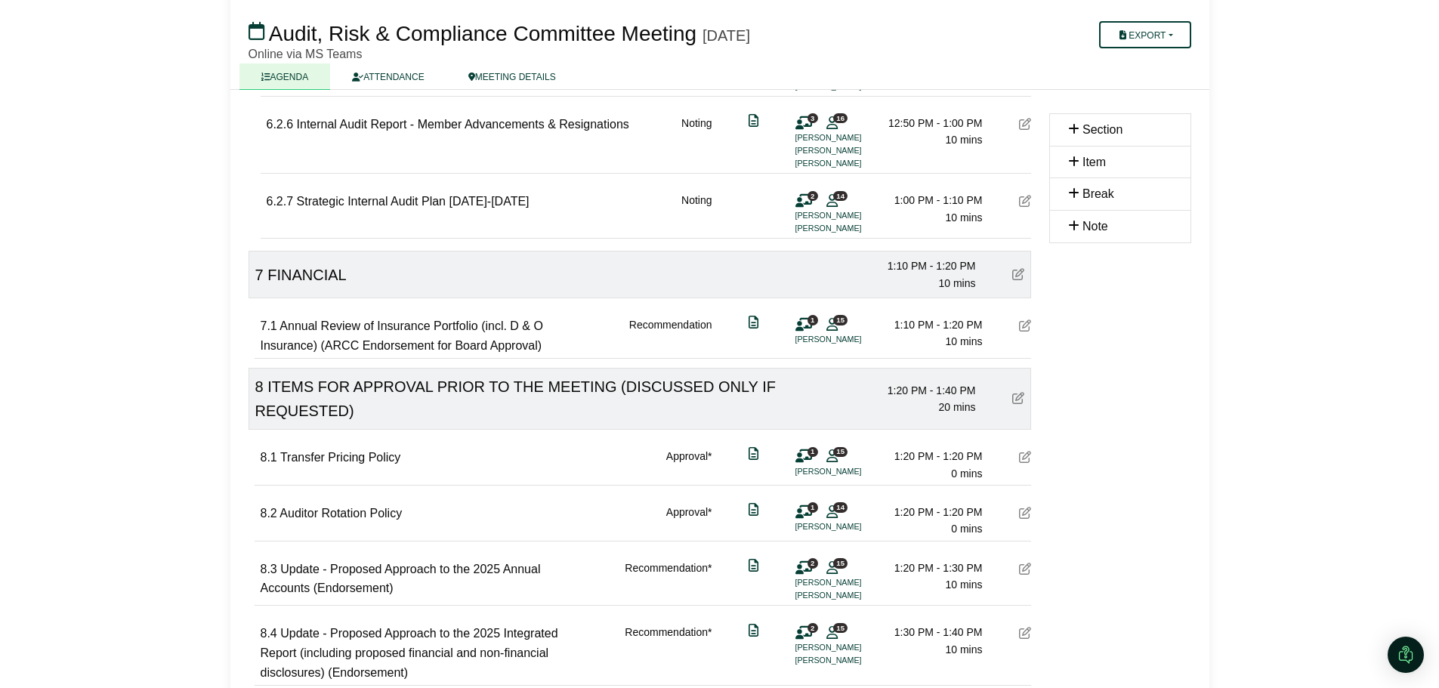
scroll to position [2342, 0]
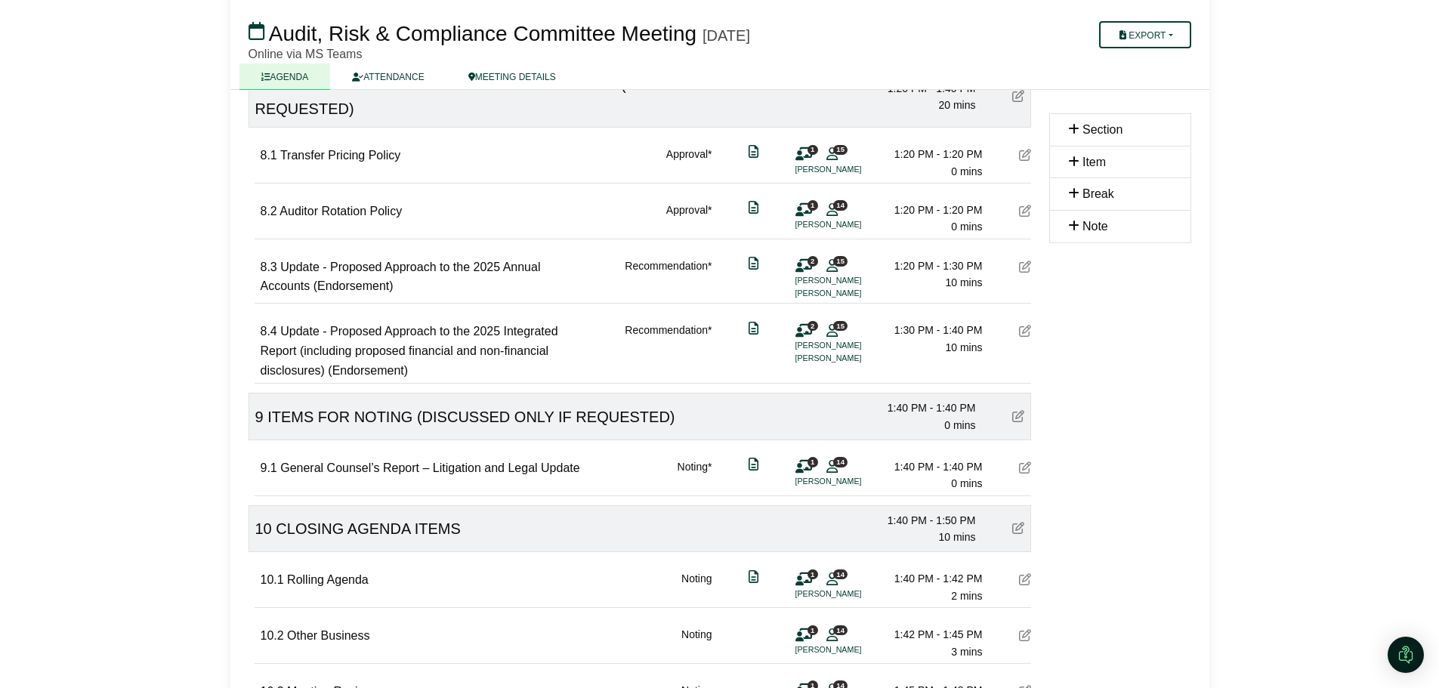
click at [1030, 267] on icon at bounding box center [1025, 267] width 12 height 12
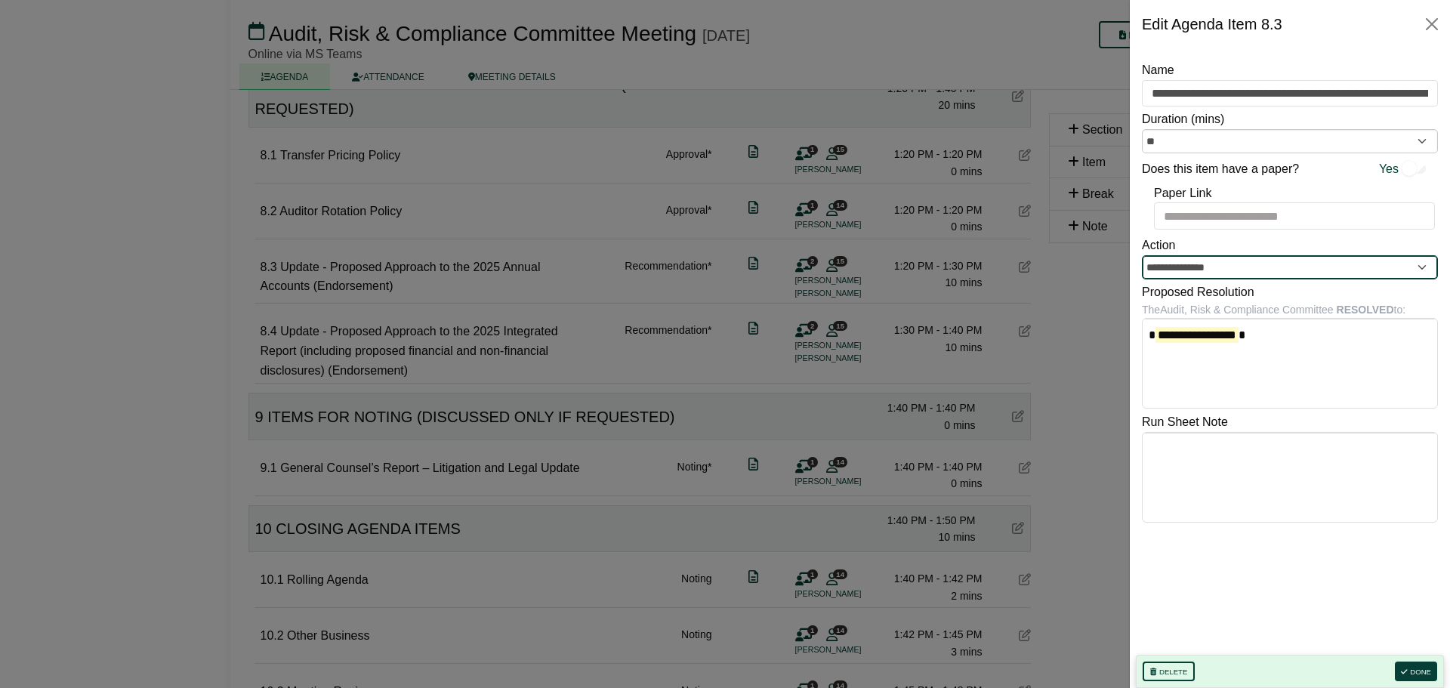
click at [1239, 268] on input "**********" at bounding box center [1290, 267] width 296 height 24
type input "**********"
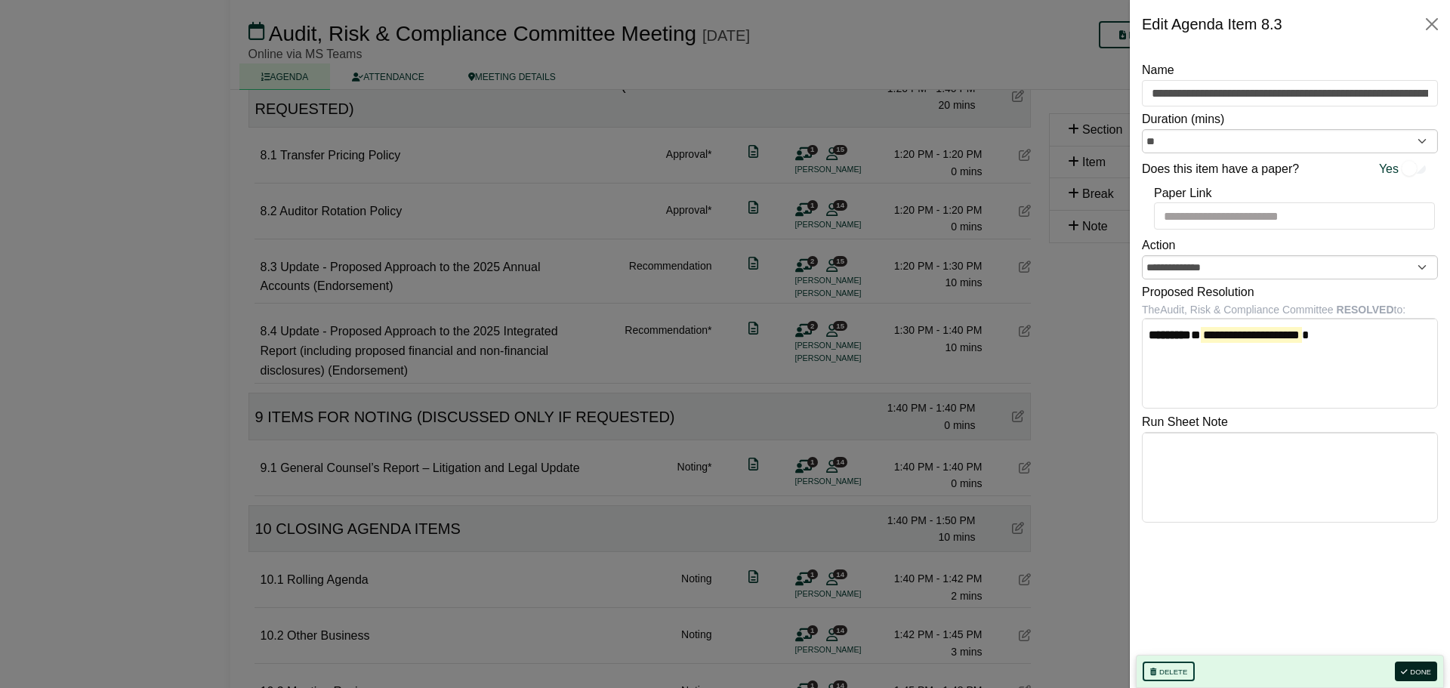
click at [1434, 675] on button "Done" at bounding box center [1416, 672] width 42 height 20
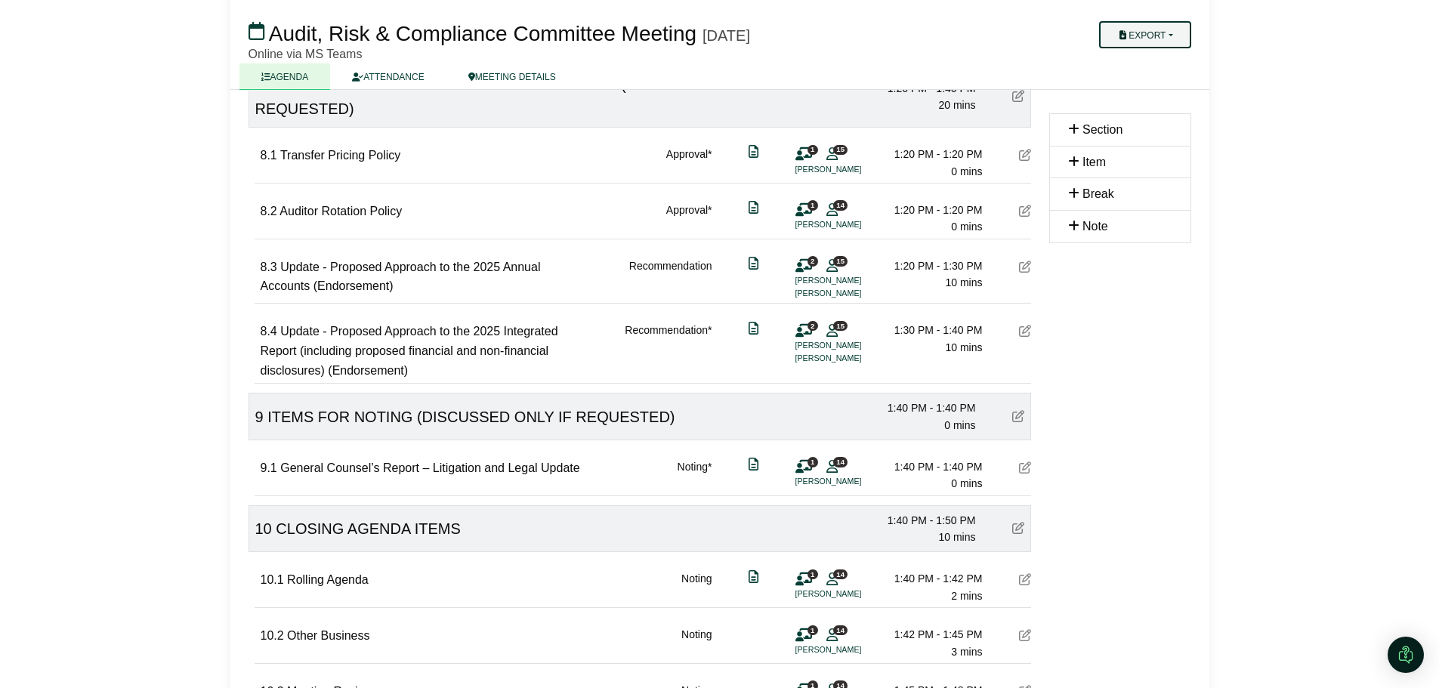
click at [1154, 29] on button "Export" at bounding box center [1144, 34] width 91 height 27
click at [1161, 63] on link "Agenda" at bounding box center [1160, 61] width 131 height 23
click at [1030, 273] on icon at bounding box center [1025, 267] width 12 height 12
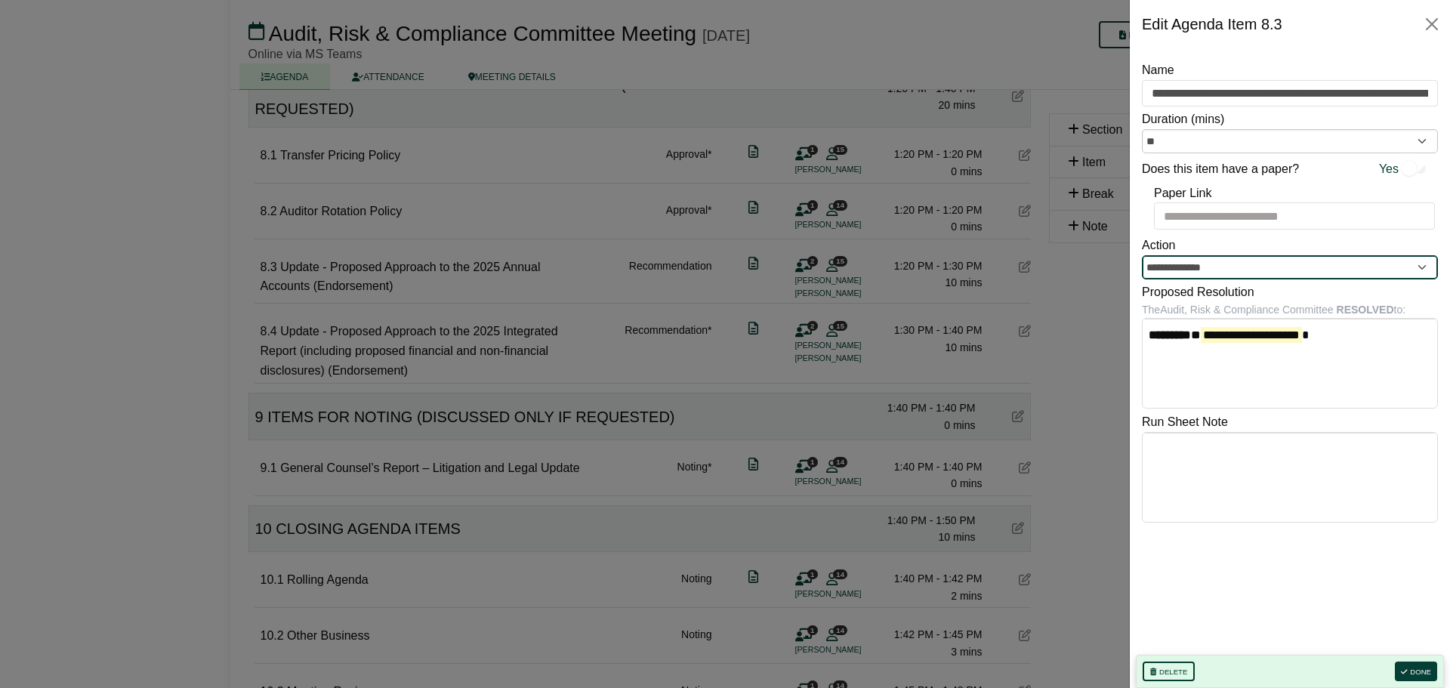
click at [1429, 269] on input "**********" at bounding box center [1290, 267] width 296 height 24
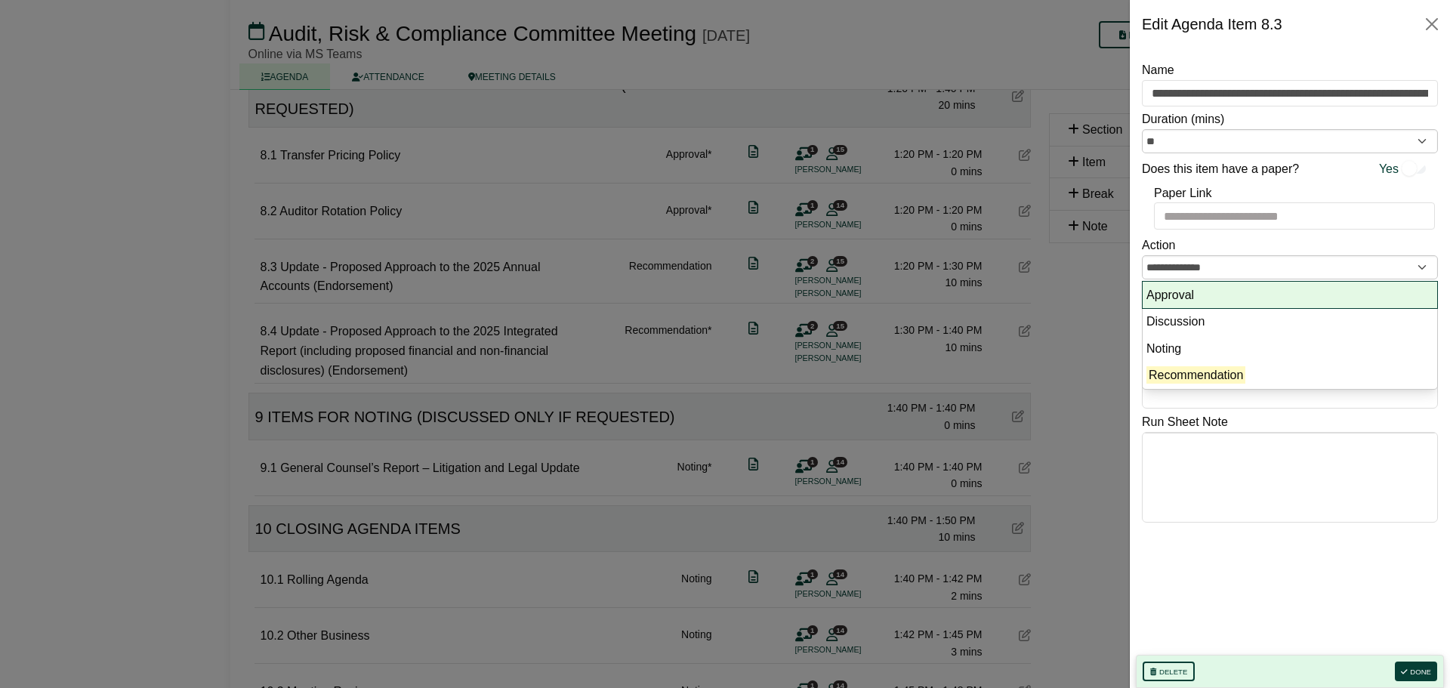
click at [1390, 298] on li "Approval" at bounding box center [1290, 295] width 295 height 27
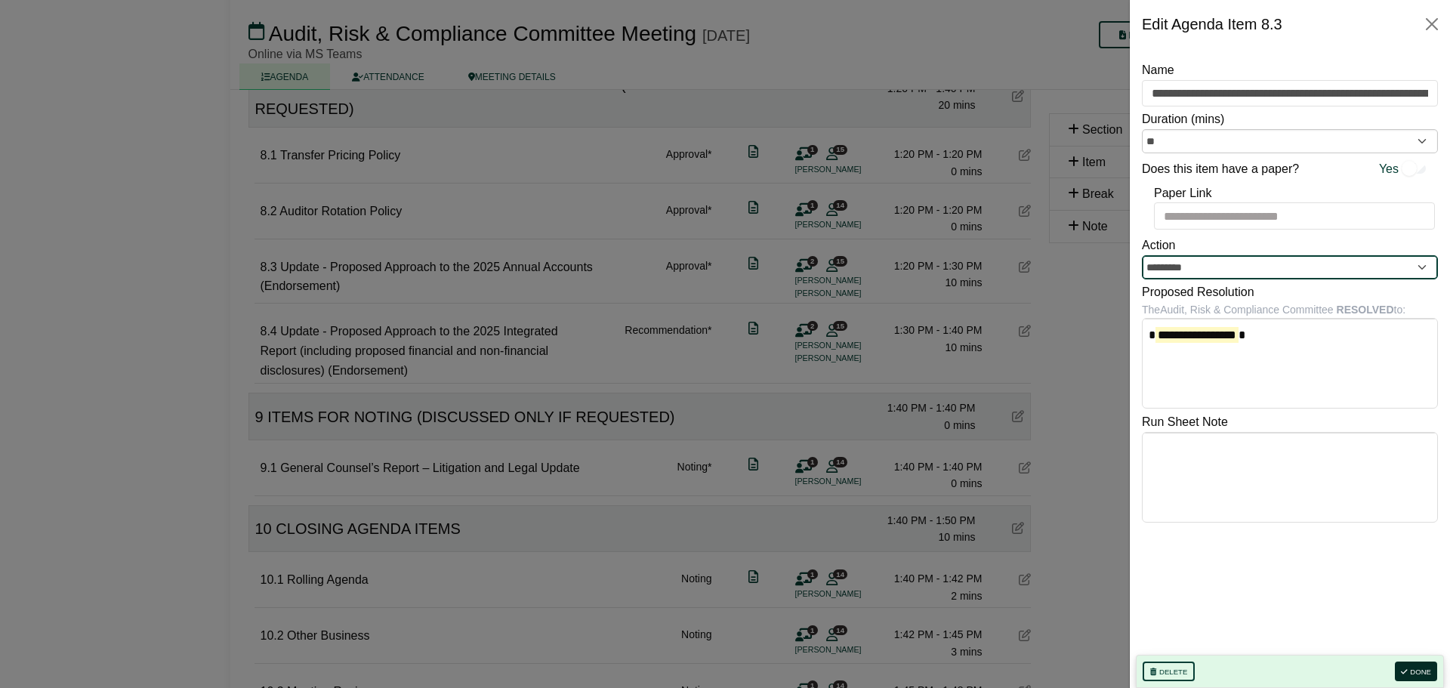
type input "*********"
click at [1419, 672] on button "Done" at bounding box center [1416, 672] width 42 height 20
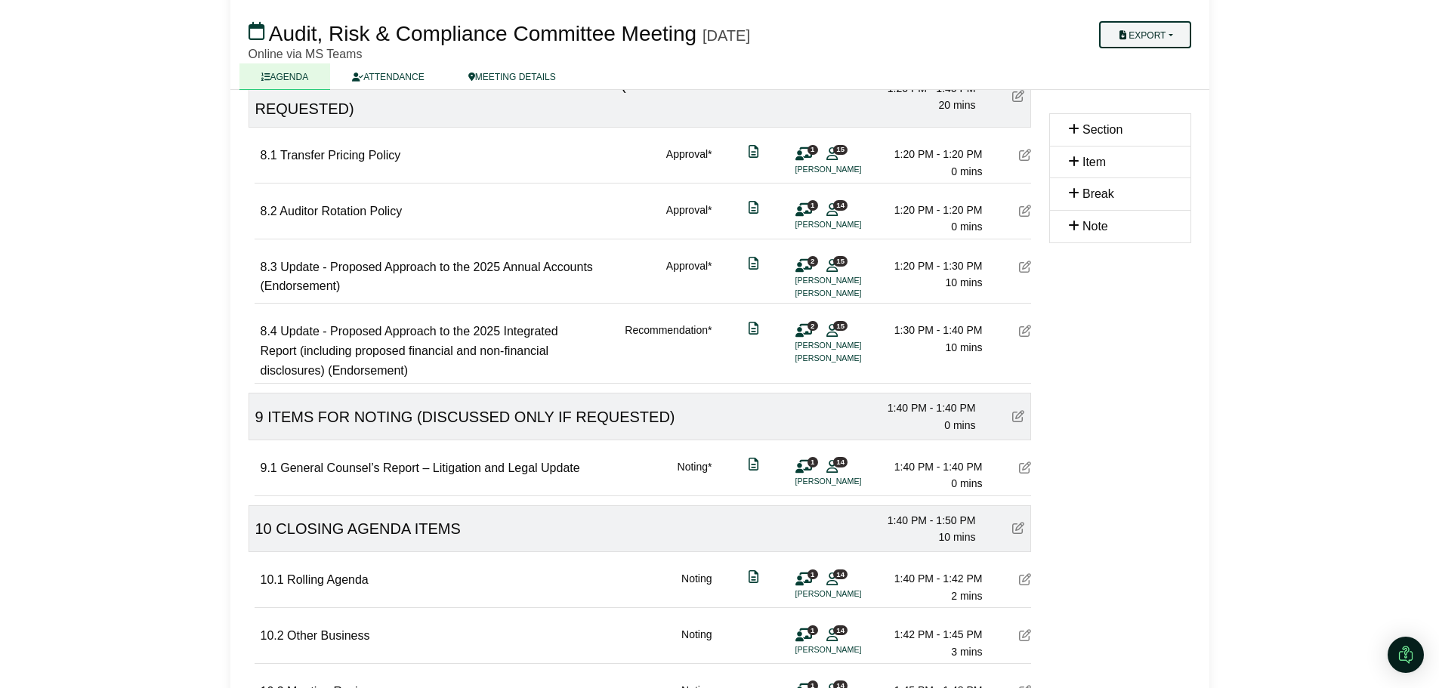
click at [1176, 38] on button "Export" at bounding box center [1144, 34] width 91 height 27
click at [1174, 66] on link "Agenda" at bounding box center [1160, 61] width 131 height 23
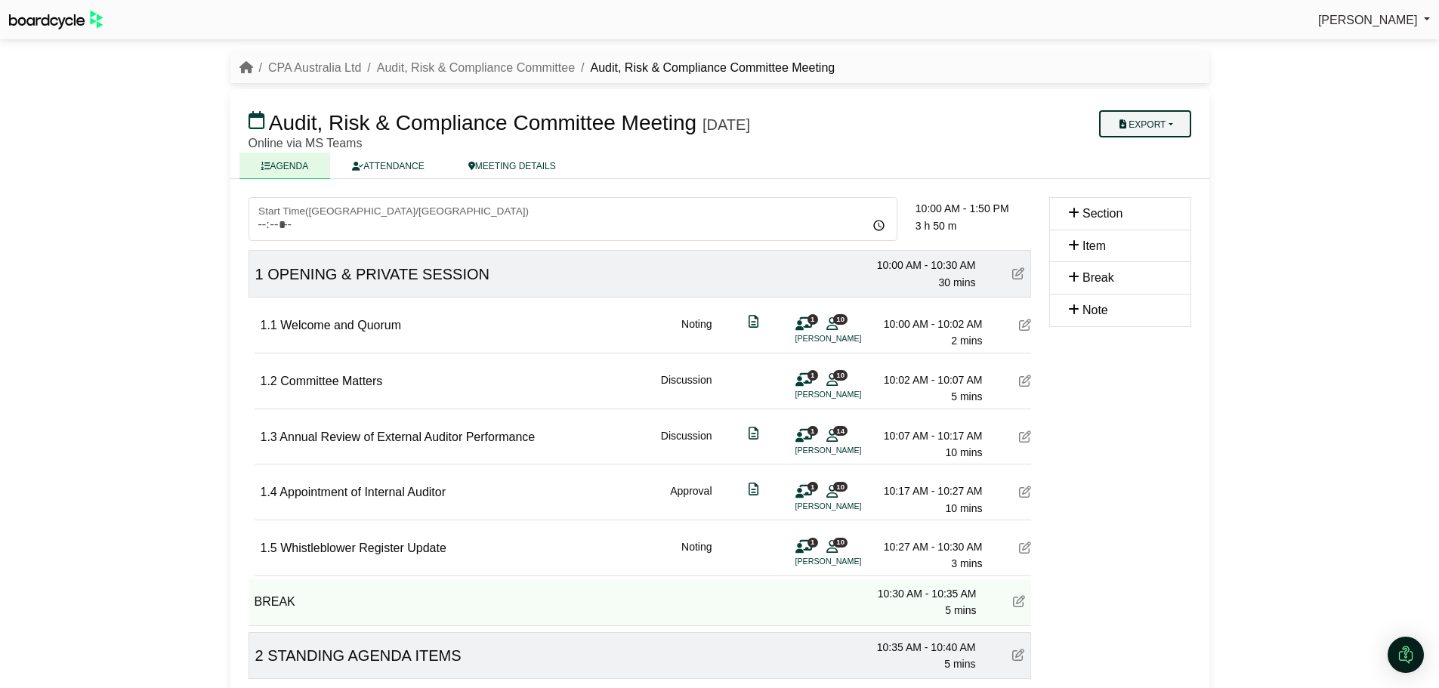
click at [1145, 119] on button "Export" at bounding box center [1144, 123] width 91 height 27
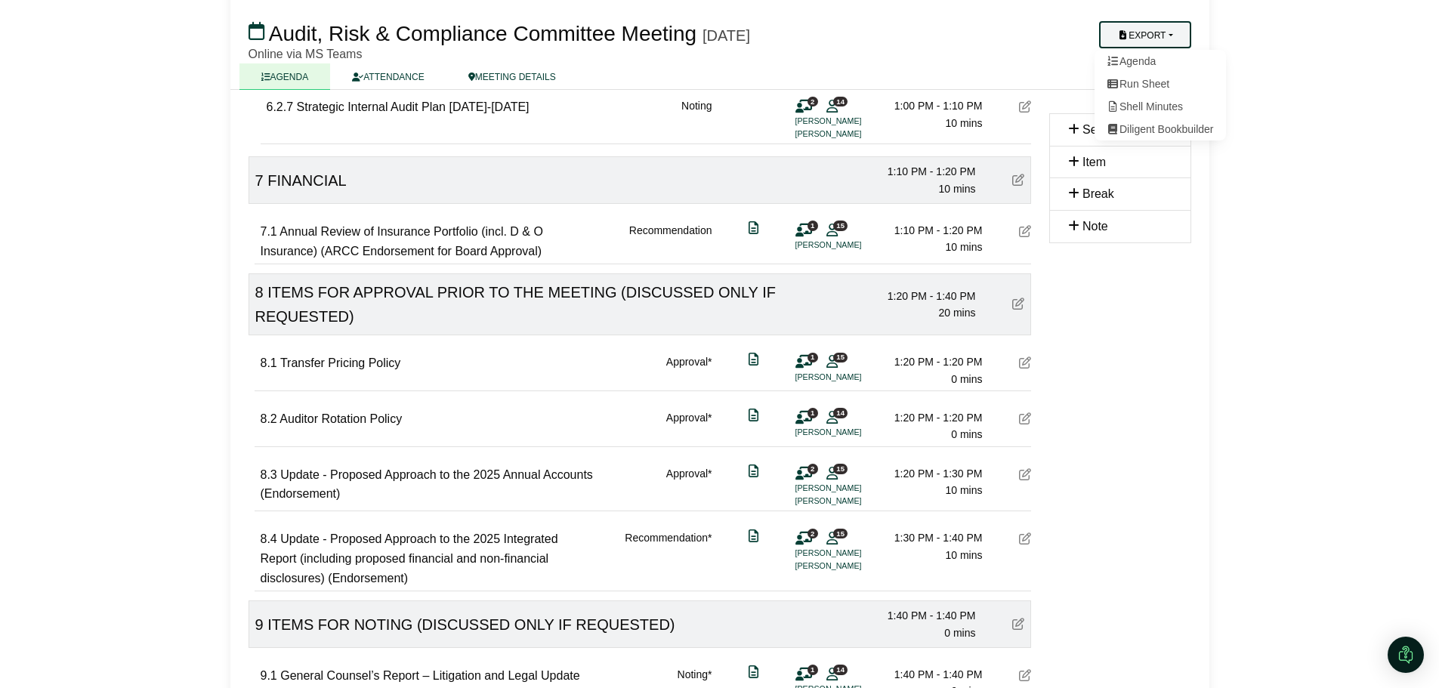
scroll to position [2191, 0]
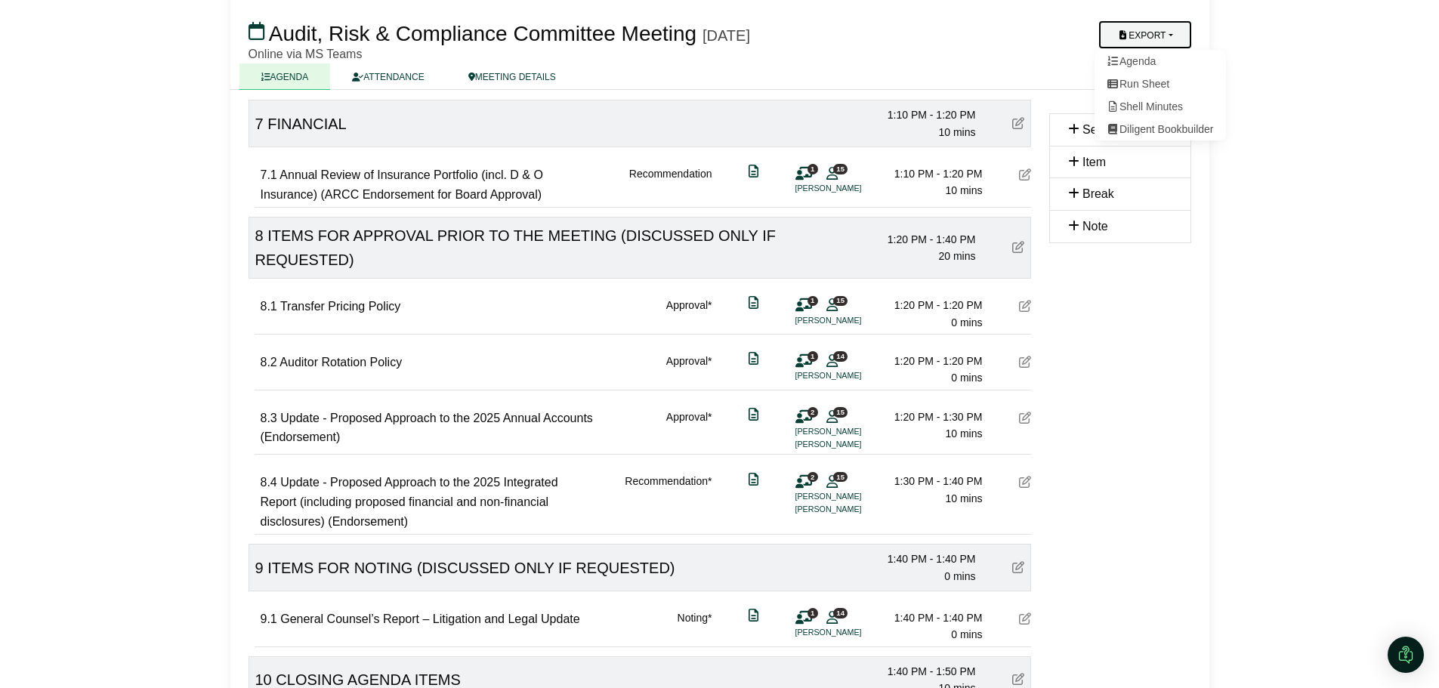
click at [1026, 424] on icon at bounding box center [1025, 418] width 12 height 12
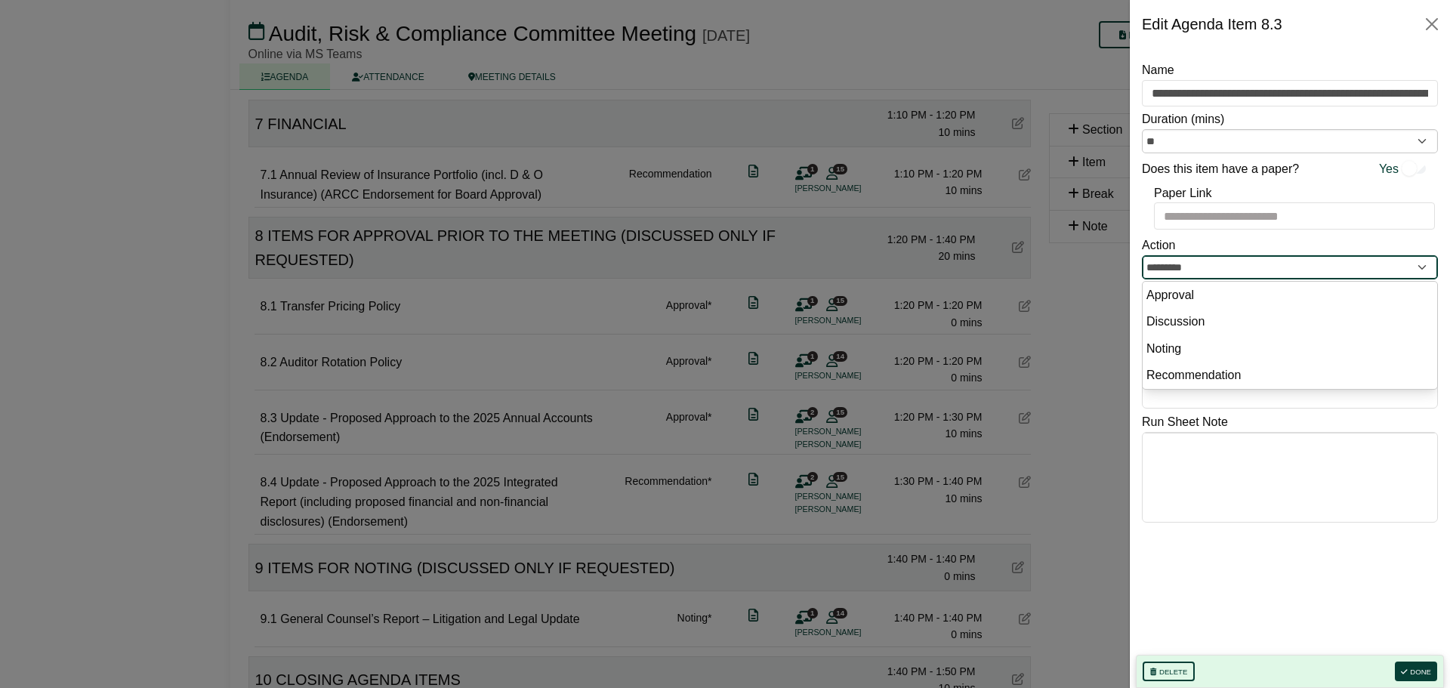
click at [1191, 267] on input "*********" at bounding box center [1290, 267] width 296 height 24
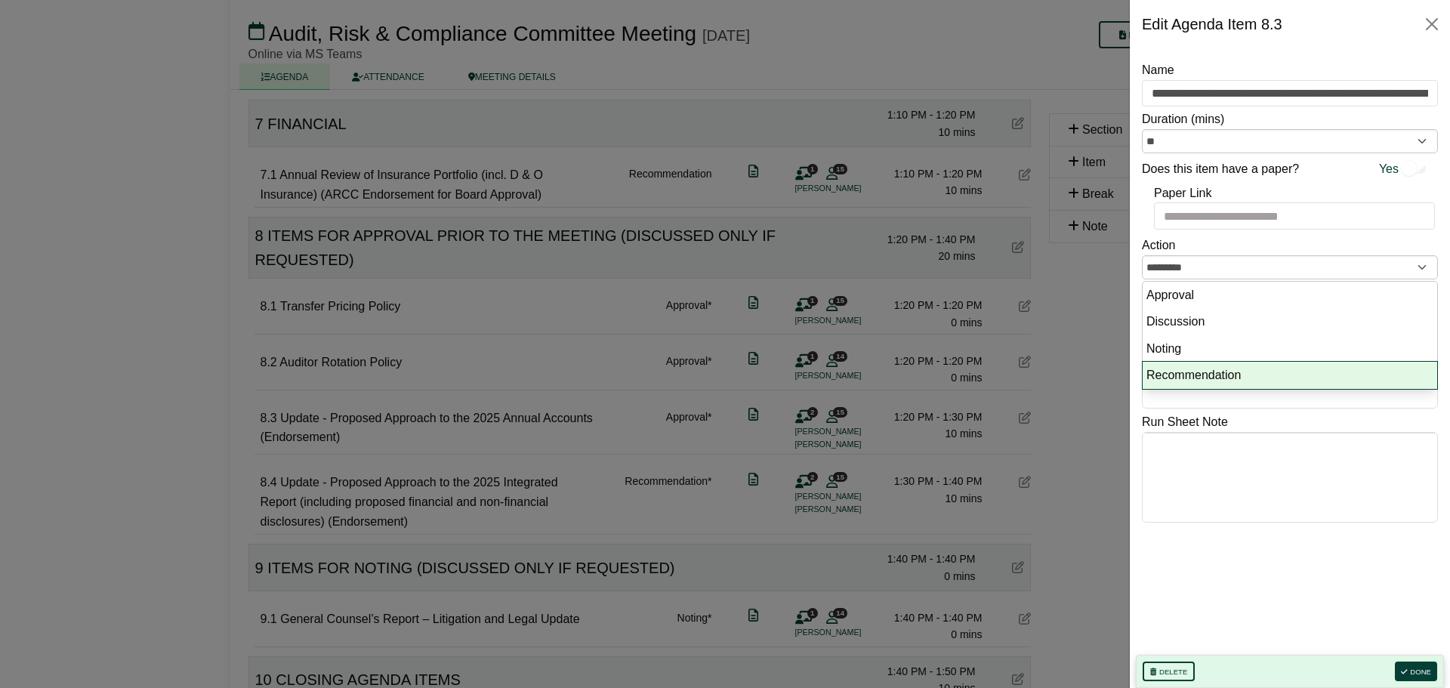
click at [1188, 369] on li "Recommendation" at bounding box center [1290, 375] width 295 height 27
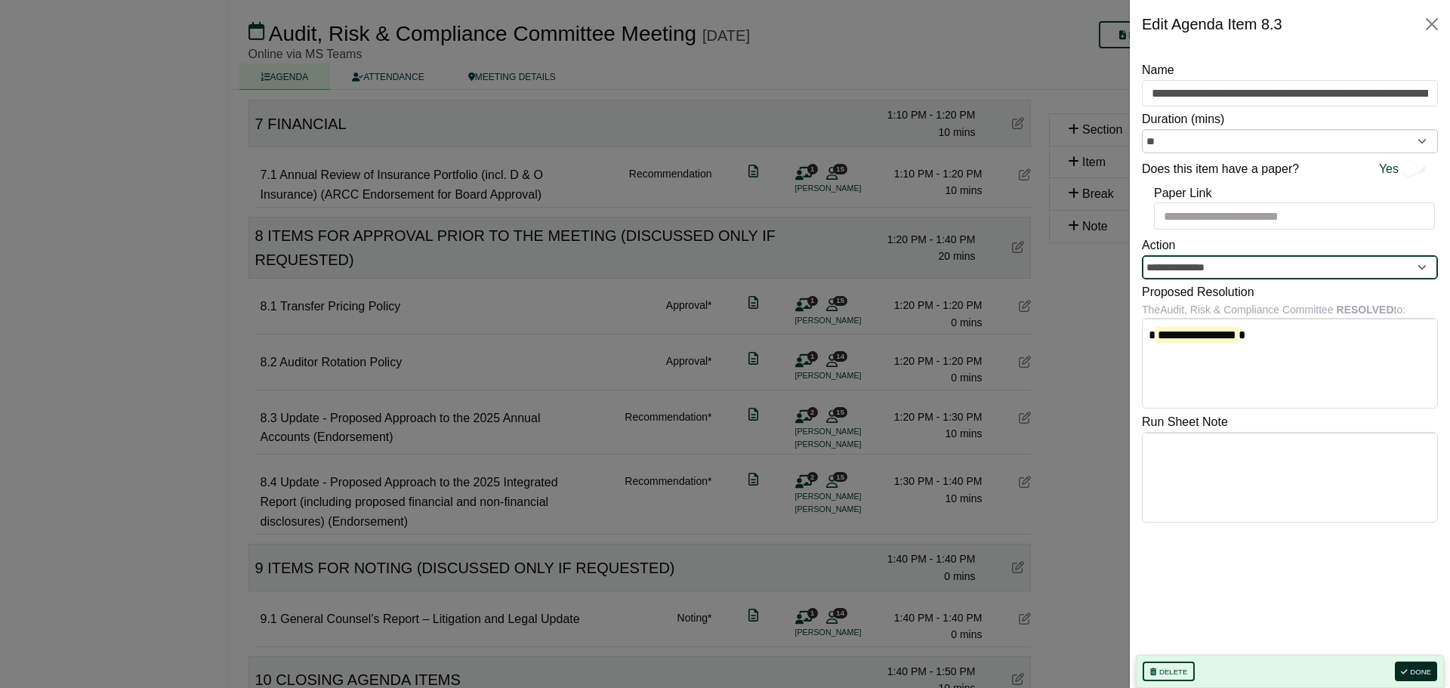
type input "**********"
click at [1419, 670] on button "Done" at bounding box center [1416, 672] width 42 height 20
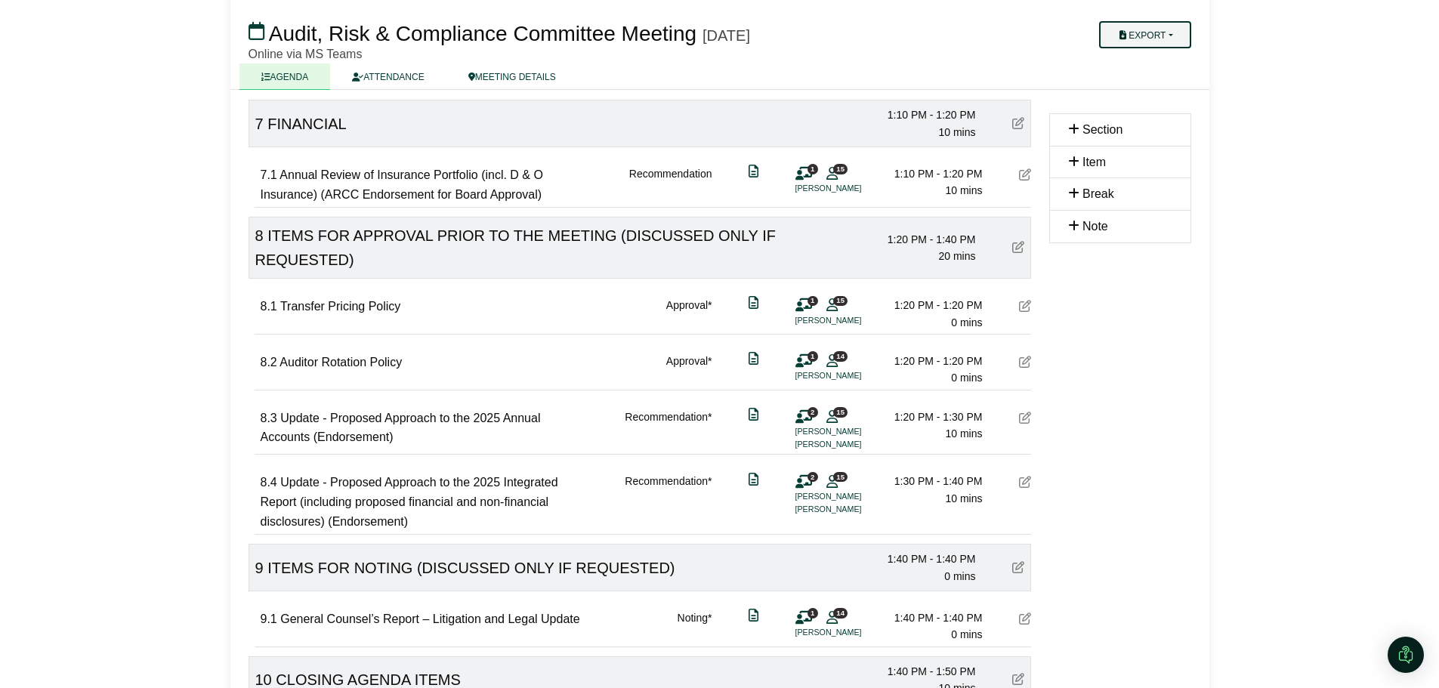
click at [1159, 29] on button "Export" at bounding box center [1144, 34] width 91 height 27
click at [1159, 63] on link "Agenda" at bounding box center [1160, 61] width 131 height 23
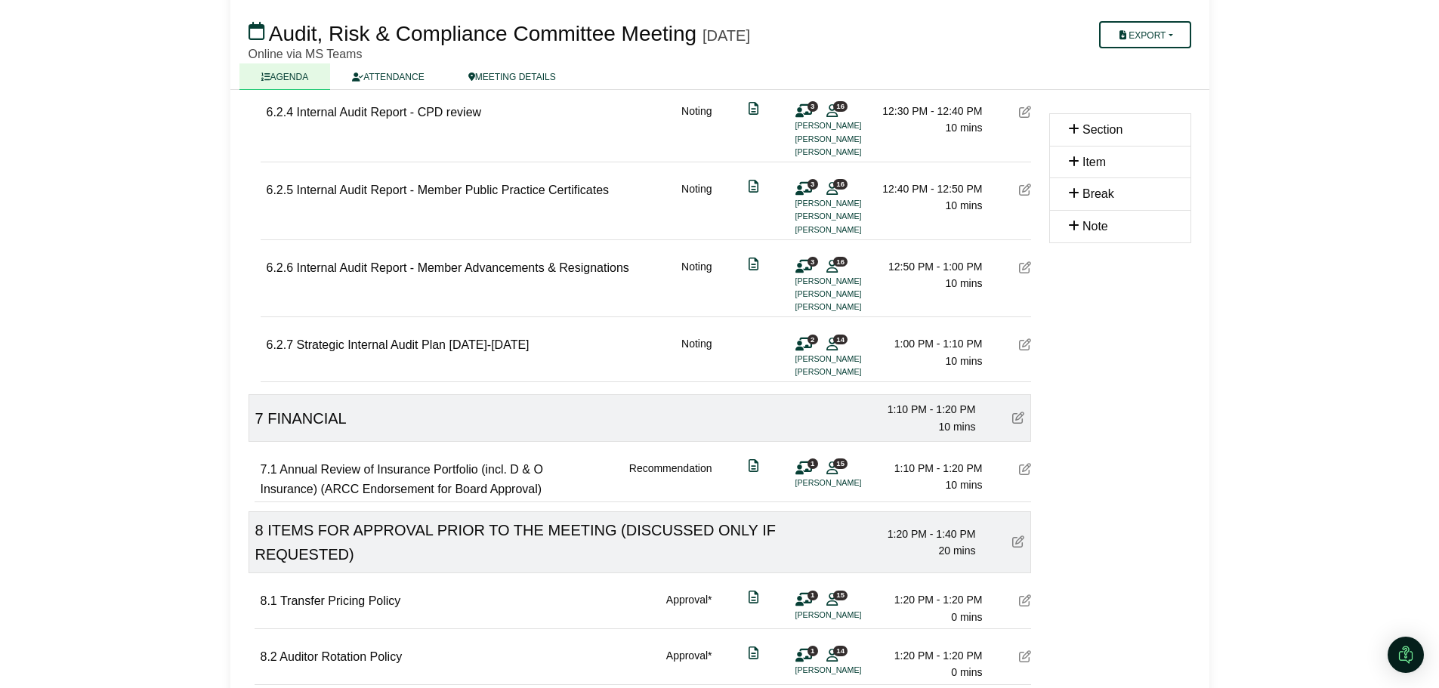
scroll to position [2115, 0]
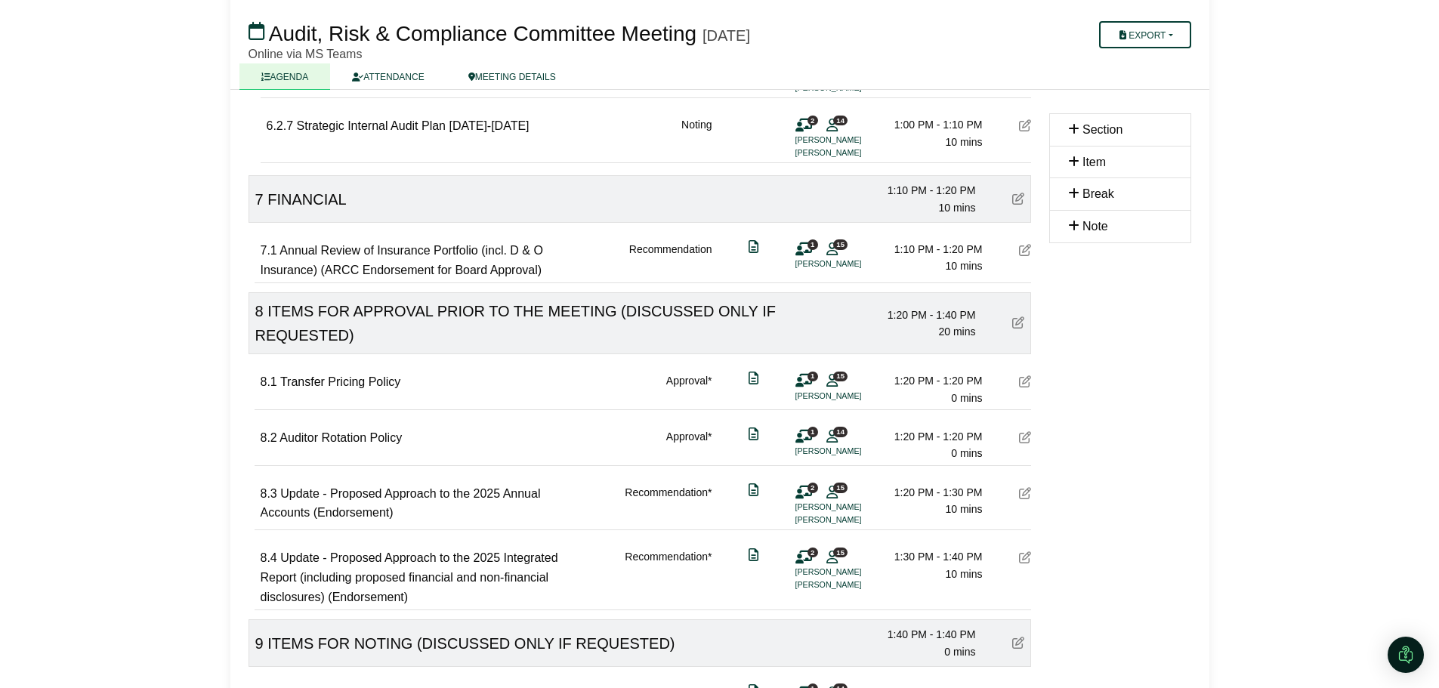
click at [1024, 253] on icon at bounding box center [1025, 250] width 12 height 12
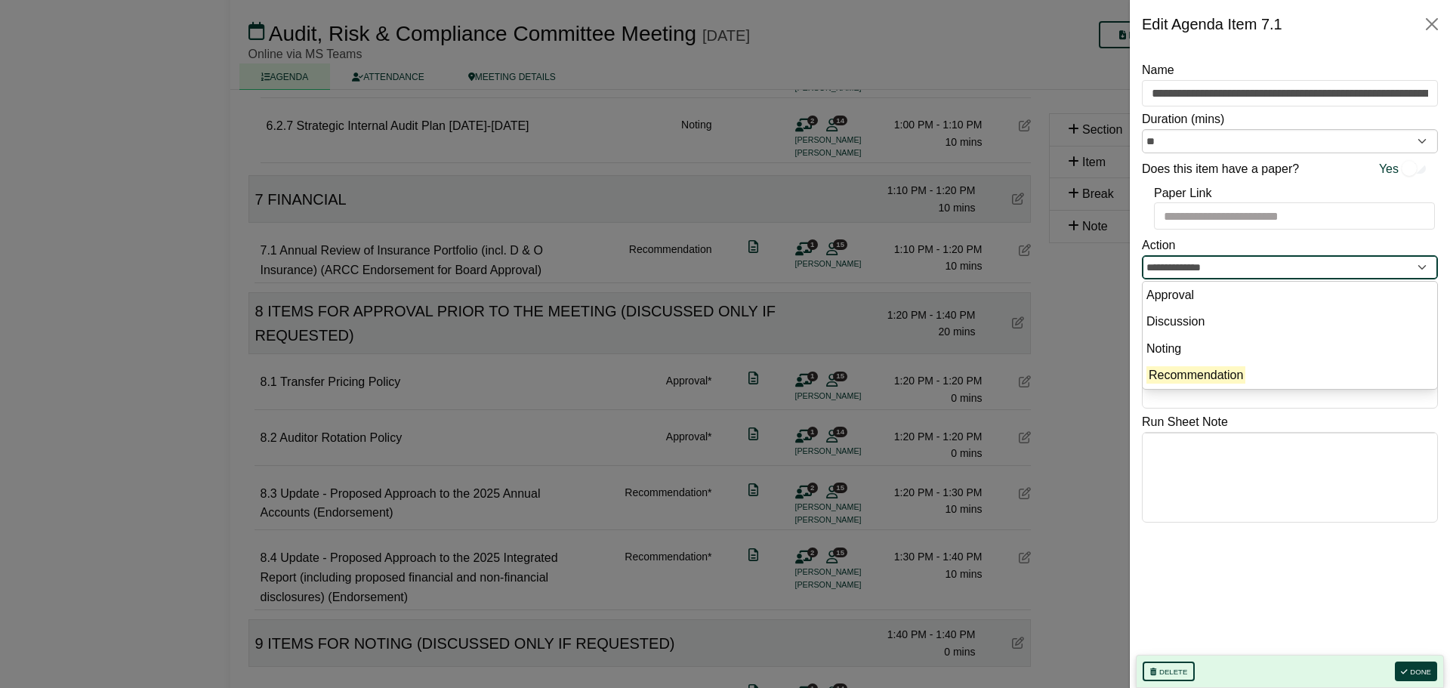
click at [1252, 267] on input "**********" at bounding box center [1290, 267] width 296 height 24
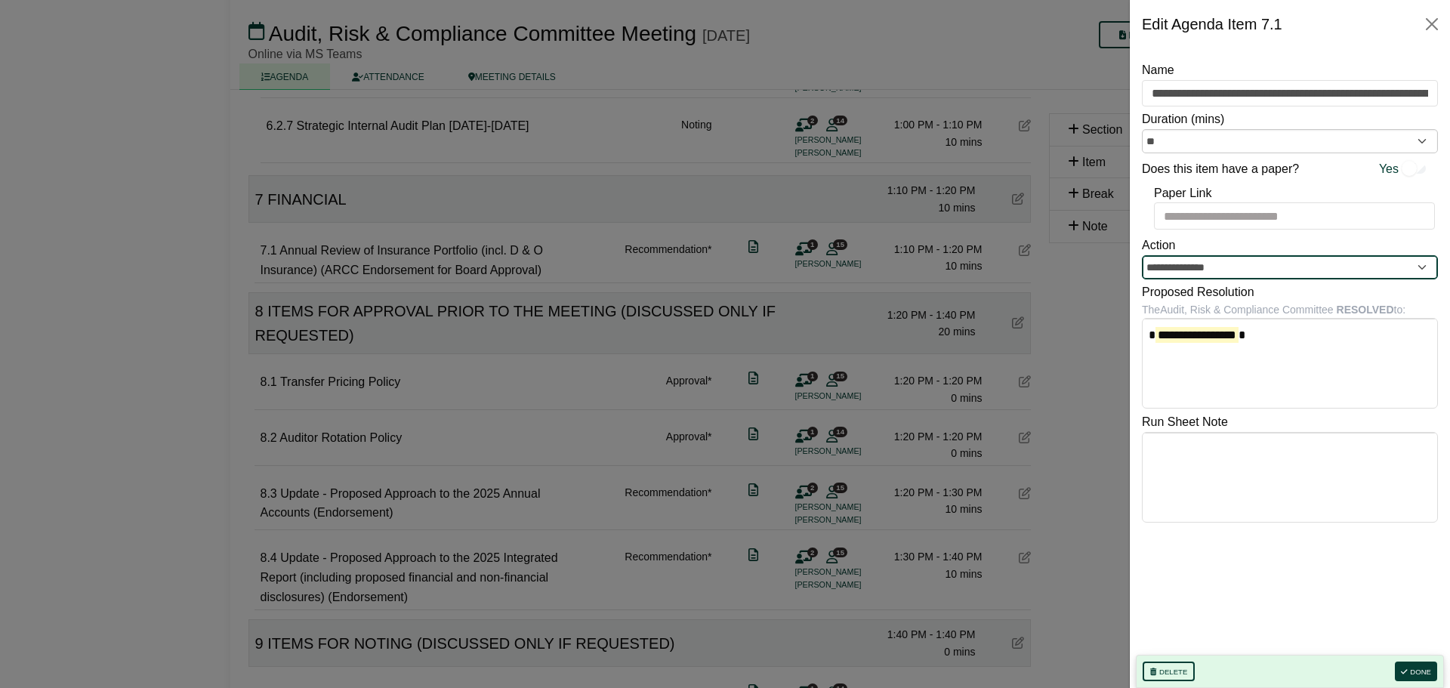
type input "**********"
click at [1411, 660] on div "Delete Done" at bounding box center [1290, 671] width 308 height 33
click at [1415, 671] on button "Done" at bounding box center [1416, 672] width 42 height 20
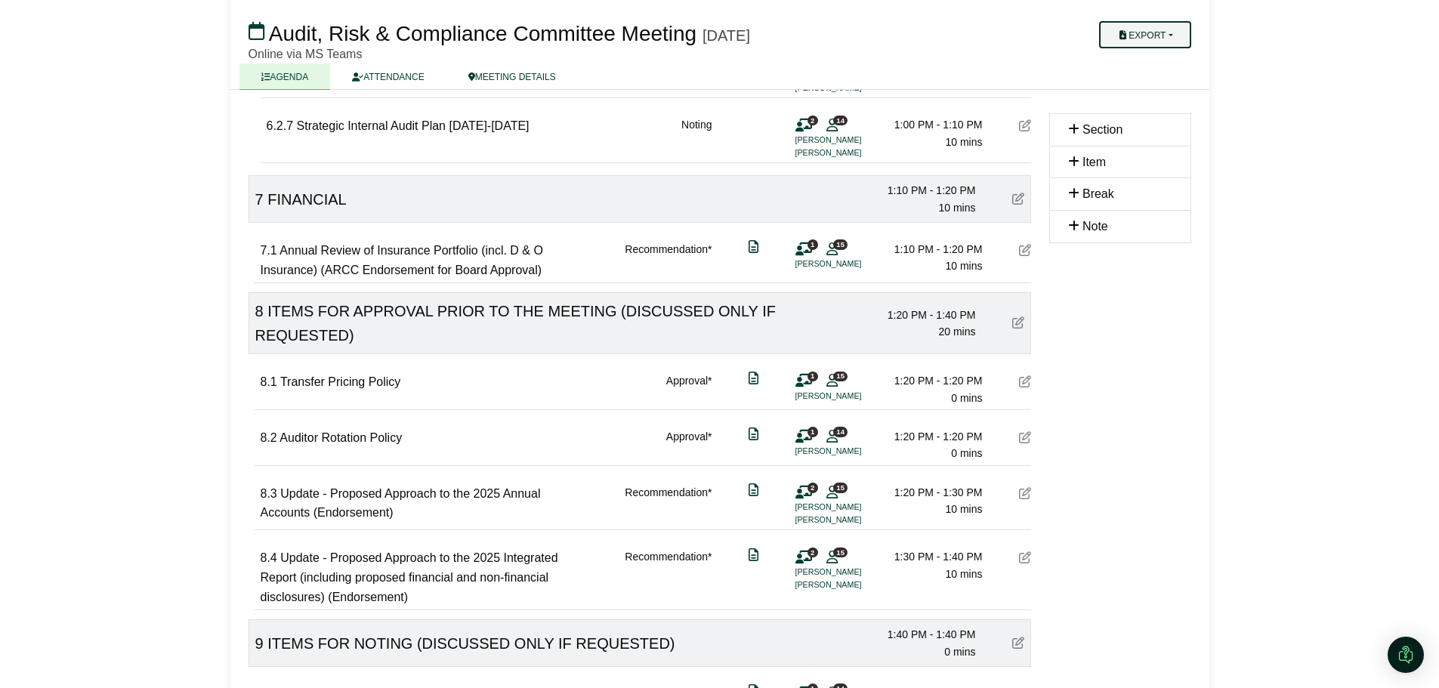
click at [1132, 25] on button "Export" at bounding box center [1144, 34] width 91 height 27
click at [1140, 60] on link "Agenda" at bounding box center [1160, 61] width 131 height 23
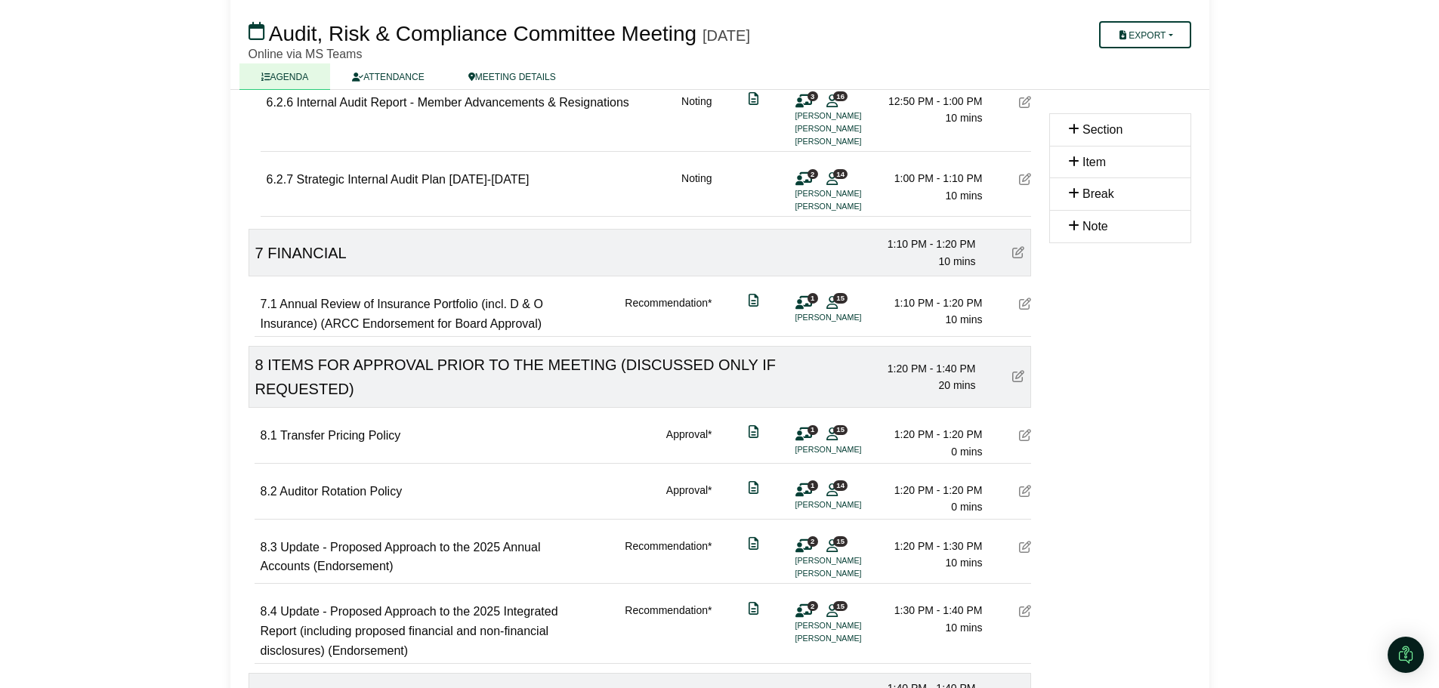
scroll to position [2342, 0]
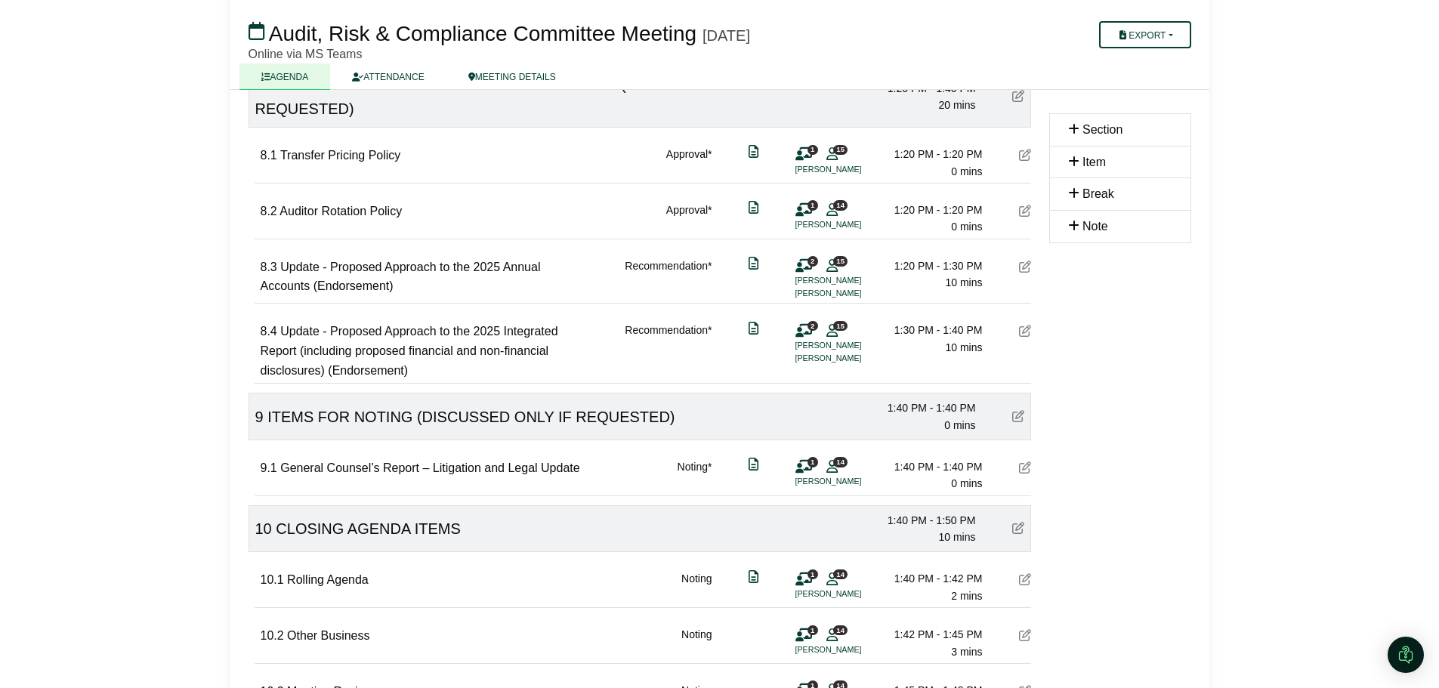
click at [1027, 270] on icon at bounding box center [1025, 267] width 12 height 12
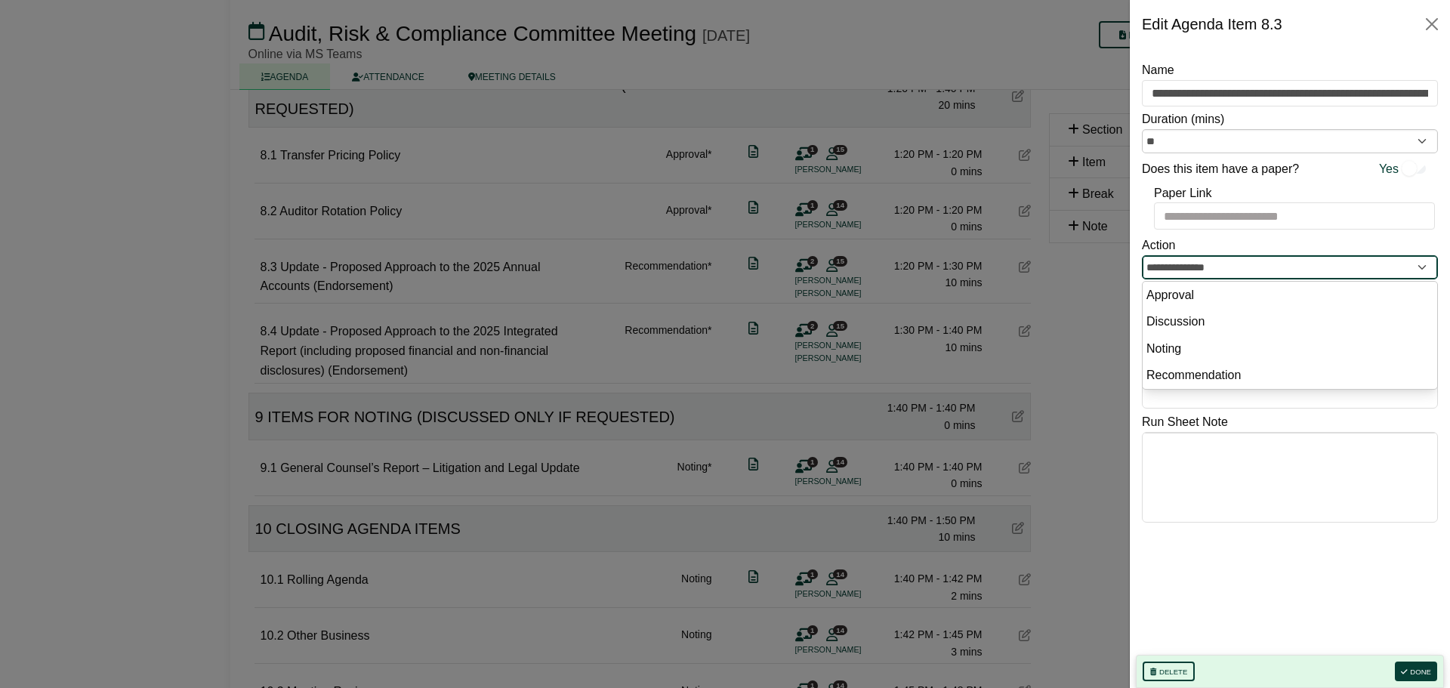
click at [1242, 265] on input "**********" at bounding box center [1290, 267] width 296 height 24
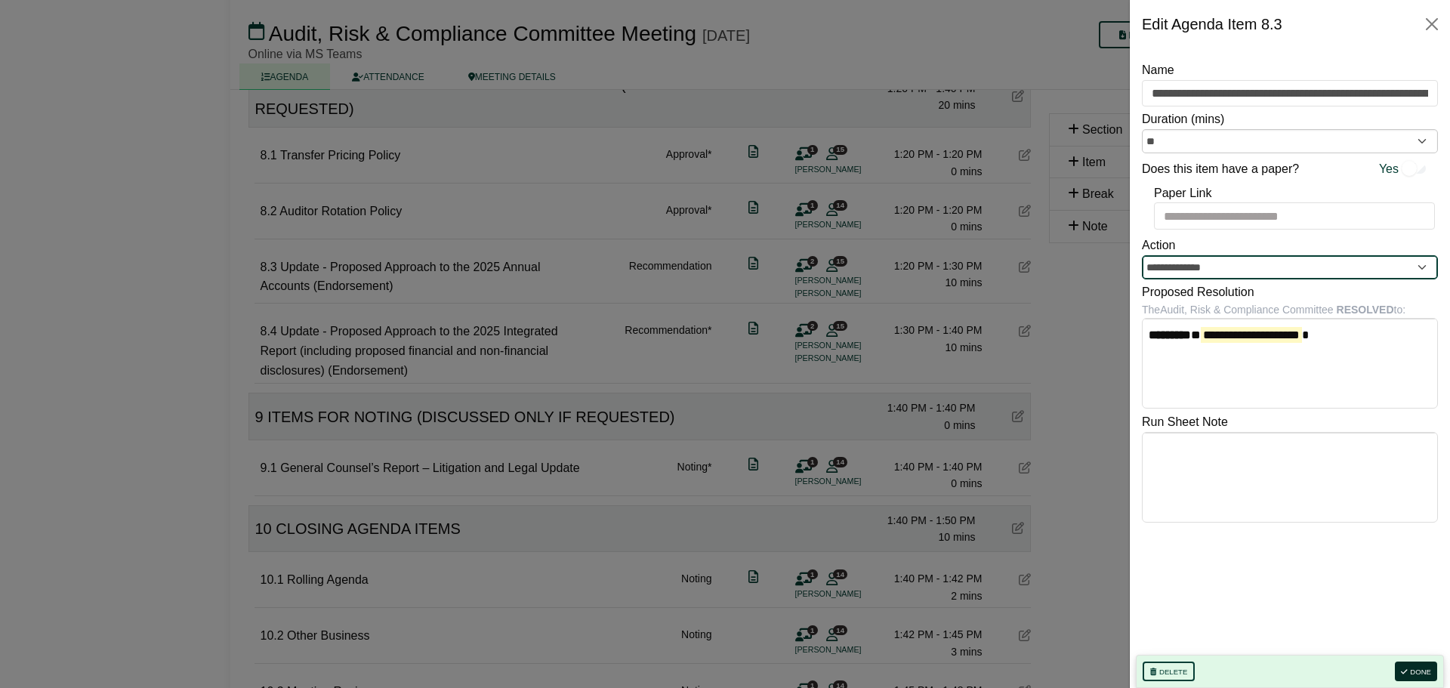
type input "**********"
click at [1419, 673] on button "Done" at bounding box center [1416, 672] width 42 height 20
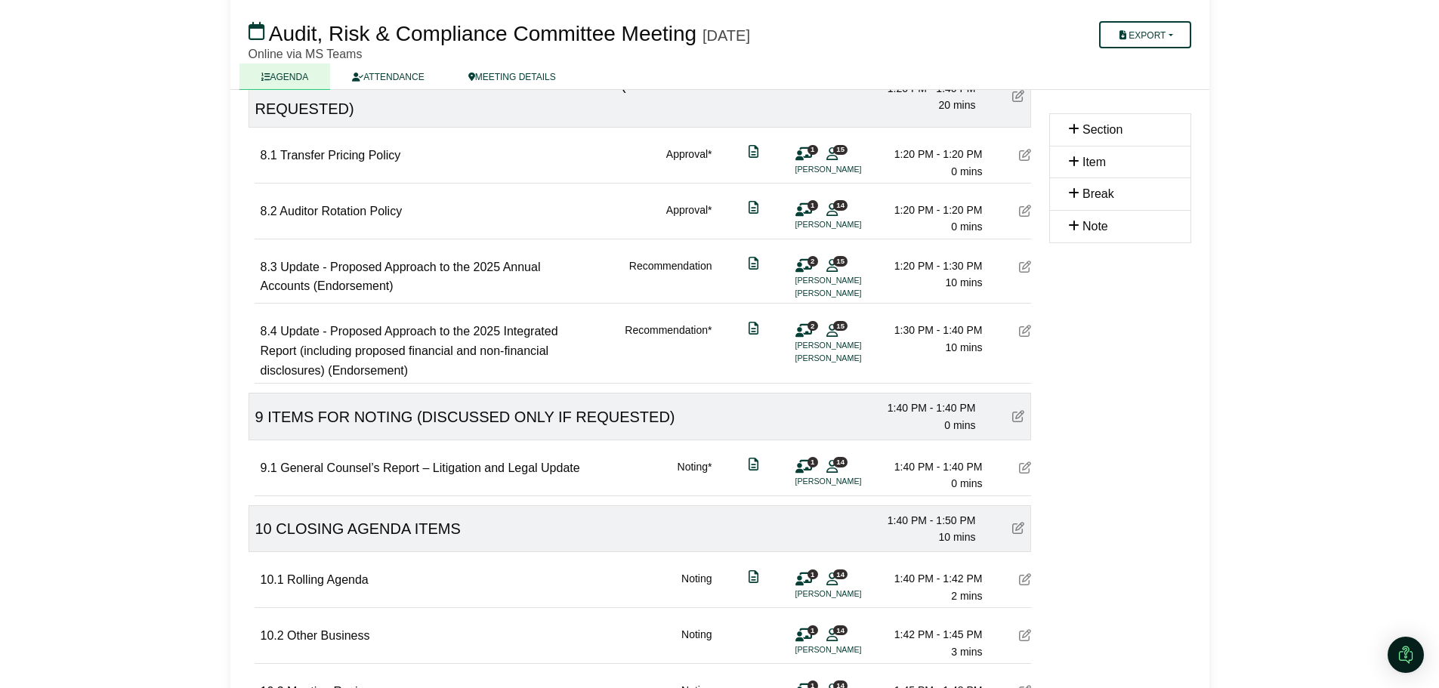
click at [1025, 332] on icon at bounding box center [1025, 331] width 12 height 12
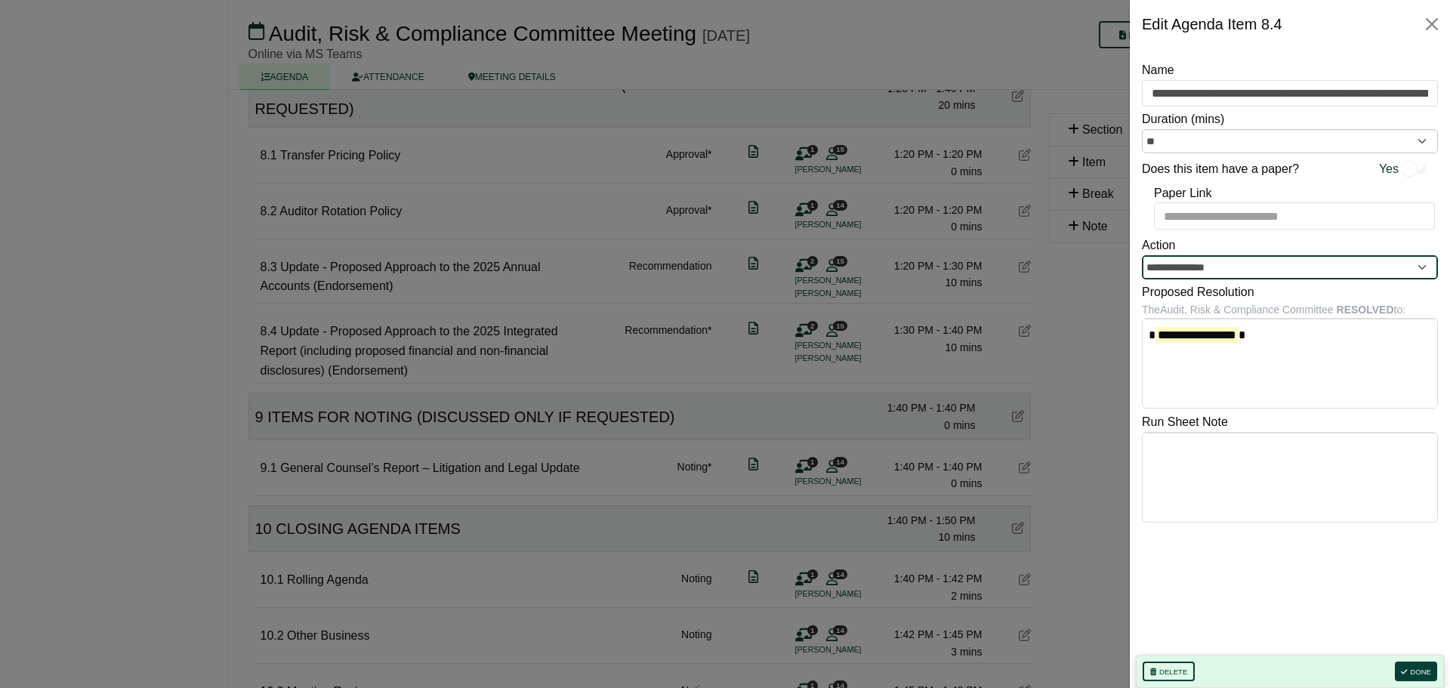
click at [1243, 270] on input "**********" at bounding box center [1290, 267] width 296 height 24
type input "**********"
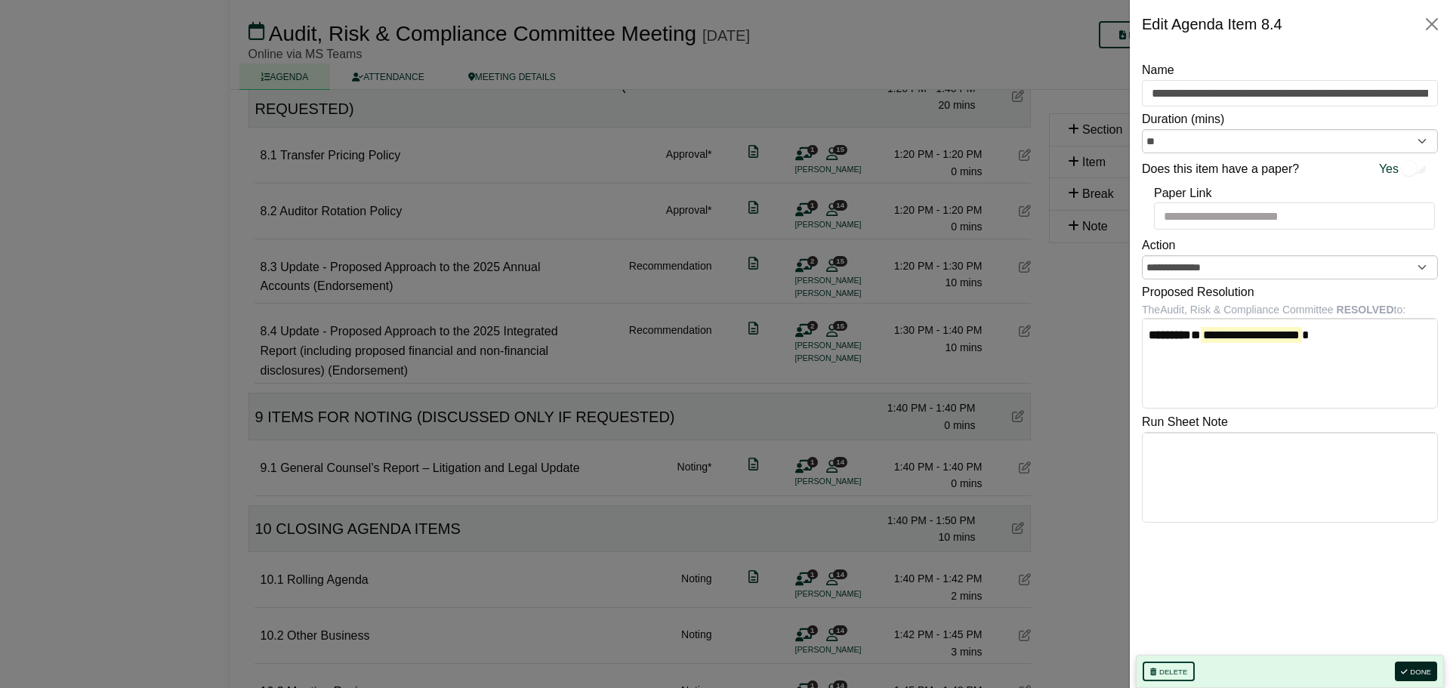
click at [1408, 671] on button "Done" at bounding box center [1416, 672] width 42 height 20
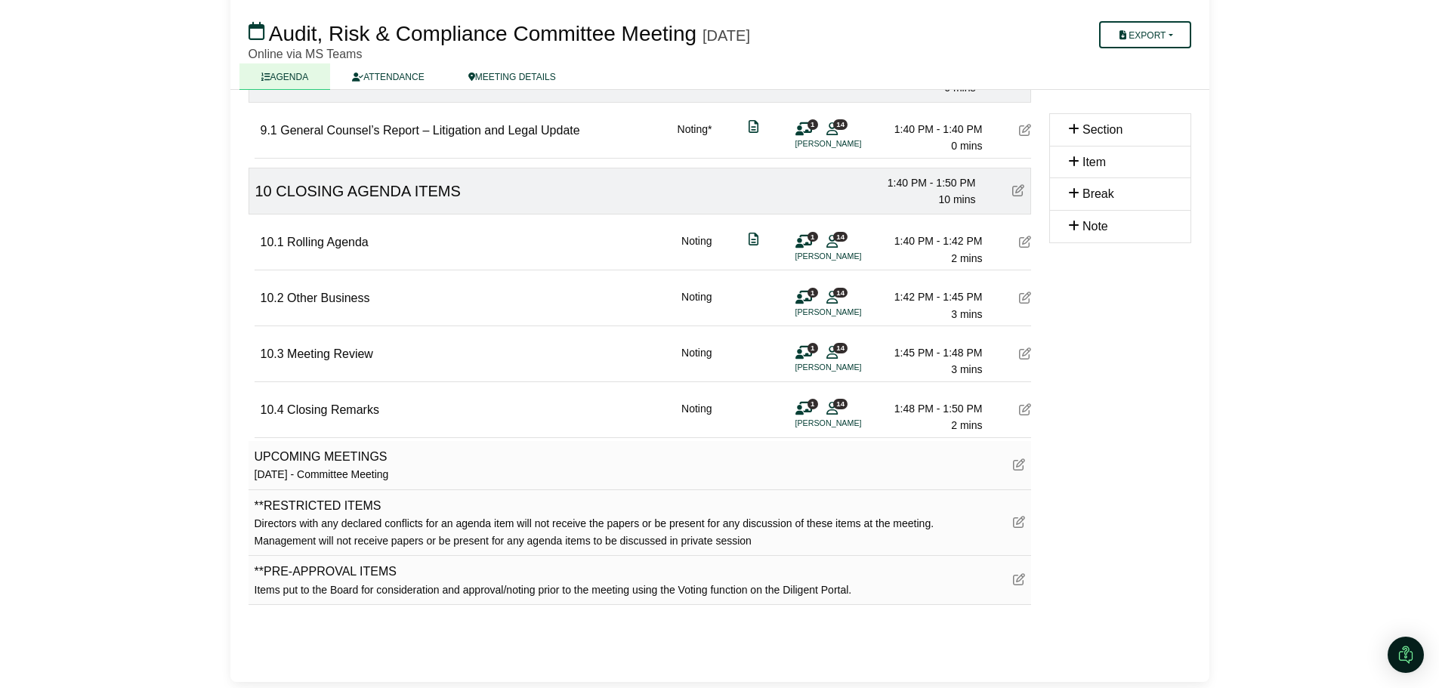
scroll to position [2608, 0]
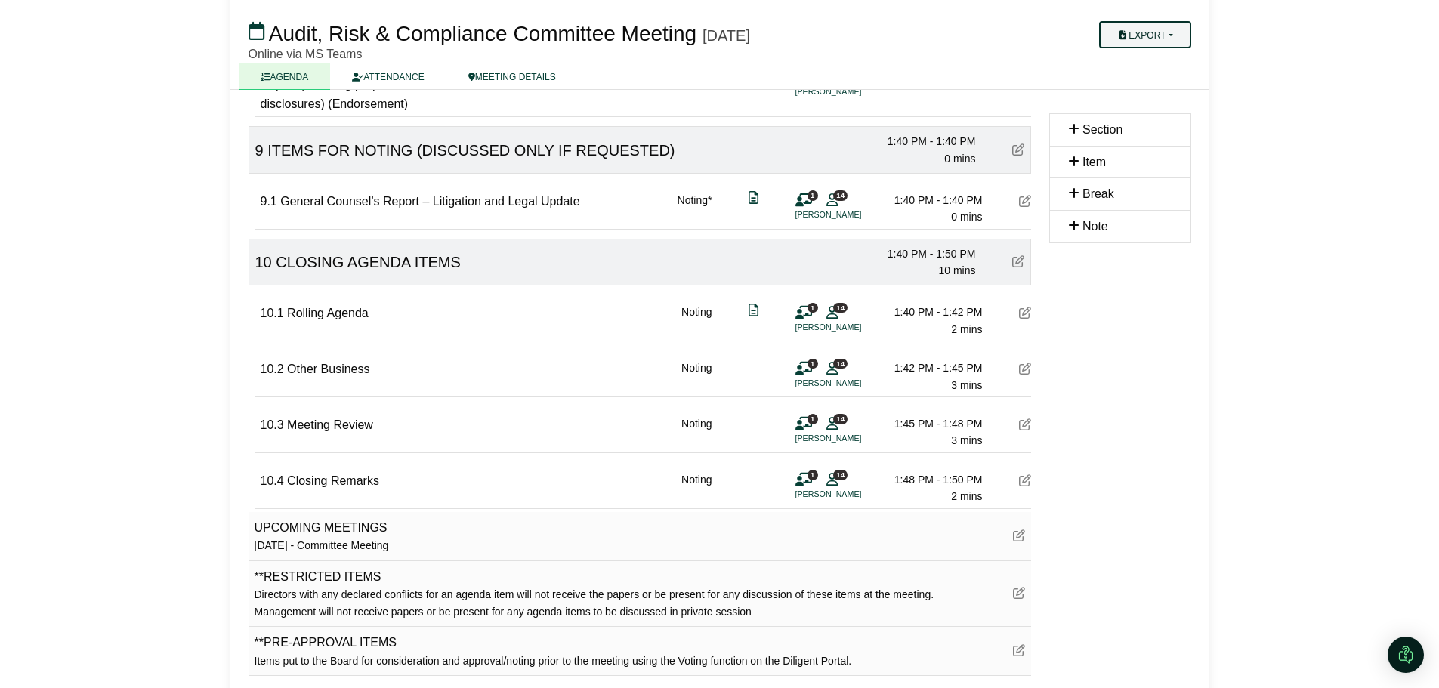
click at [1147, 31] on button "Export" at bounding box center [1144, 34] width 91 height 27
click at [1138, 55] on link "Agenda" at bounding box center [1160, 61] width 131 height 23
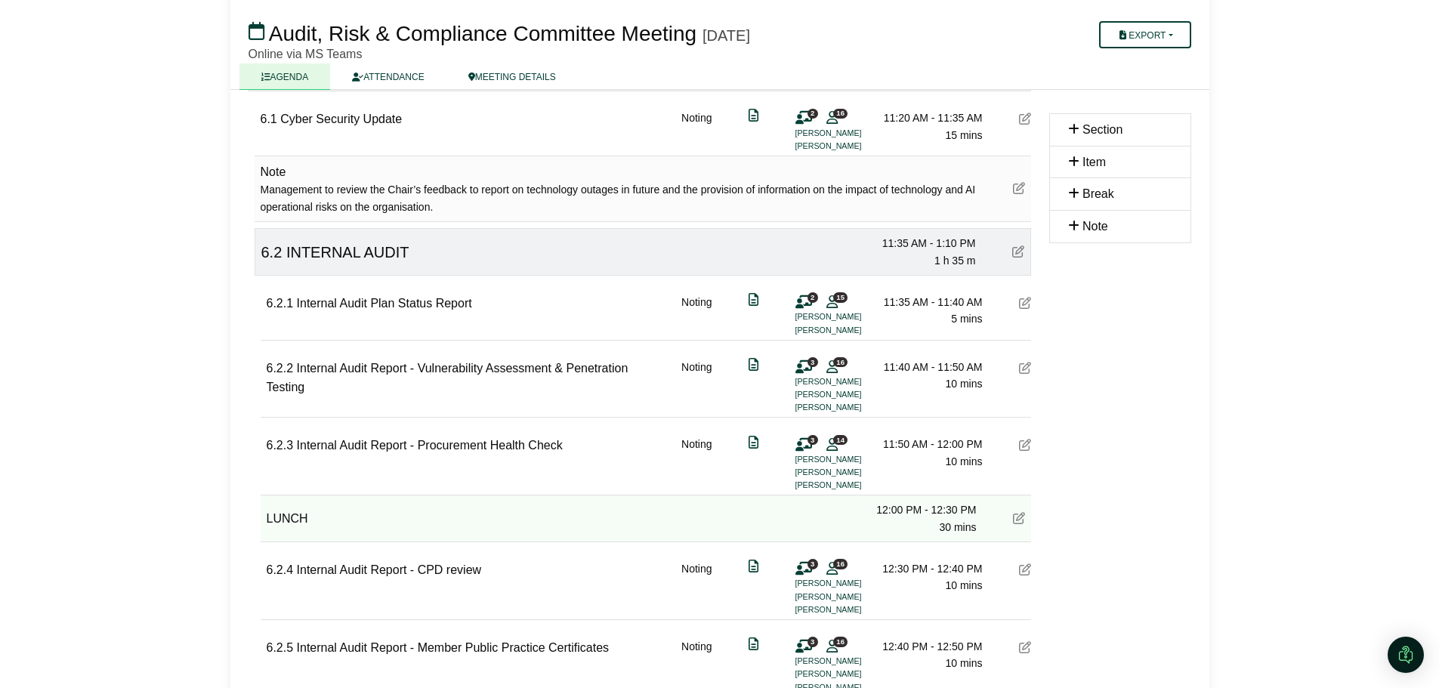
scroll to position [1435, 0]
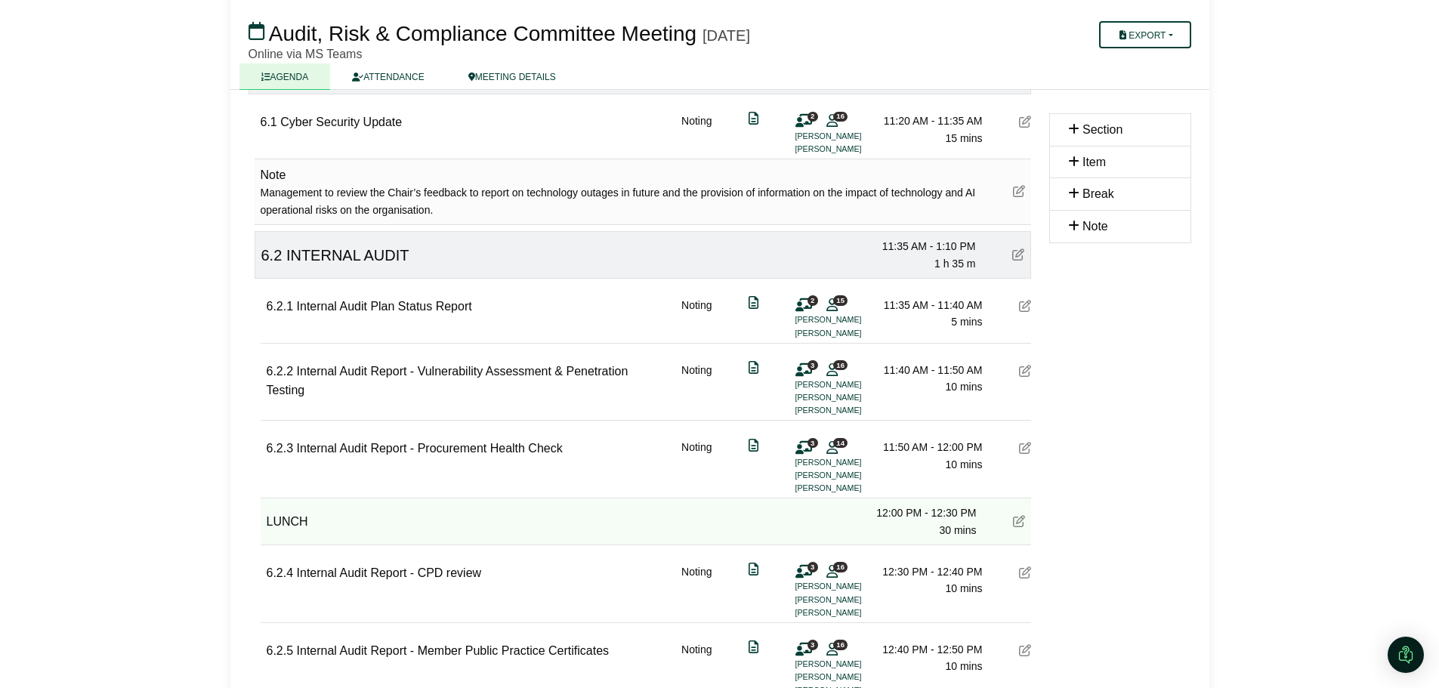
click at [267, 246] on div "6.2 INTERNAL AUDIT 11:35 AM - 1:10 PM 1 h 35 m" at bounding box center [643, 255] width 777 height 48
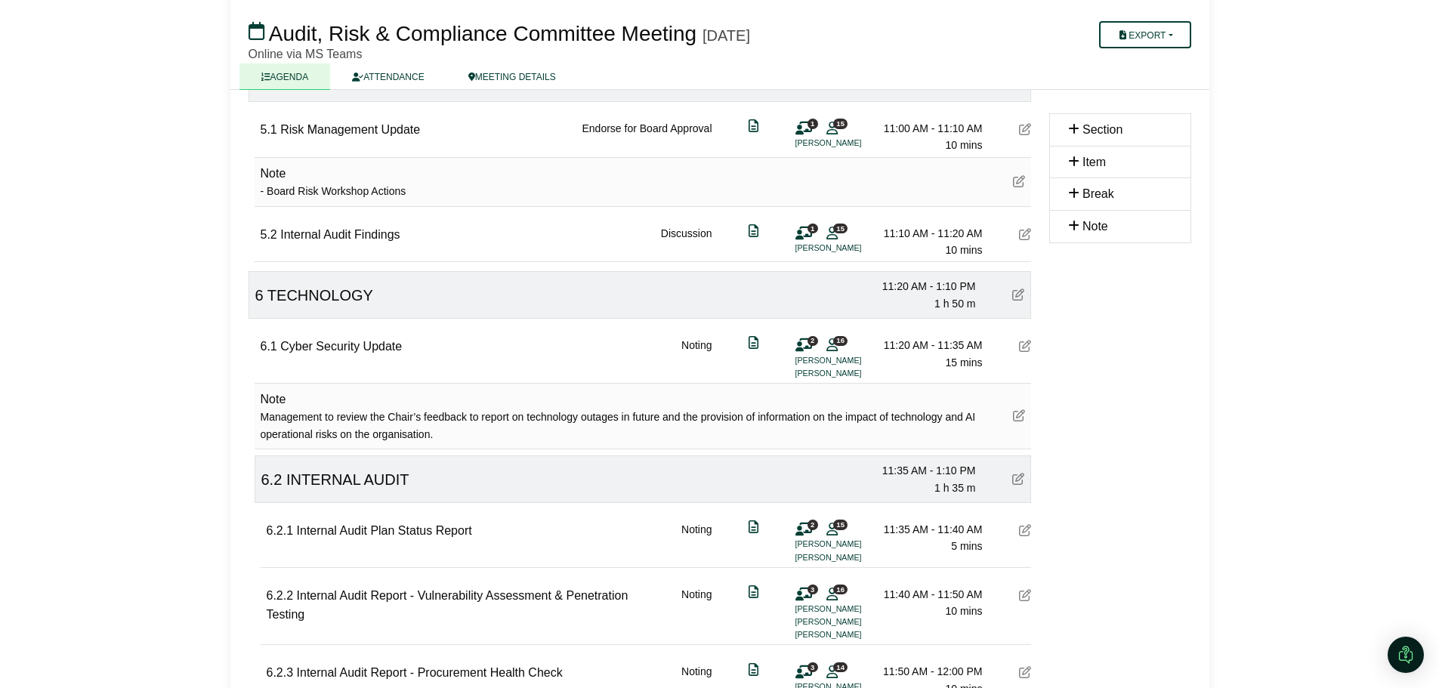
scroll to position [1209, 0]
click at [425, 468] on div "6.2 INTERNAL AUDIT 11:35 AM - 1:10 PM 1 h 35 m" at bounding box center [643, 482] width 777 height 48
click at [303, 489] on span "INTERNAL AUDIT" at bounding box center [347, 482] width 123 height 17
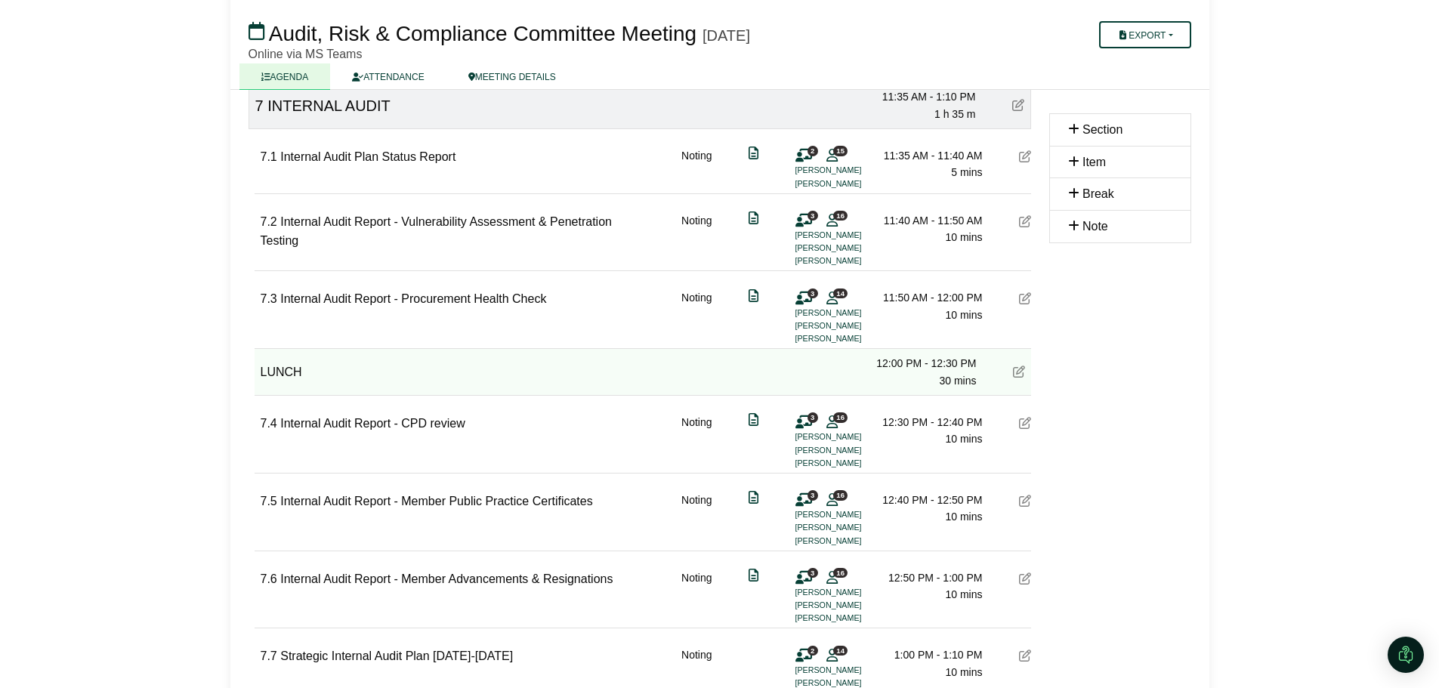
scroll to position [1586, 0]
click at [1152, 42] on button "Export" at bounding box center [1144, 34] width 91 height 27
click at [1138, 60] on link "Agenda" at bounding box center [1160, 61] width 131 height 23
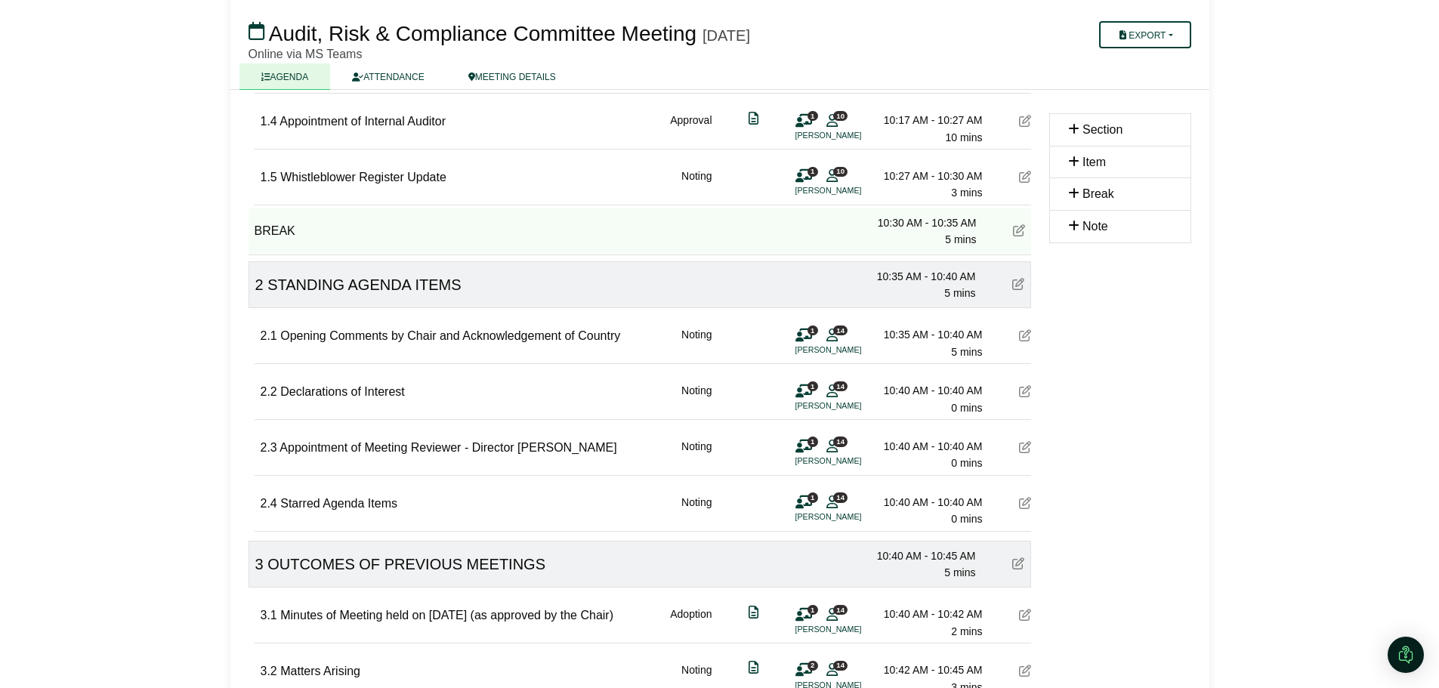
scroll to position [378, 0]
